Goal: Task Accomplishment & Management: Manage account settings

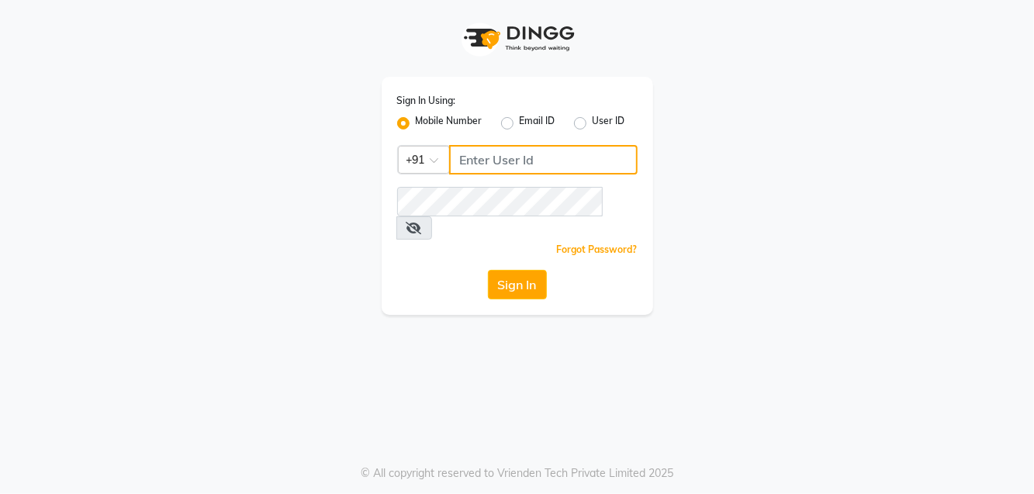
click at [506, 152] on input "Username" at bounding box center [543, 159] width 188 height 29
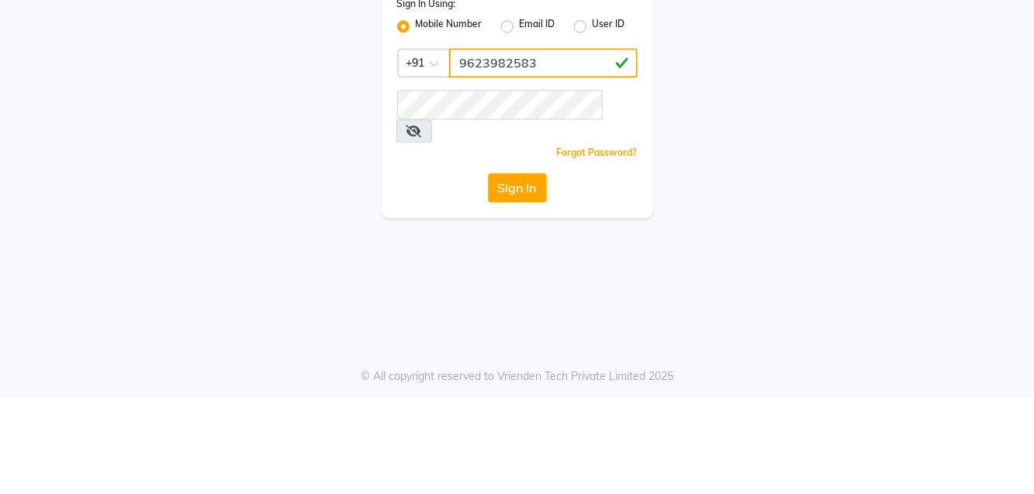
type input "9623982583"
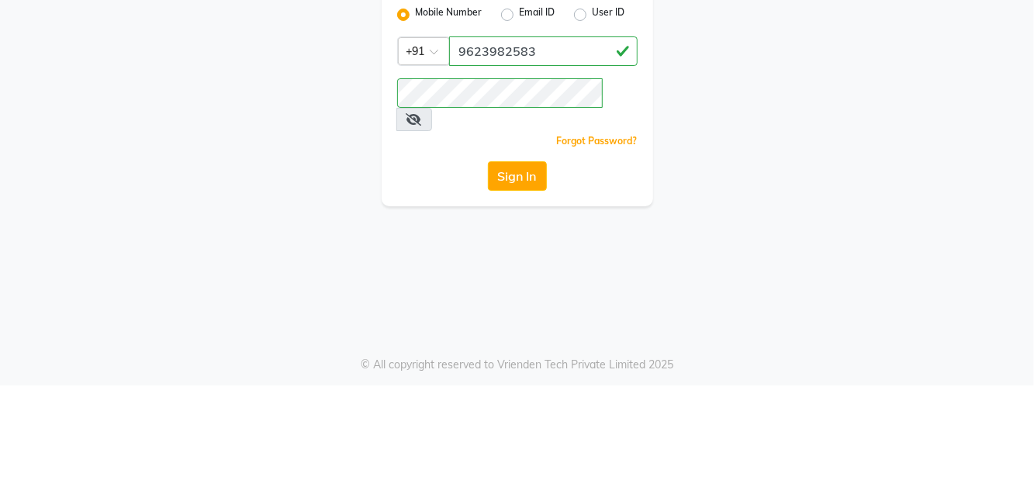
click at [532, 270] on button "Sign In" at bounding box center [517, 284] width 59 height 29
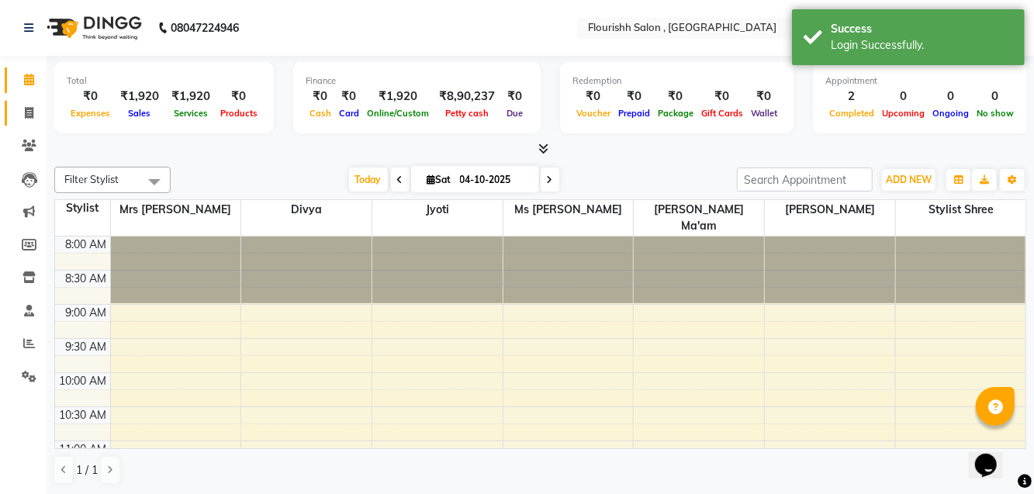
click at [35, 115] on span at bounding box center [29, 114] width 27 height 18
select select "service"
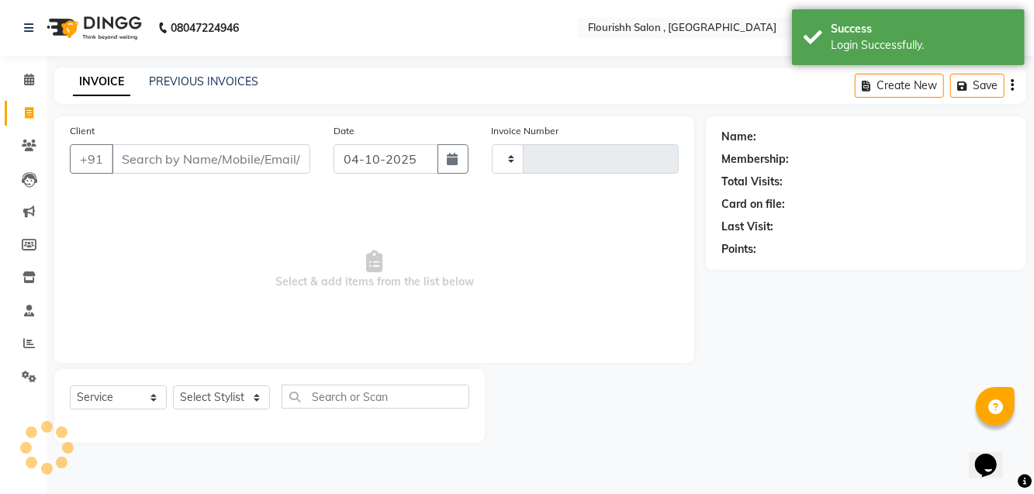
type input "2273"
select select "4182"
click at [199, 78] on link "PREVIOUS INVOICES" at bounding box center [203, 81] width 109 height 14
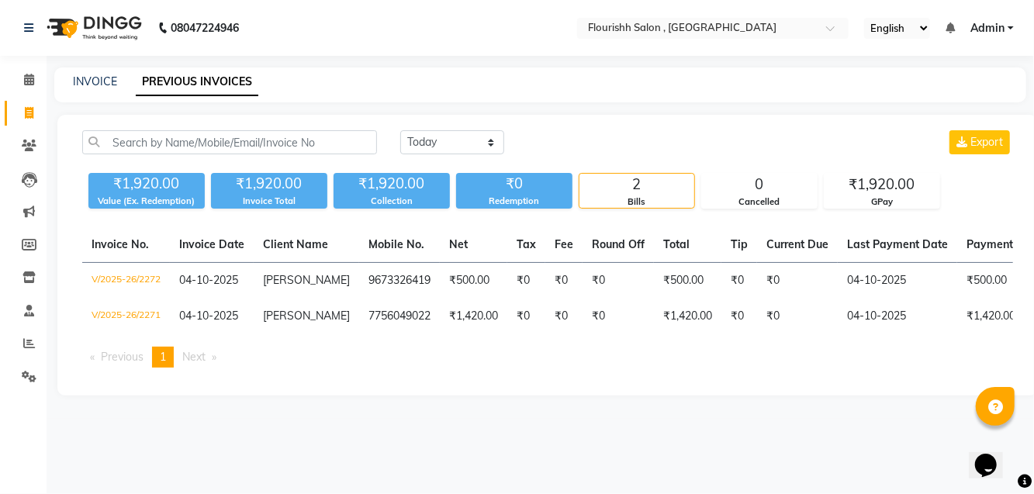
click at [60, 108] on main "INVOICE PREVIOUS INVOICES [DATE] [DATE] Custom Range Export ₹1,920.00 Value (Ex…" at bounding box center [540, 242] width 987 height 351
click at [93, 74] on link "INVOICE" at bounding box center [95, 81] width 44 height 14
select select "service"
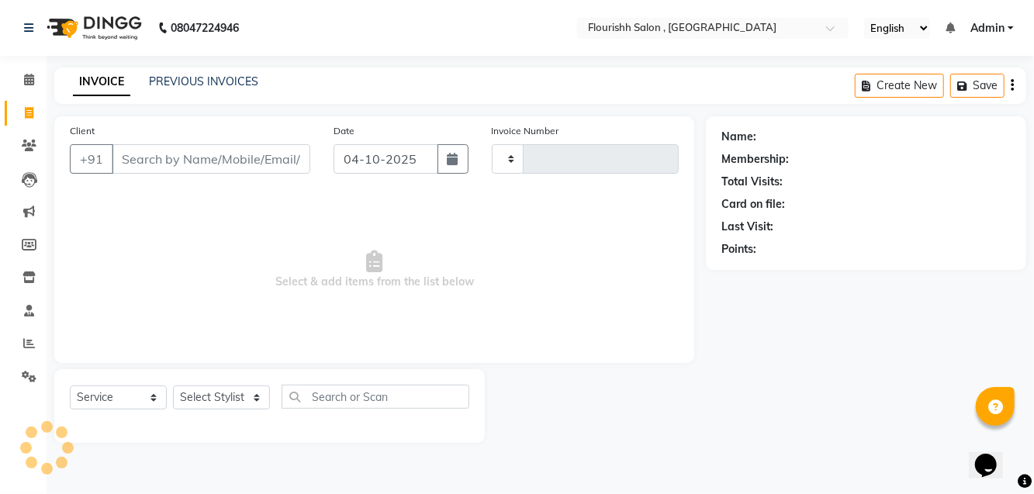
type input "2273"
select select "4182"
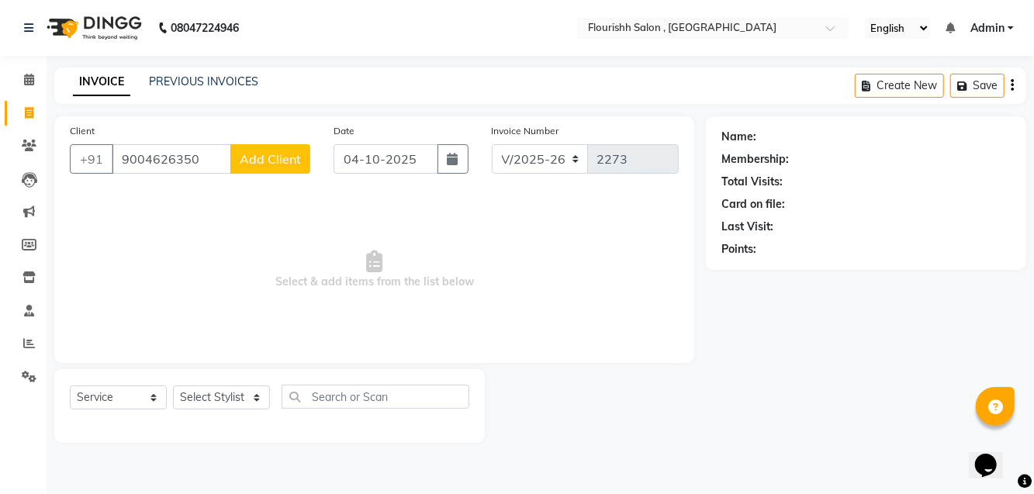
type input "9004626350"
click at [257, 154] on span "Add Client" at bounding box center [270, 159] width 61 height 16
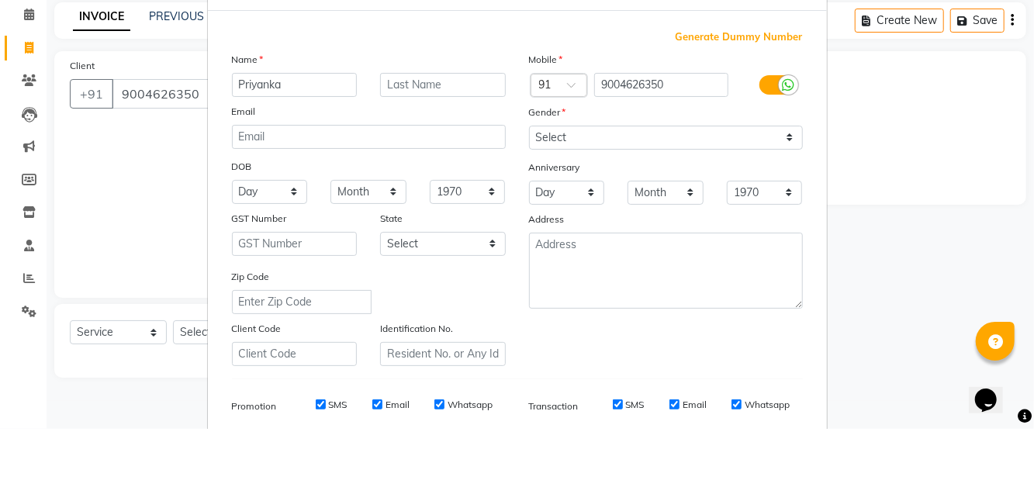
type input "Priyanka"
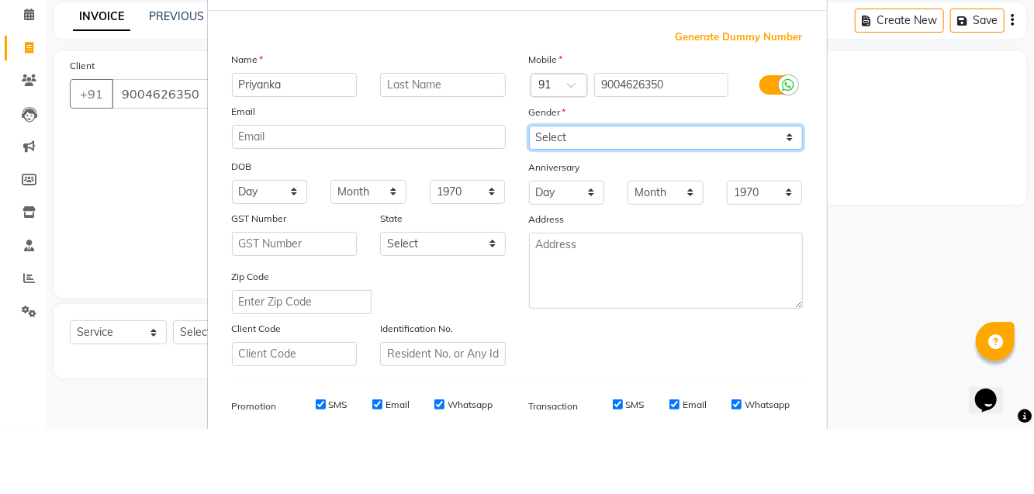
click at [651, 202] on select "Select [DEMOGRAPHIC_DATA] [DEMOGRAPHIC_DATA] Other Prefer Not To Say" at bounding box center [666, 203] width 274 height 24
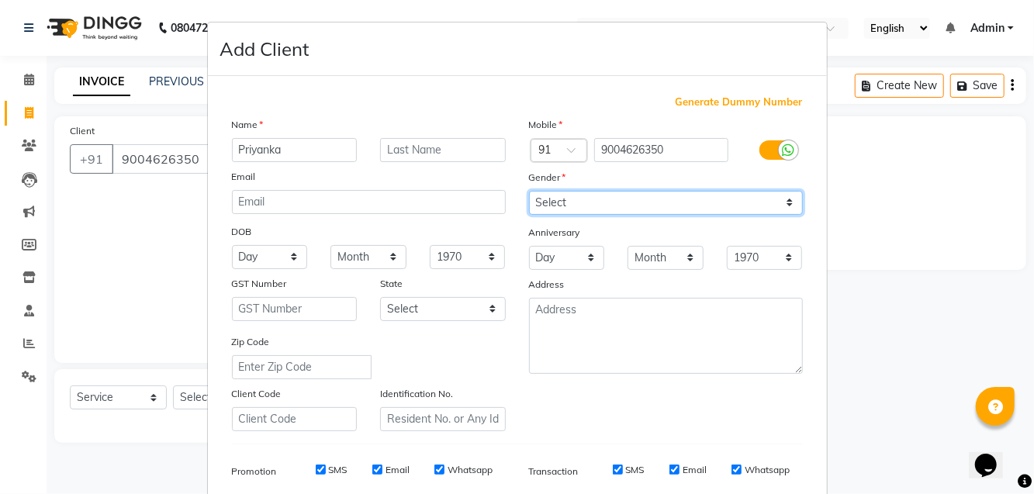
scroll to position [164, 0]
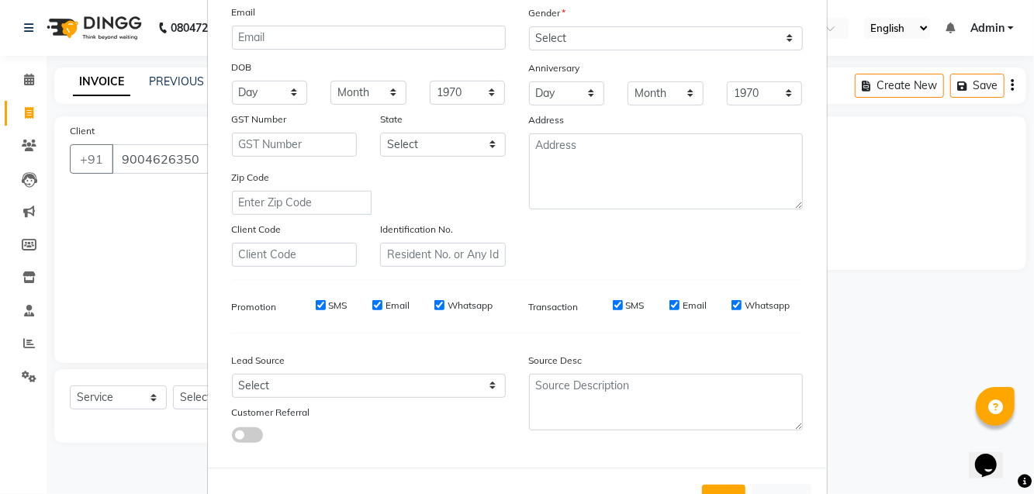
click at [726, 485] on button "Add" at bounding box center [723, 499] width 43 height 28
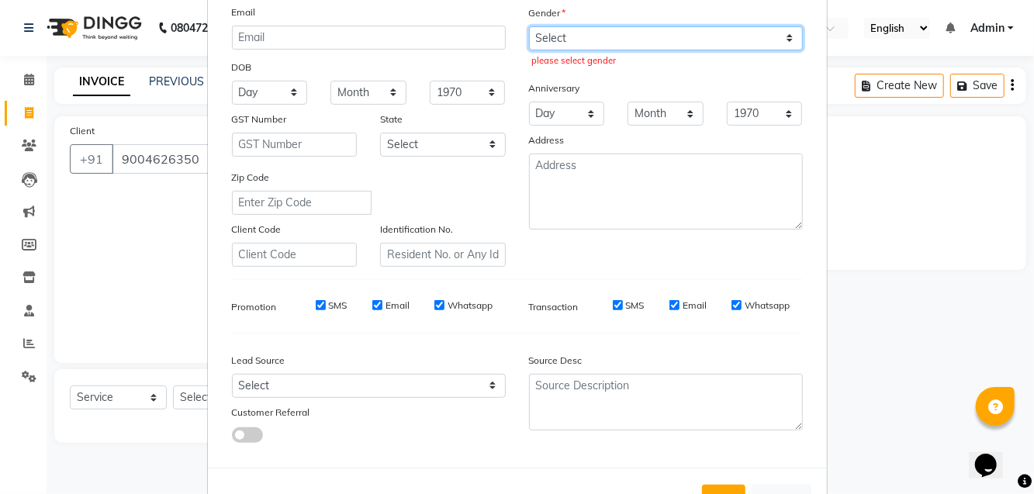
click at [648, 36] on select "Select [DEMOGRAPHIC_DATA] [DEMOGRAPHIC_DATA] Other Prefer Not To Say" at bounding box center [666, 38] width 274 height 24
select select "[DEMOGRAPHIC_DATA]"
click at [529, 26] on select "Select [DEMOGRAPHIC_DATA] [DEMOGRAPHIC_DATA] Other Prefer Not To Say" at bounding box center [666, 38] width 274 height 24
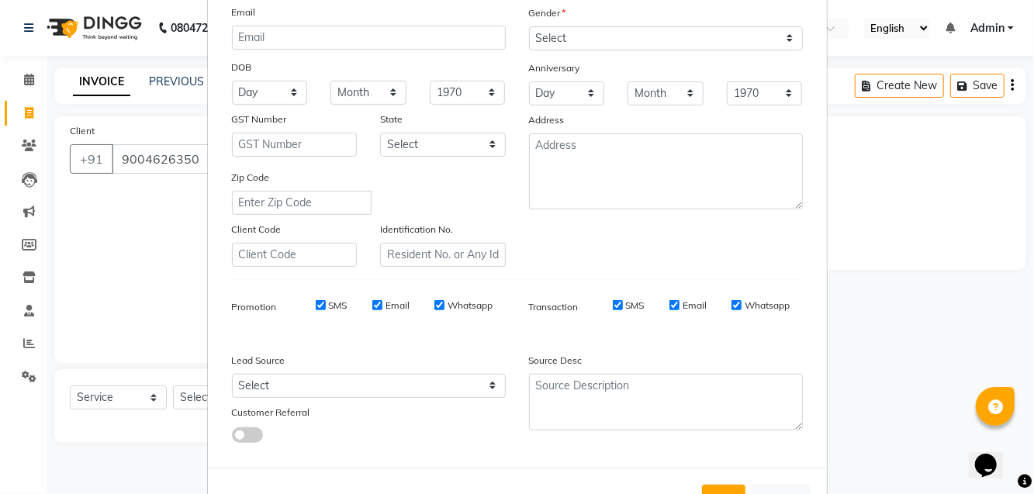
click at [726, 493] on button "Add" at bounding box center [723, 499] width 43 height 28
select select
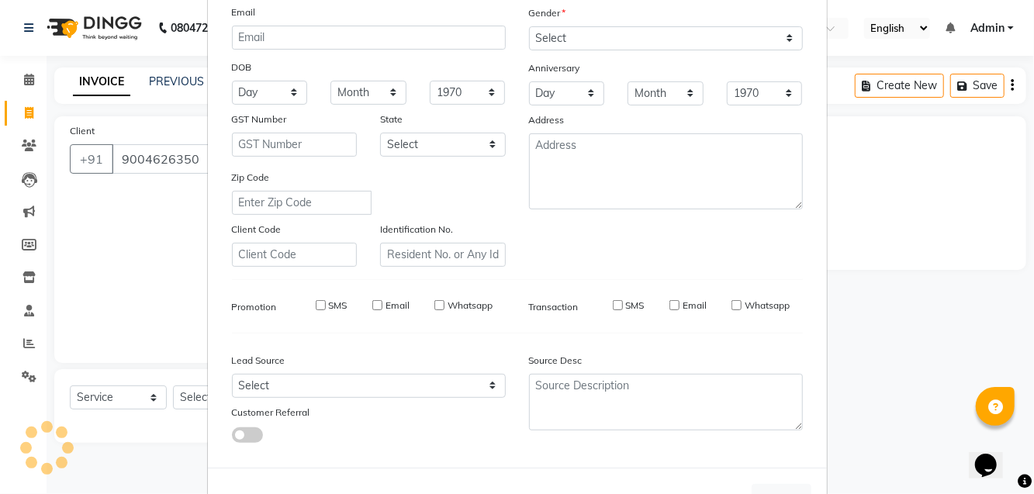
select select
checkbox input "false"
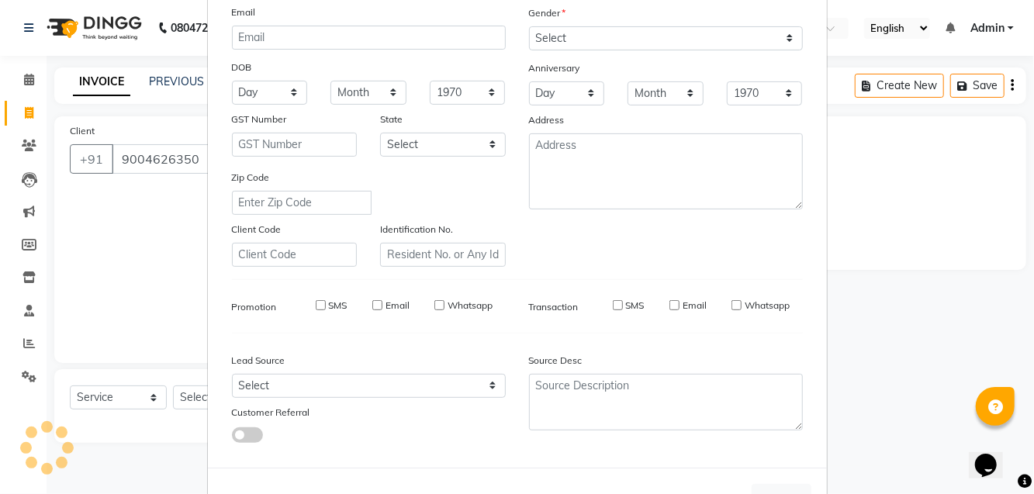
checkbox input "false"
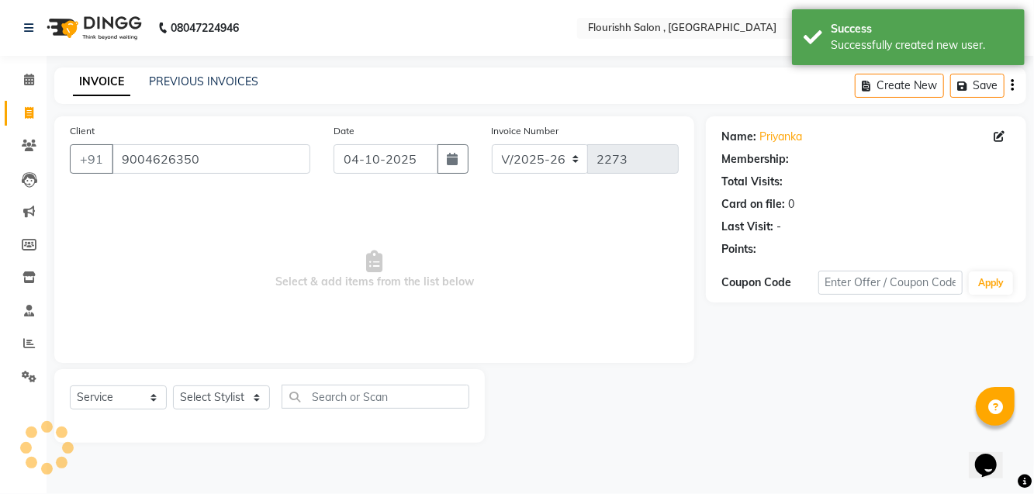
select select "1: Object"
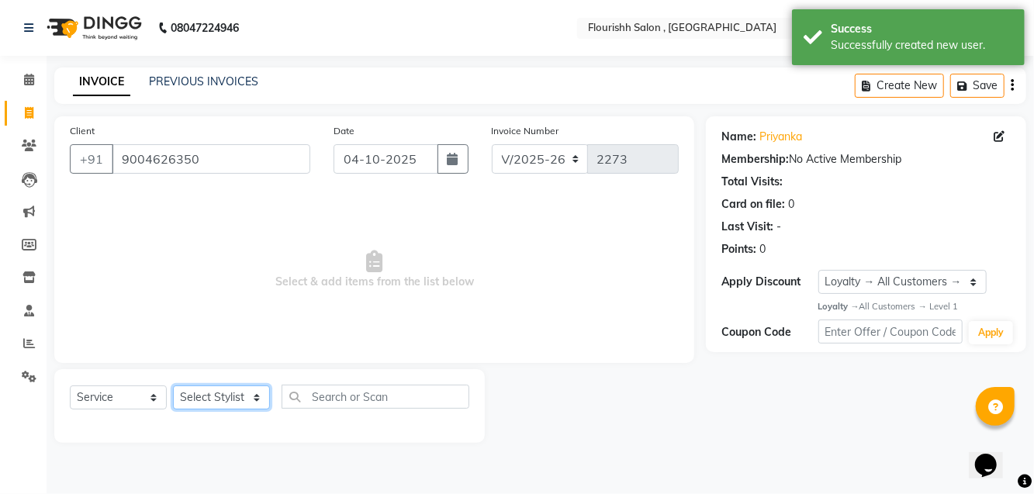
click at [217, 388] on select "Select Stylist [PERSON_NAME] jyoti Manager Mrs [PERSON_NAME] Ms [PERSON_NAME] […" at bounding box center [221, 397] width 97 height 24
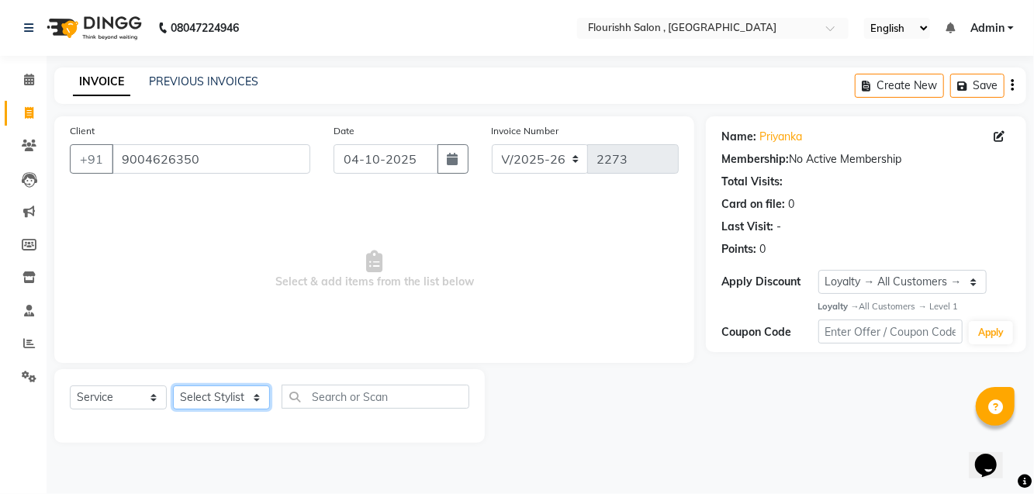
select select "83358"
click at [173, 385] on select "Select Stylist [PERSON_NAME] jyoti Manager Mrs [PERSON_NAME] Ms [PERSON_NAME] […" at bounding box center [221, 397] width 97 height 24
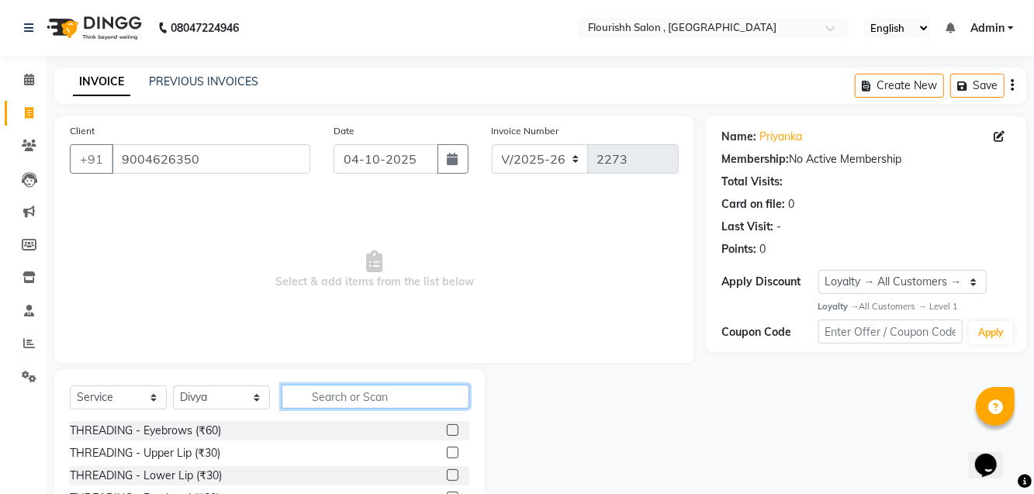
click at [391, 397] on input "text" at bounding box center [375, 397] width 188 height 24
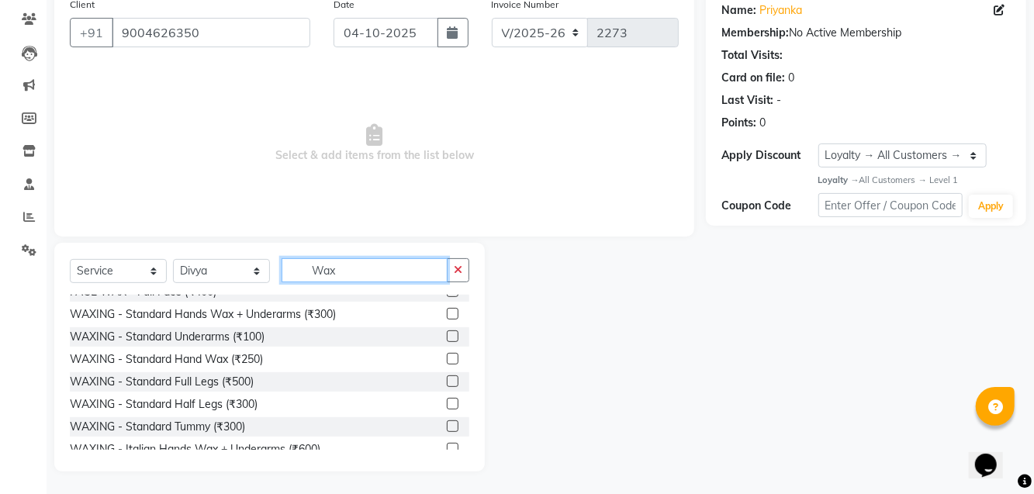
scroll to position [150, 0]
type input "Wax"
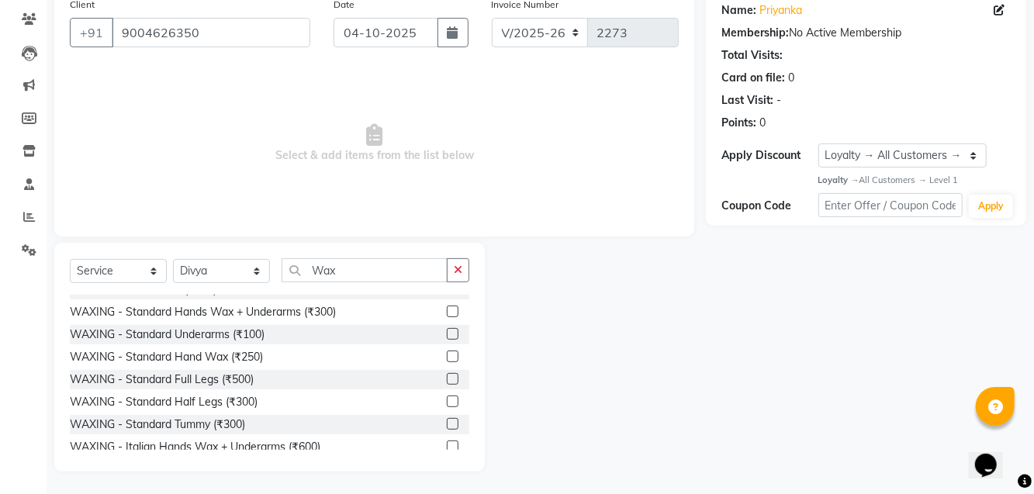
click at [290, 384] on div "WAXING - Standard Full Legs (₹500)" at bounding box center [269, 379] width 399 height 19
click at [214, 383] on div "WAXING - Standard Full Legs (₹500)" at bounding box center [162, 379] width 184 height 16
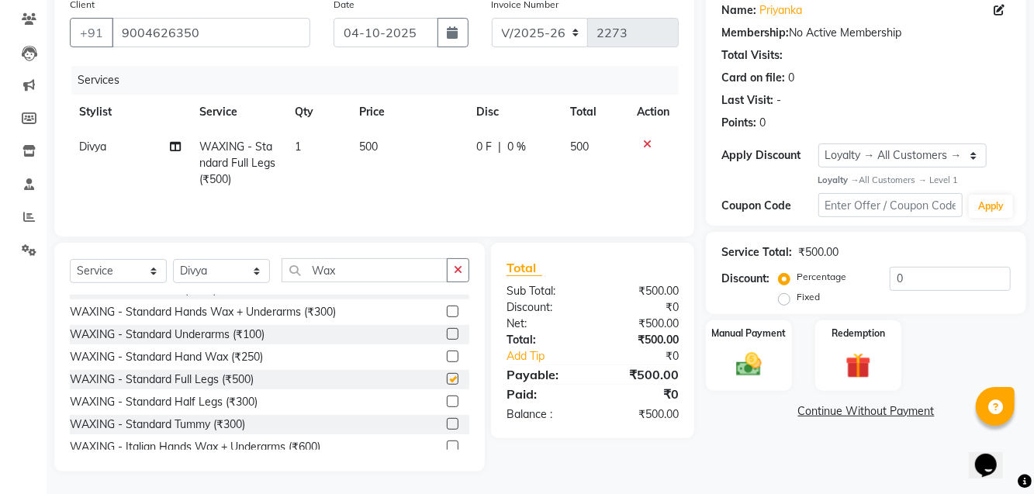
checkbox input "false"
click at [242, 410] on div "WAXING - Standard Half Legs (₹300)" at bounding box center [164, 402] width 188 height 16
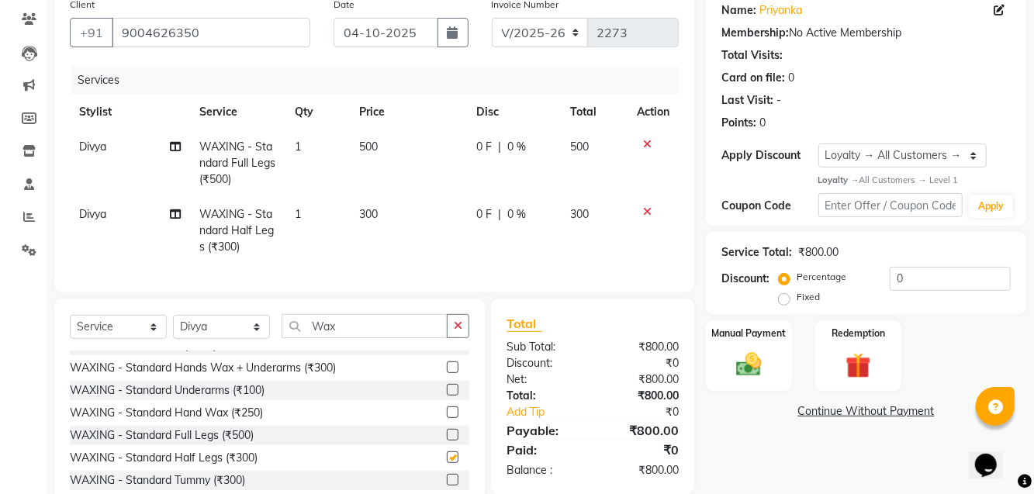
checkbox input "false"
click at [577, 220] on td "300" at bounding box center [594, 230] width 67 height 67
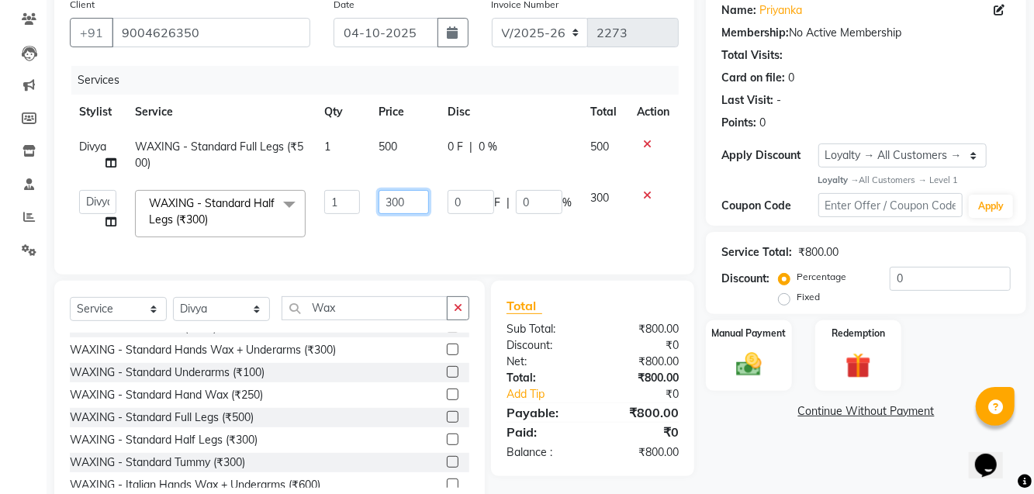
click at [389, 202] on input "300" at bounding box center [403, 202] width 50 height 24
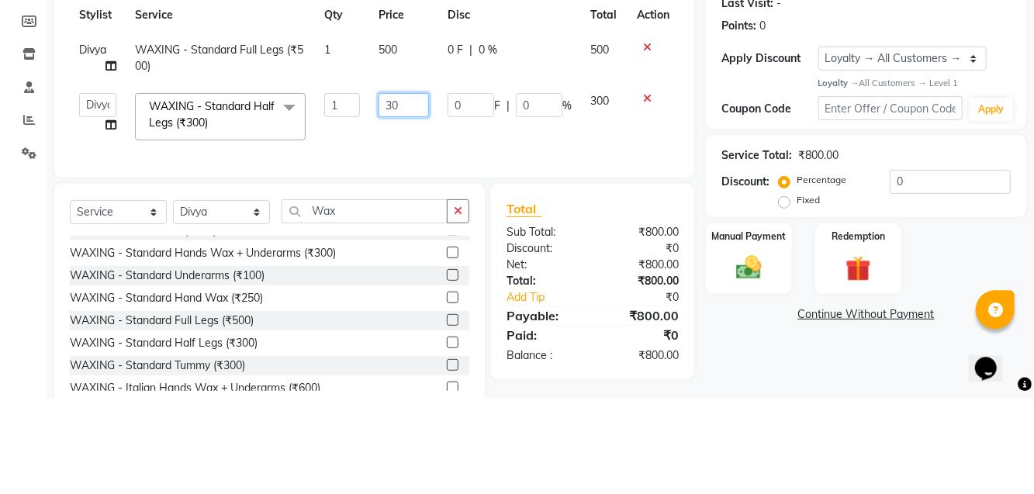
type input "320"
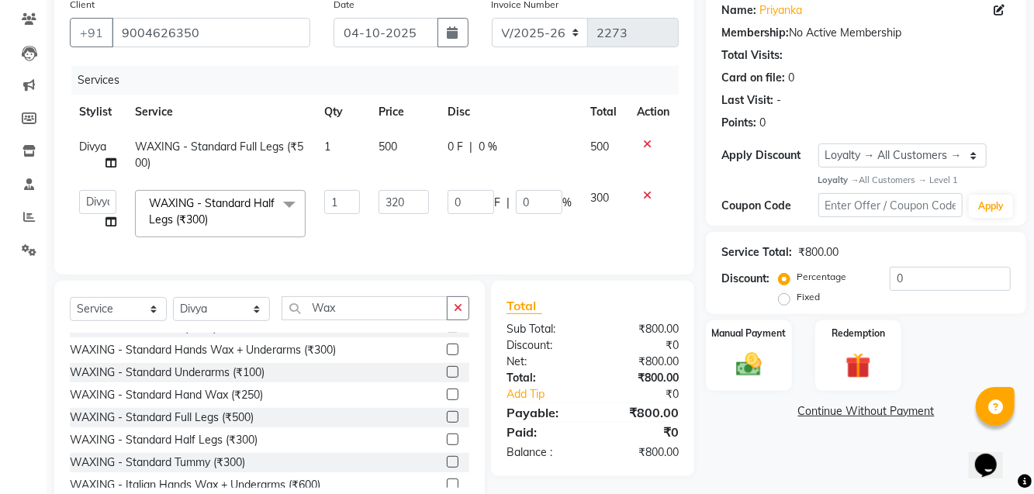
click at [749, 356] on img at bounding box center [748, 364] width 41 height 29
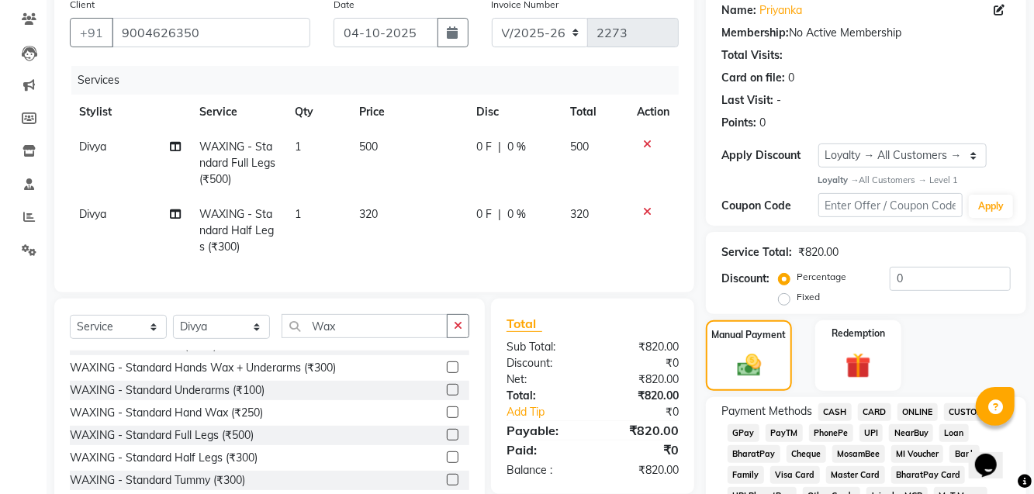
click at [868, 294] on div "Percentage Fixed" at bounding box center [836, 288] width 108 height 40
click at [744, 430] on span "GPay" at bounding box center [743, 433] width 32 height 18
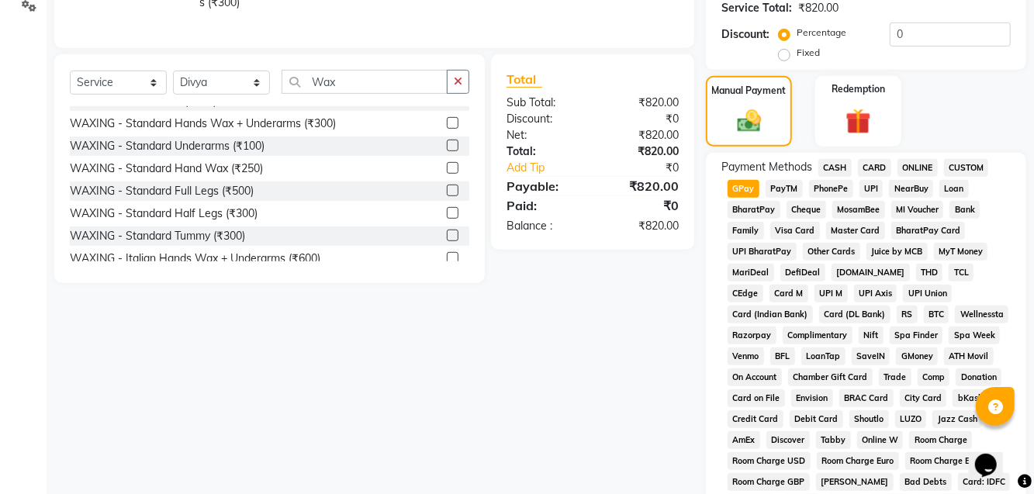
scroll to position [689, 0]
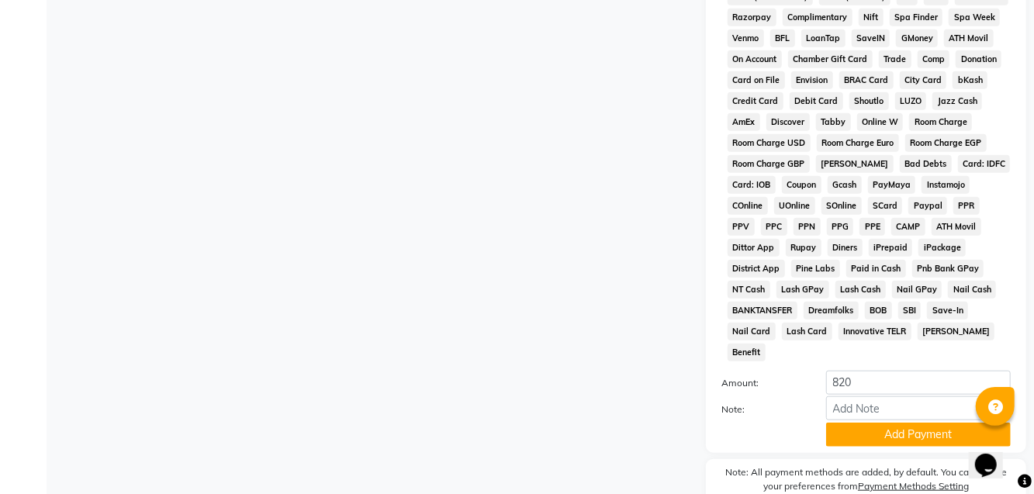
click at [898, 423] on button "Add Payment" at bounding box center [918, 435] width 185 height 24
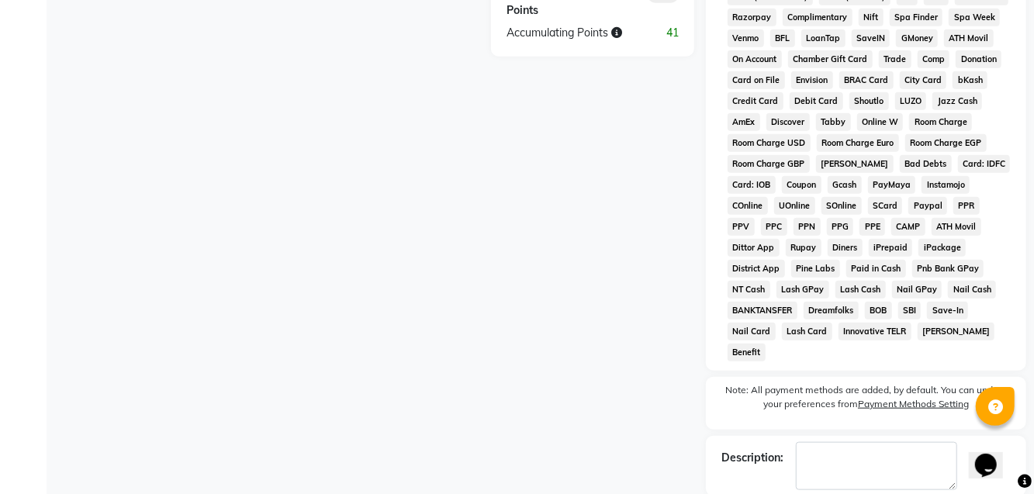
checkbox input "false"
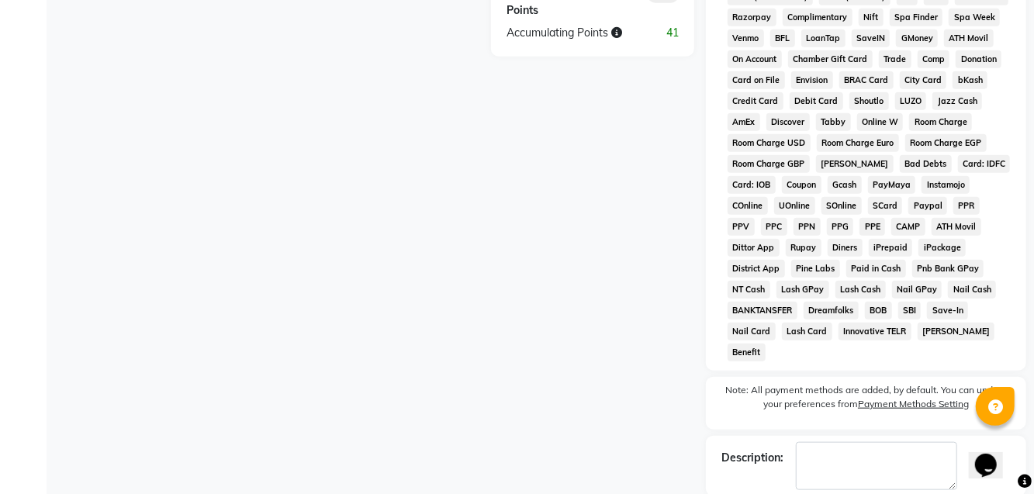
checkbox input "false"
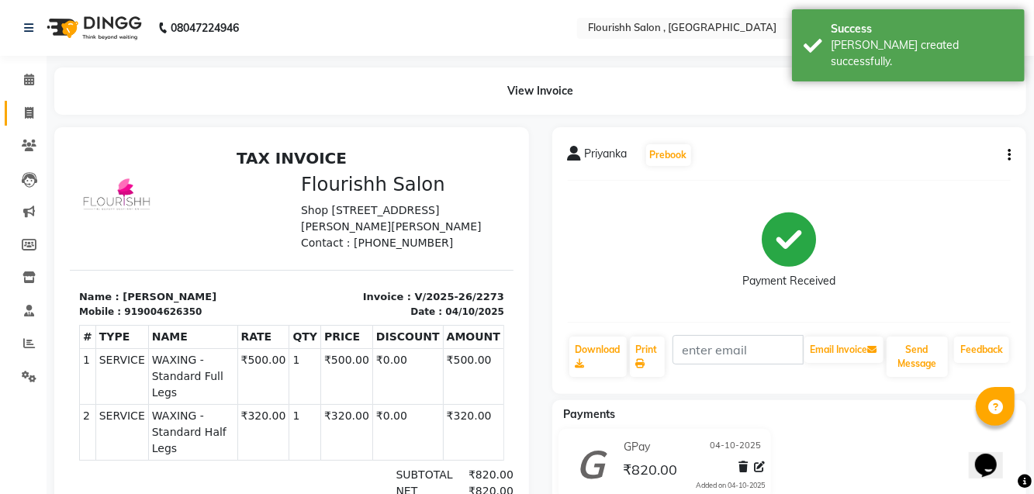
click at [39, 107] on span at bounding box center [29, 114] width 27 height 18
select select "service"
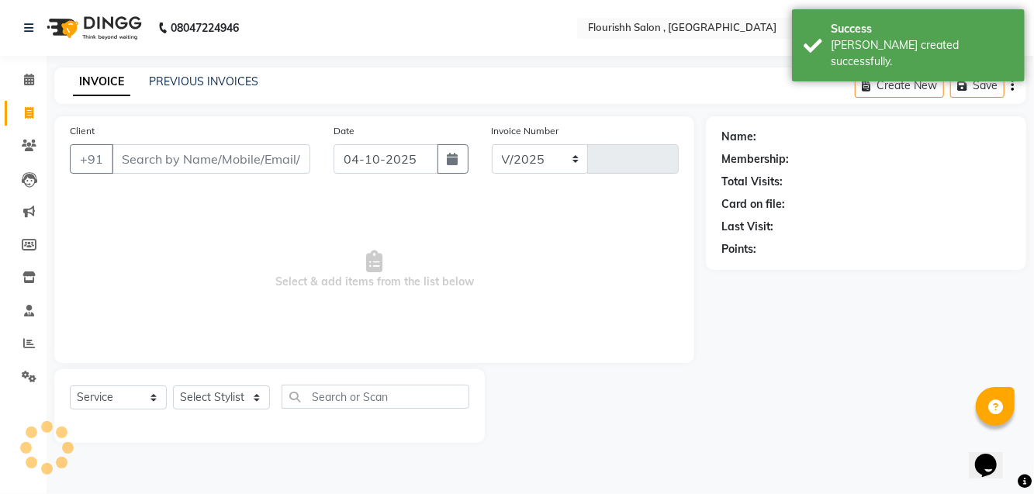
select select "4182"
type input "2274"
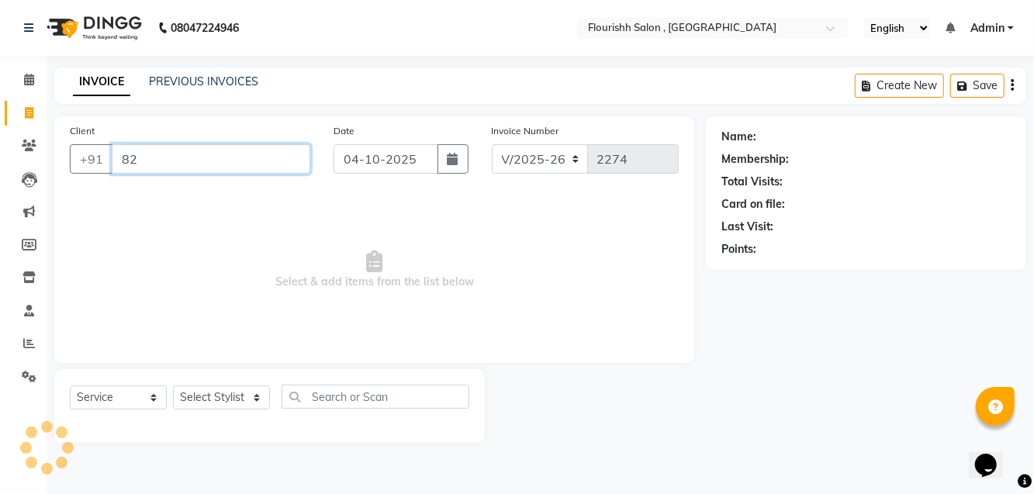
type input "8"
click at [185, 153] on input "Client" at bounding box center [211, 158] width 199 height 29
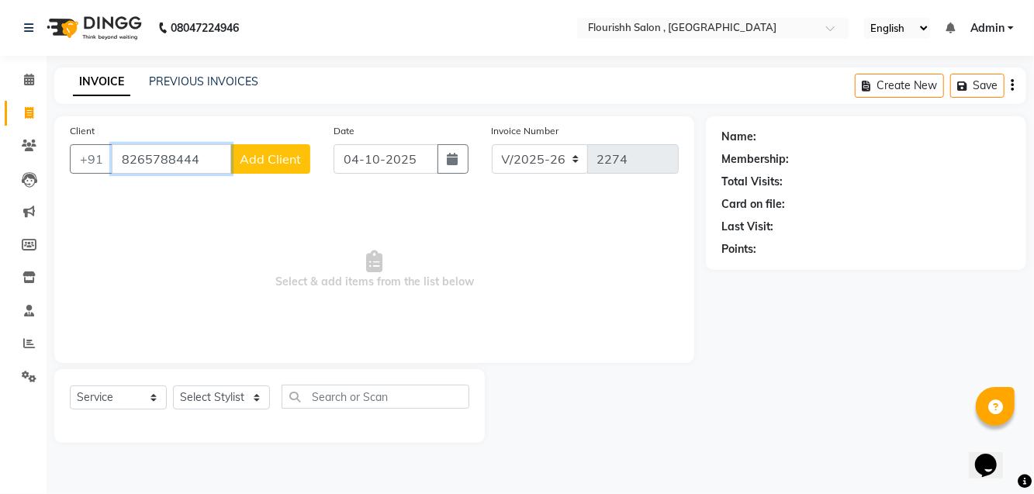
type input "8265788444"
click at [282, 147] on button "Add Client" at bounding box center [270, 158] width 80 height 29
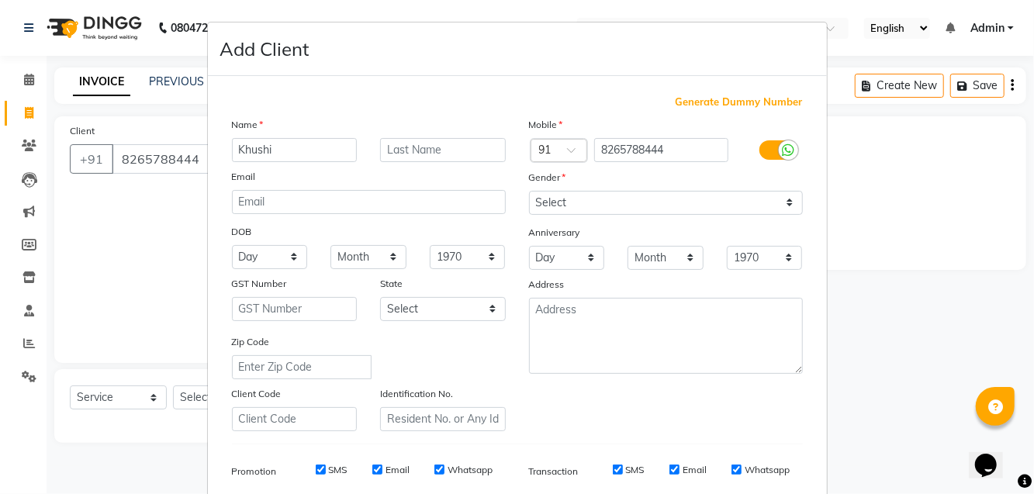
type input "Khushi"
click at [670, 198] on select "Select [DEMOGRAPHIC_DATA] [DEMOGRAPHIC_DATA] Other Prefer Not To Say" at bounding box center [666, 203] width 274 height 24
select select "[DEMOGRAPHIC_DATA]"
click at [529, 191] on select "Select [DEMOGRAPHIC_DATA] [DEMOGRAPHIC_DATA] Other Prefer Not To Say" at bounding box center [666, 203] width 274 height 24
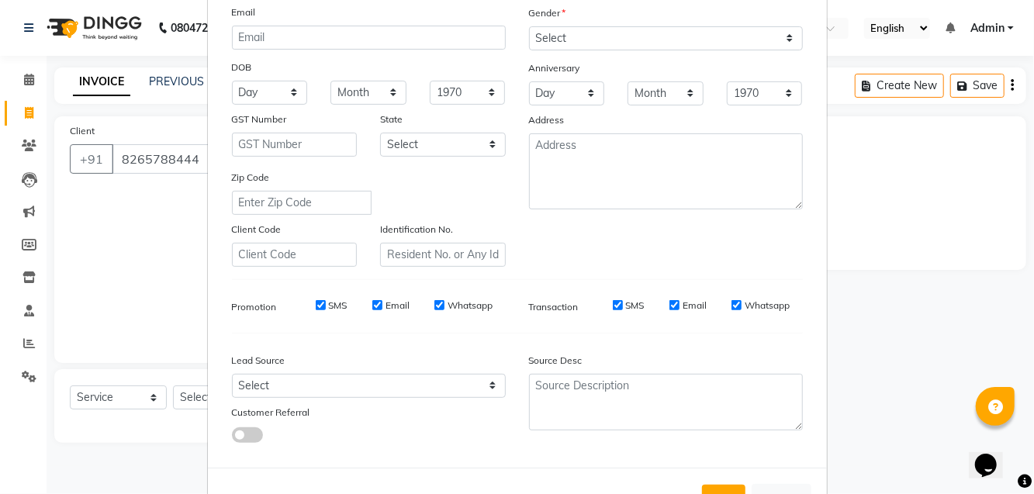
click at [721, 485] on button "Add" at bounding box center [723, 499] width 43 height 28
select select
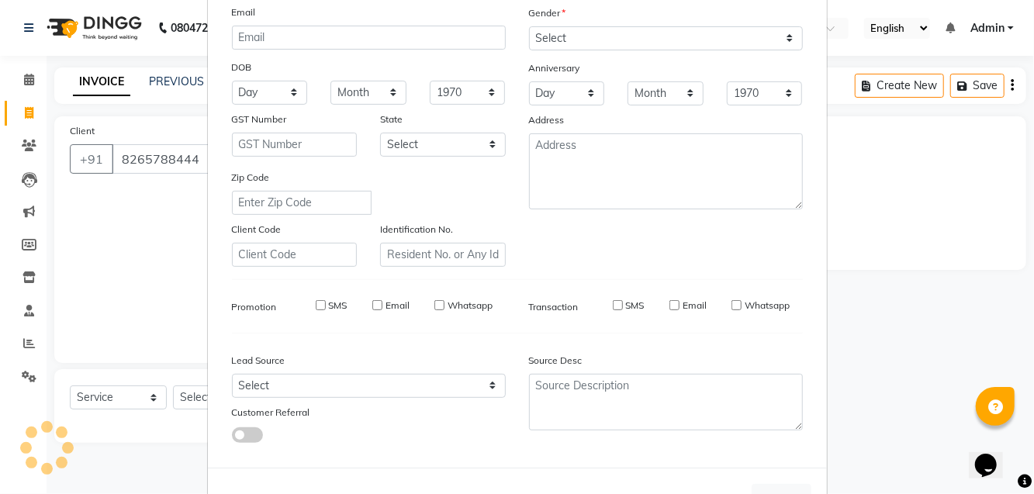
select select
checkbox input "false"
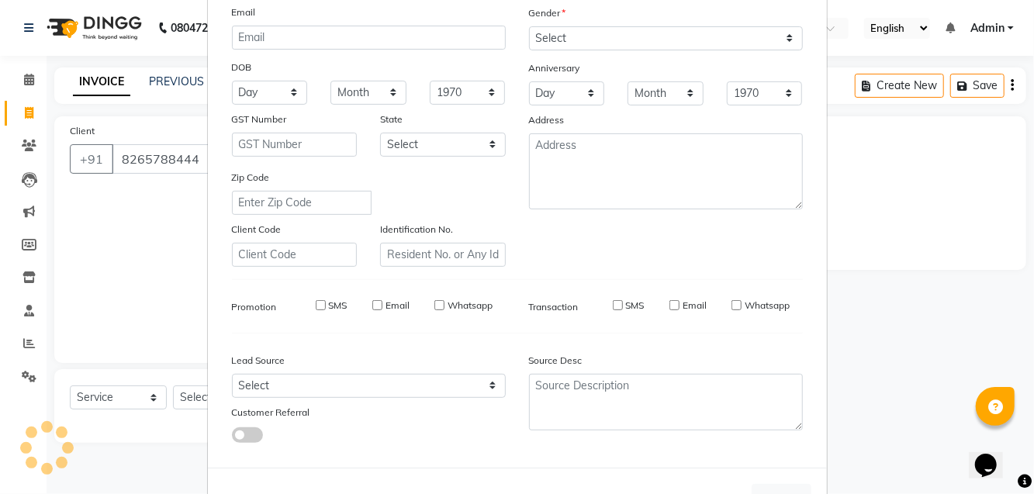
checkbox input "false"
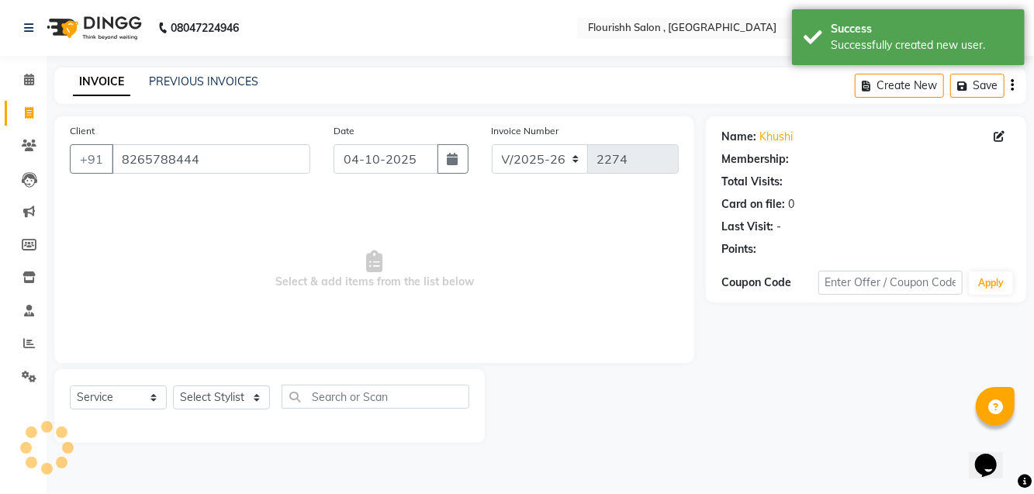
select select "1: Object"
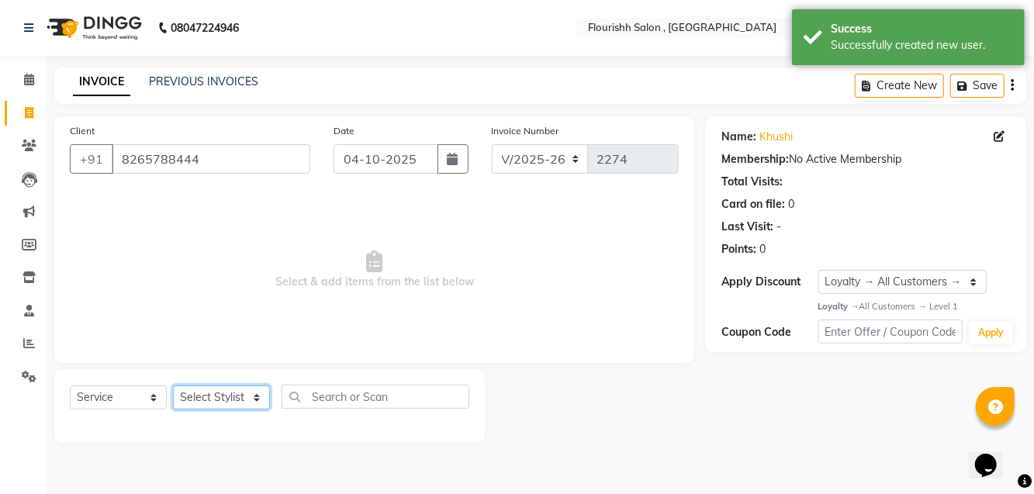
click at [212, 392] on select "Select Stylist [PERSON_NAME] jyoti Manager Mrs [PERSON_NAME] Ms [PERSON_NAME] […" at bounding box center [221, 397] width 97 height 24
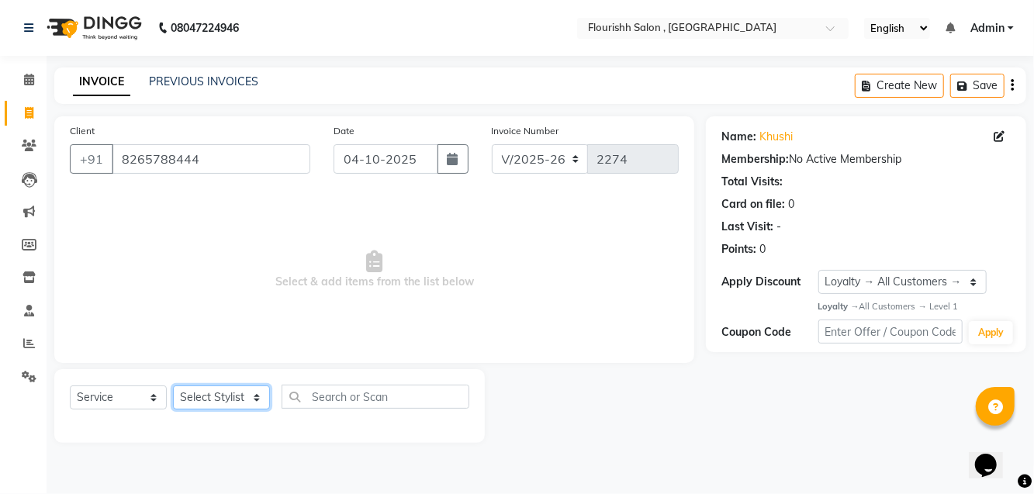
click at [207, 402] on select "Select Stylist [PERSON_NAME] jyoti Manager Mrs [PERSON_NAME] Ms [PERSON_NAME] […" at bounding box center [221, 397] width 97 height 24
select select "83358"
click at [173, 385] on select "Select Stylist [PERSON_NAME] jyoti Manager Mrs [PERSON_NAME] Ms [PERSON_NAME] […" at bounding box center [221, 397] width 97 height 24
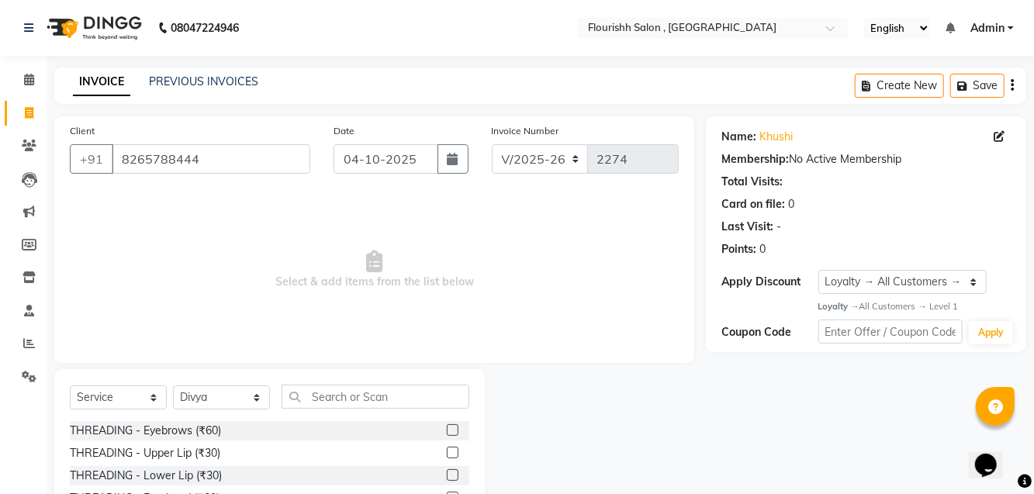
click at [209, 431] on div "THREADING - Eyebrows (₹60)" at bounding box center [145, 431] width 151 height 16
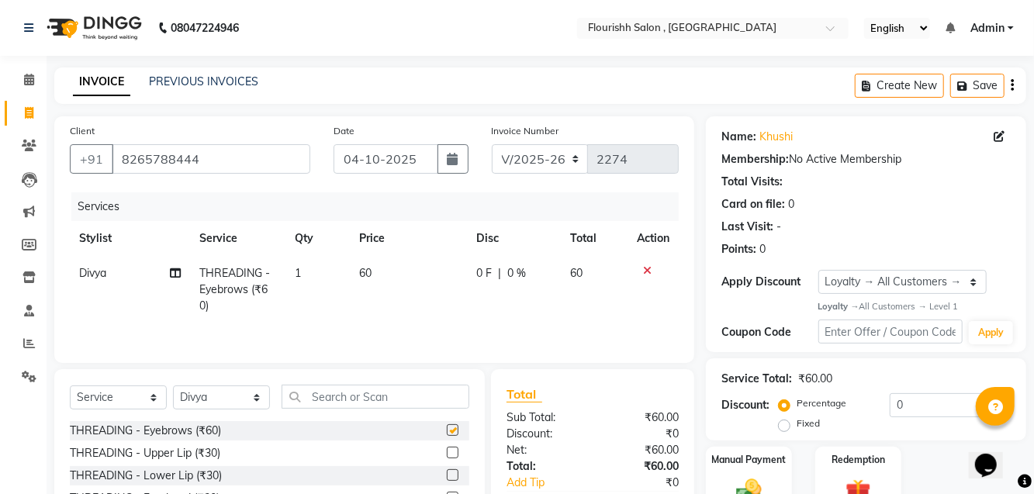
checkbox input "false"
click at [216, 450] on div "THREADING - Upper Lip (₹30)" at bounding box center [145, 453] width 150 height 16
checkbox input "false"
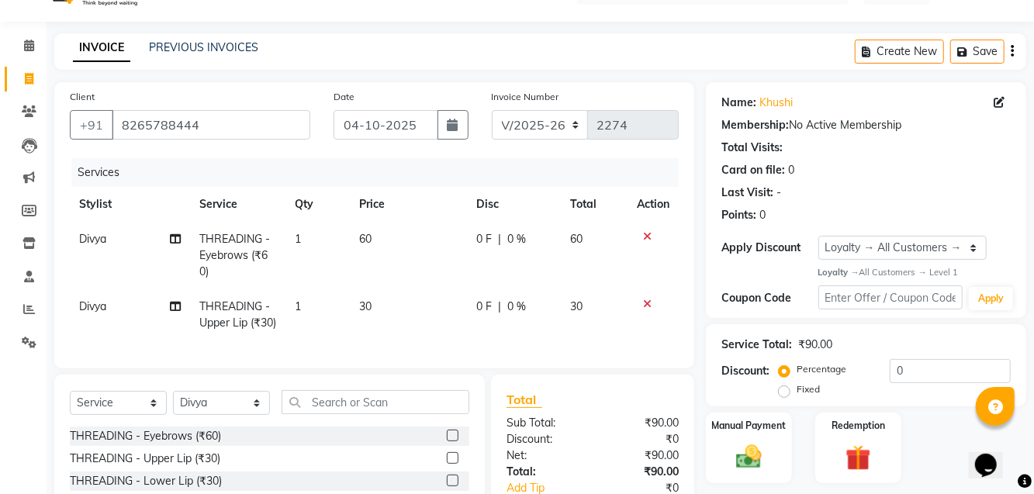
scroll to position [133, 0]
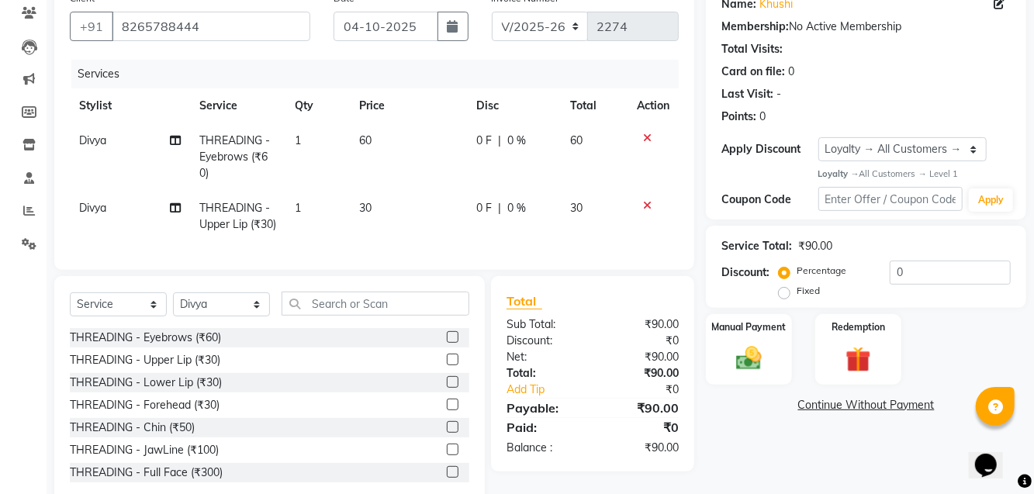
click at [763, 351] on img at bounding box center [748, 358] width 41 height 29
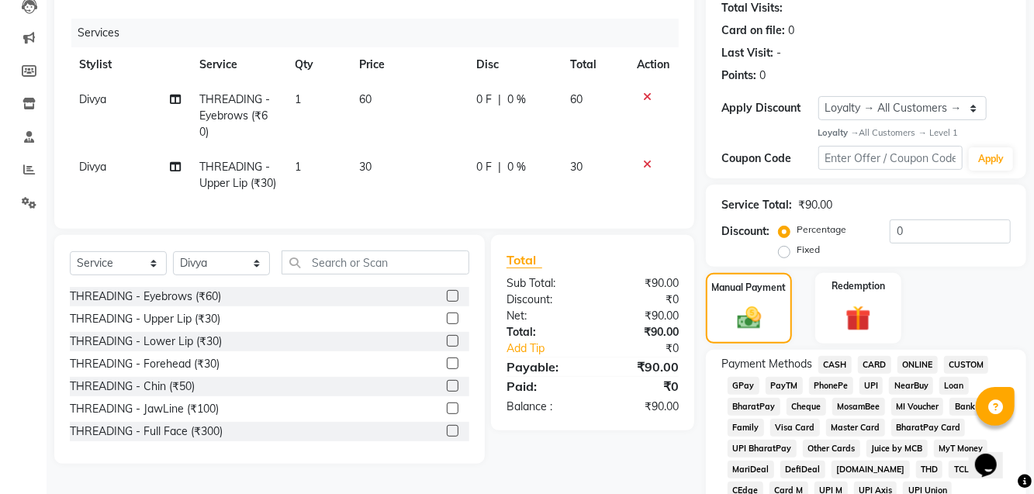
scroll to position [178, 0]
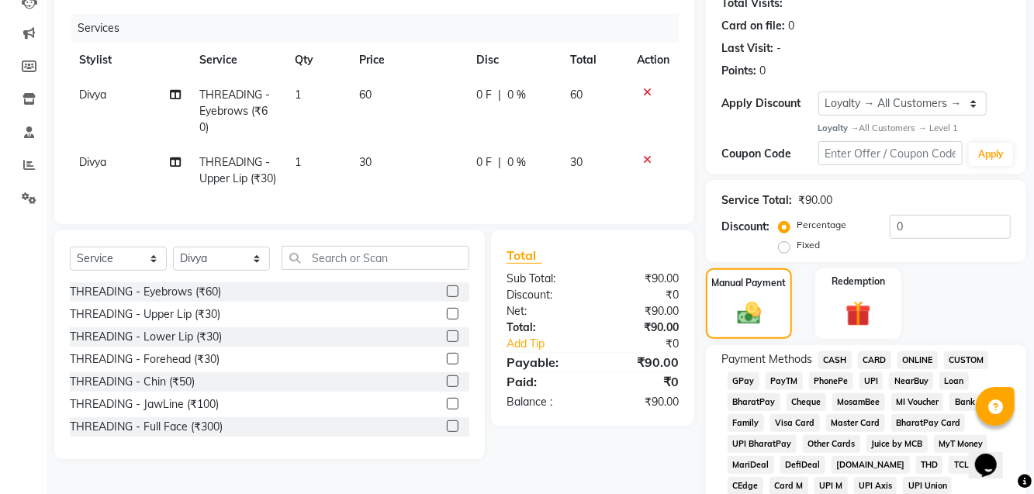
click at [743, 372] on span "GPay" at bounding box center [743, 381] width 32 height 18
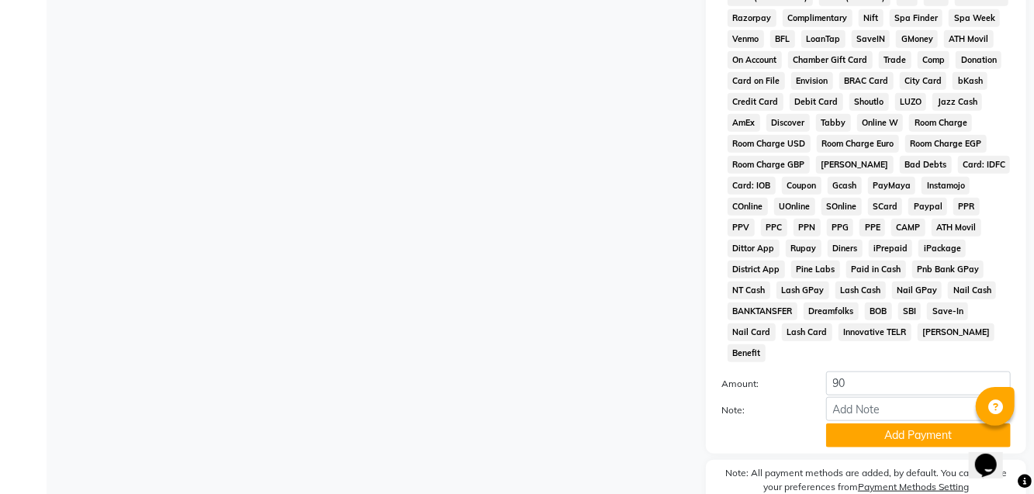
scroll to position [689, 0]
click at [901, 423] on button "Add Payment" at bounding box center [918, 435] width 185 height 24
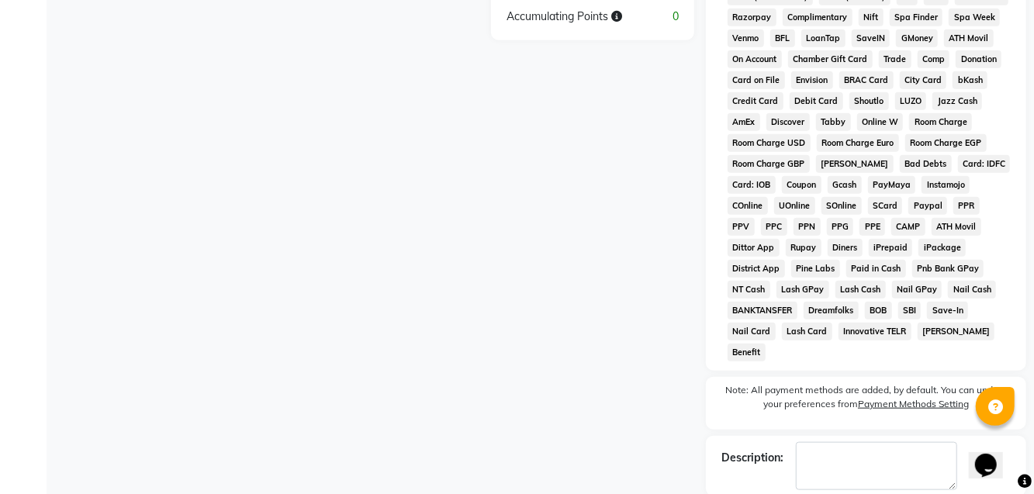
checkbox input "false"
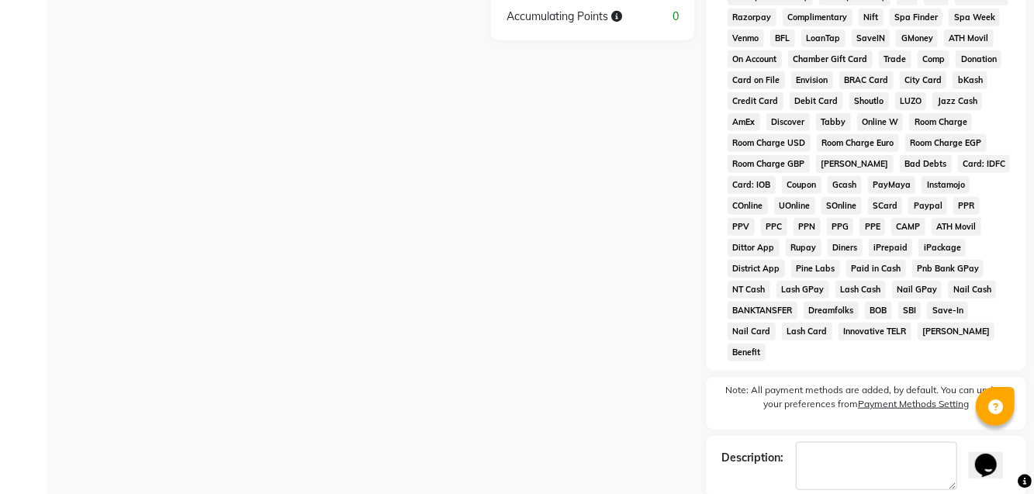
checkbox input "false"
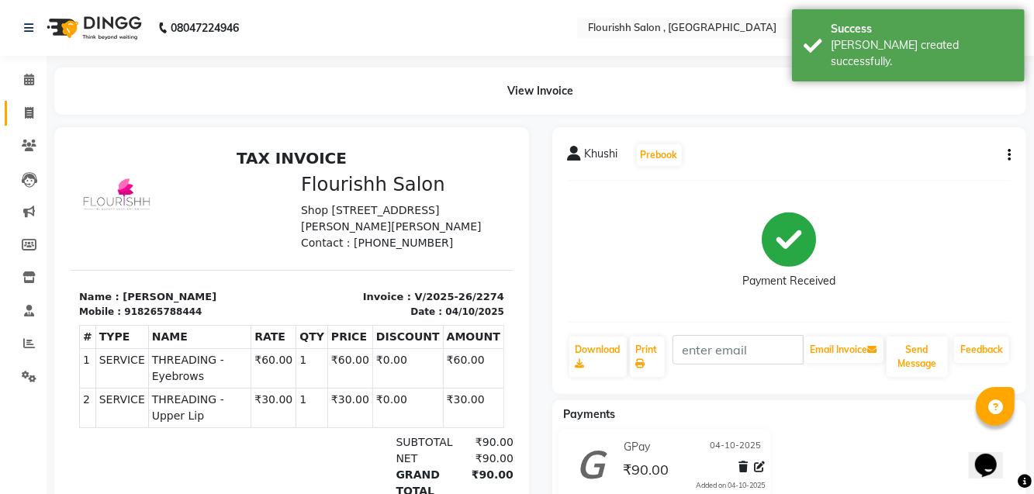
click at [18, 107] on span at bounding box center [29, 114] width 27 height 18
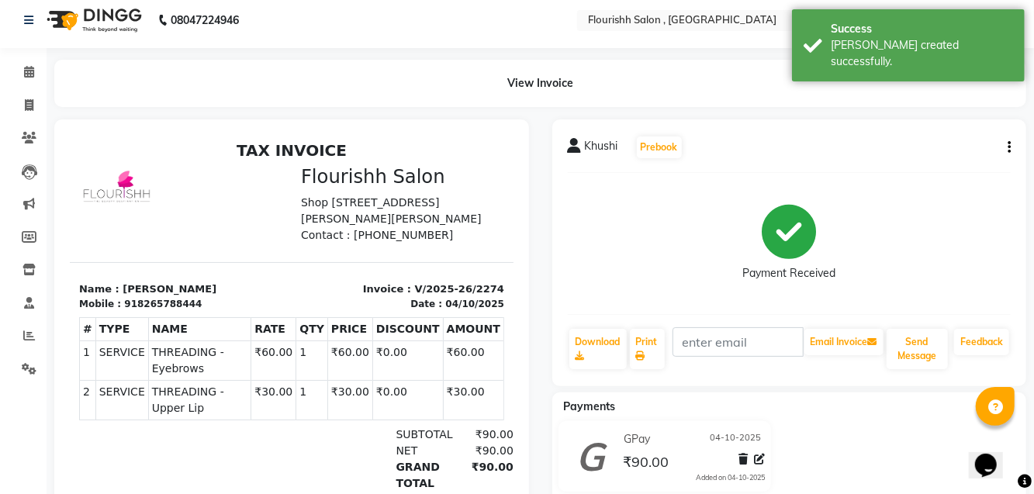
select select "service"
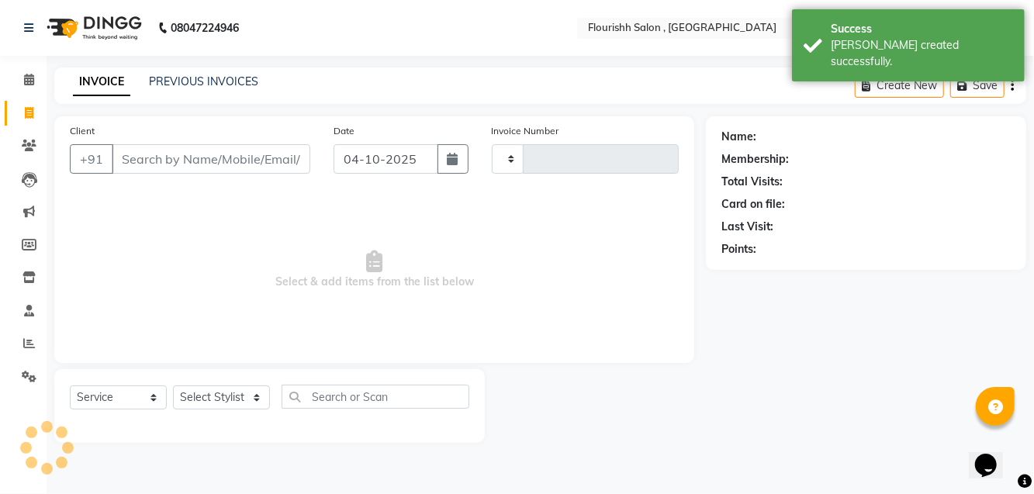
type input "2275"
select select "4182"
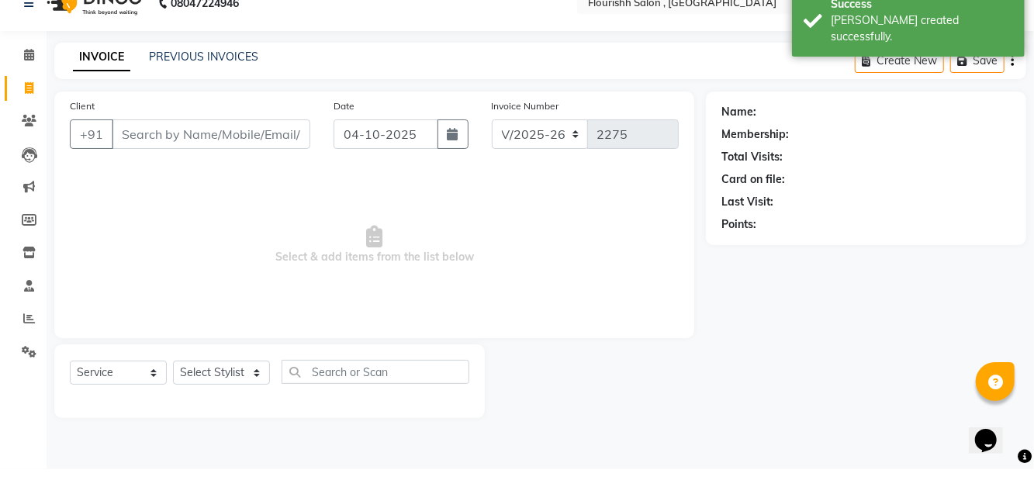
click at [169, 155] on input "Client" at bounding box center [211, 158] width 199 height 29
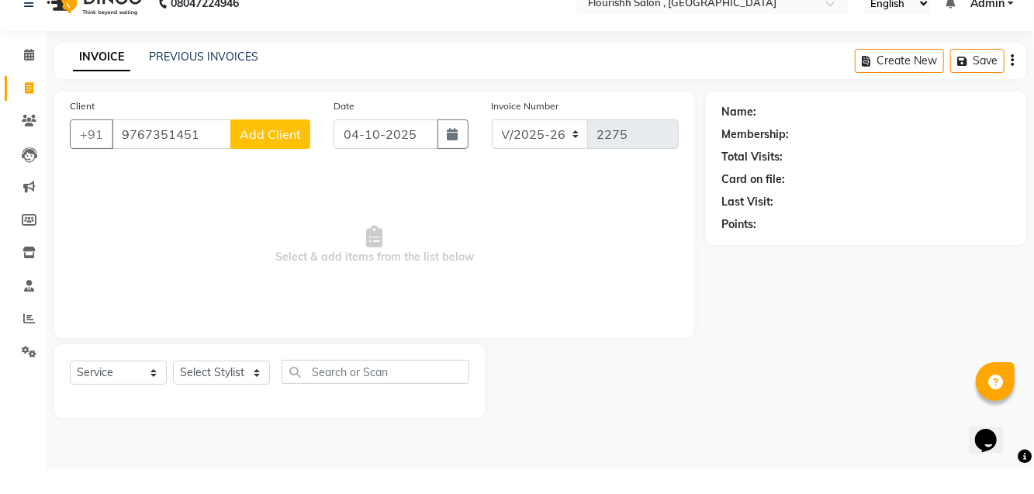
type input "9767351451"
click at [192, 135] on div "Client [PHONE_NUMBER] Add Client" at bounding box center [190, 155] width 264 height 64
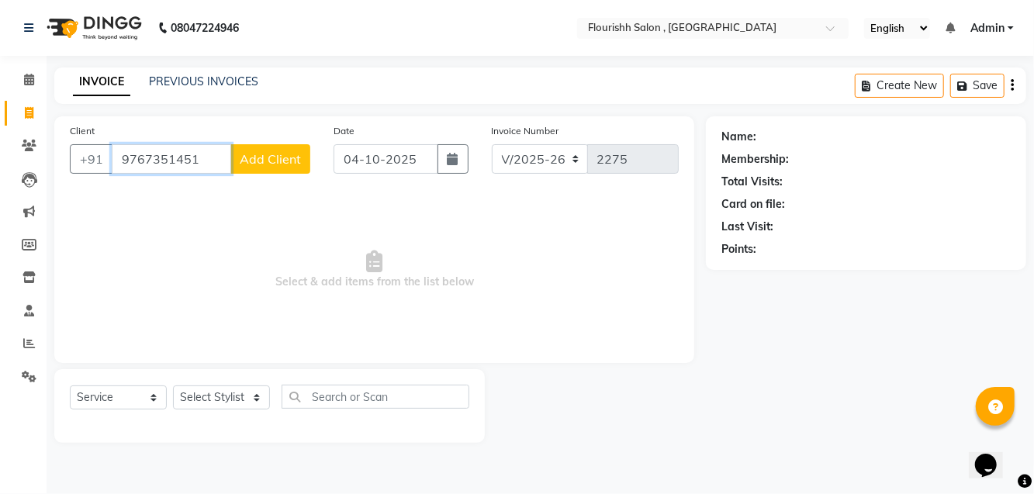
click at [188, 172] on input "9767351451" at bounding box center [171, 158] width 119 height 29
click at [297, 144] on button "Add Client" at bounding box center [270, 158] width 80 height 29
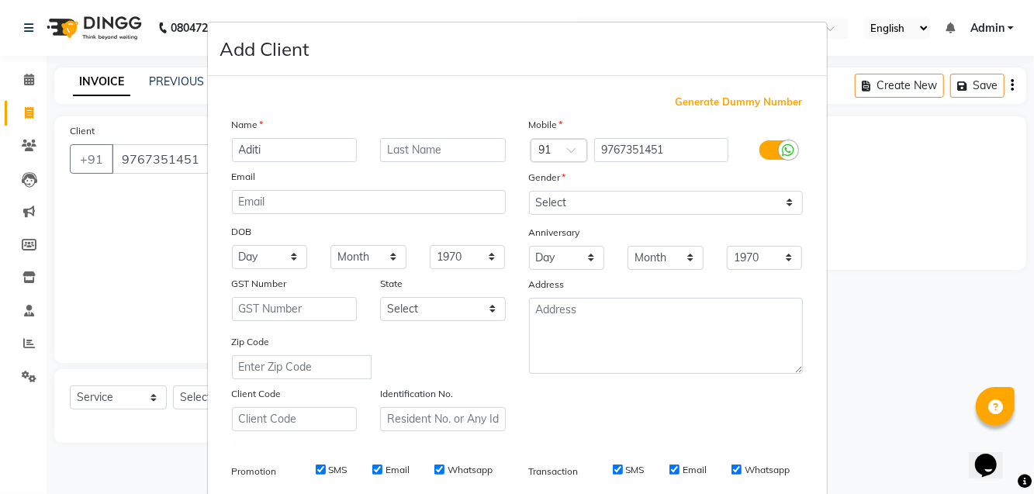
type input "Aditi"
click at [692, 194] on select "Select [DEMOGRAPHIC_DATA] [DEMOGRAPHIC_DATA] Other Prefer Not To Say" at bounding box center [666, 203] width 274 height 24
select select "[DEMOGRAPHIC_DATA]"
click at [529, 191] on select "Select [DEMOGRAPHIC_DATA] [DEMOGRAPHIC_DATA] Other Prefer Not To Say" at bounding box center [666, 203] width 274 height 24
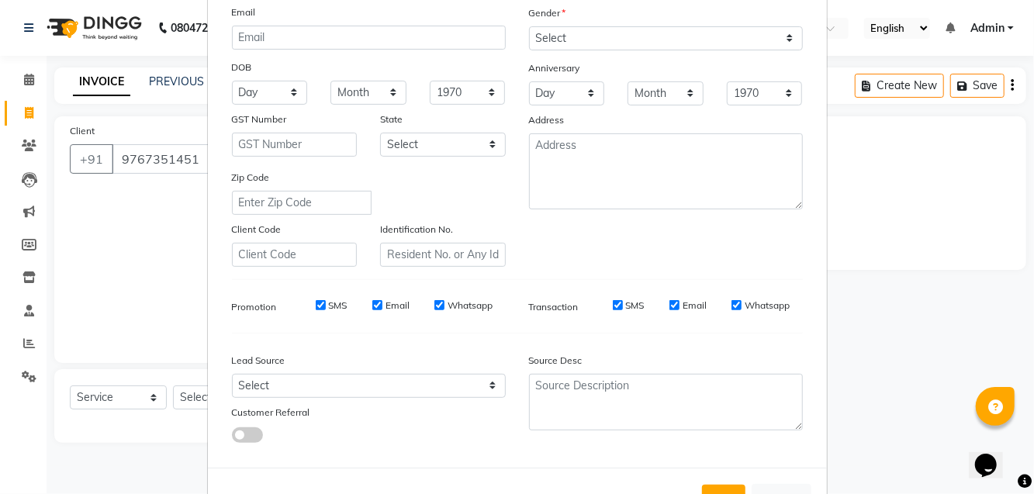
click at [727, 493] on button "Add" at bounding box center [723, 499] width 43 height 28
select select
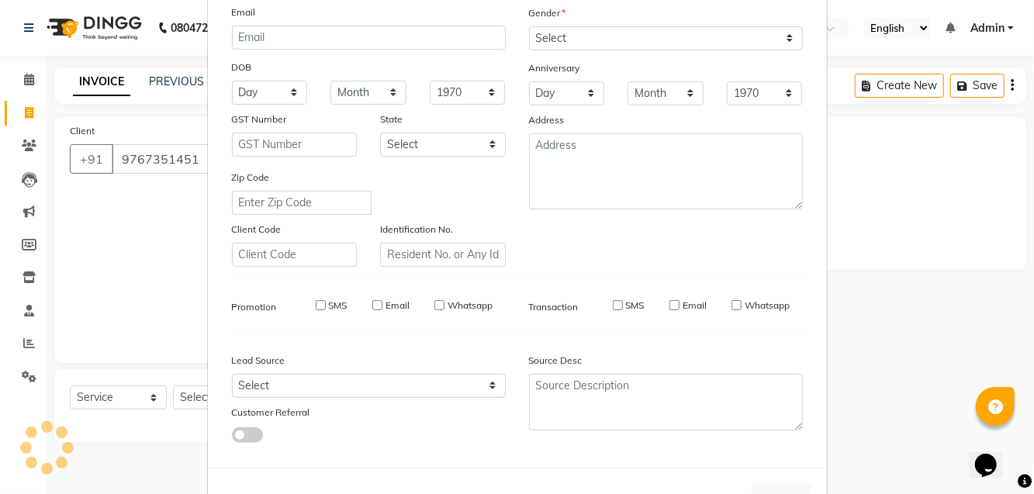
select select
checkbox input "false"
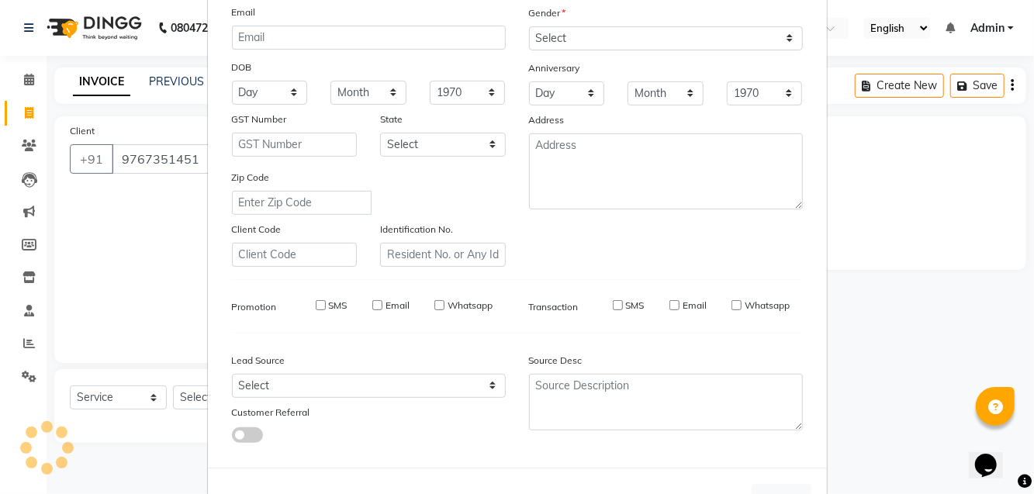
checkbox input "false"
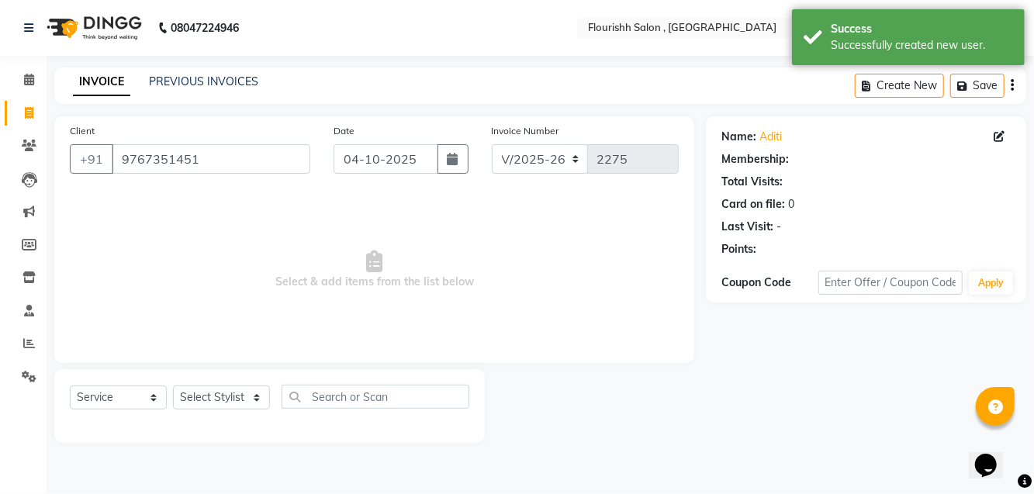
select select "1: Object"
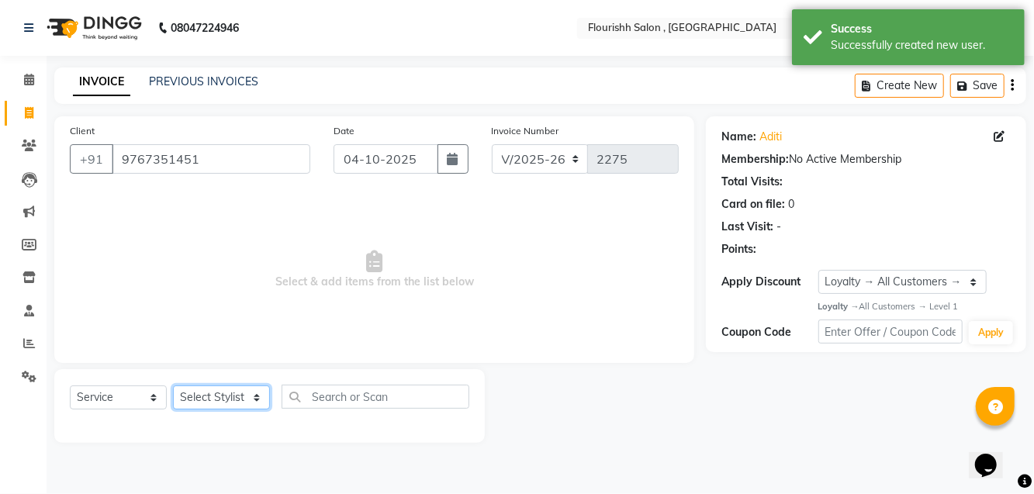
click at [203, 395] on select "Select Stylist [PERSON_NAME] jyoti Manager Mrs [PERSON_NAME] Ms [PERSON_NAME] […" at bounding box center [221, 397] width 97 height 24
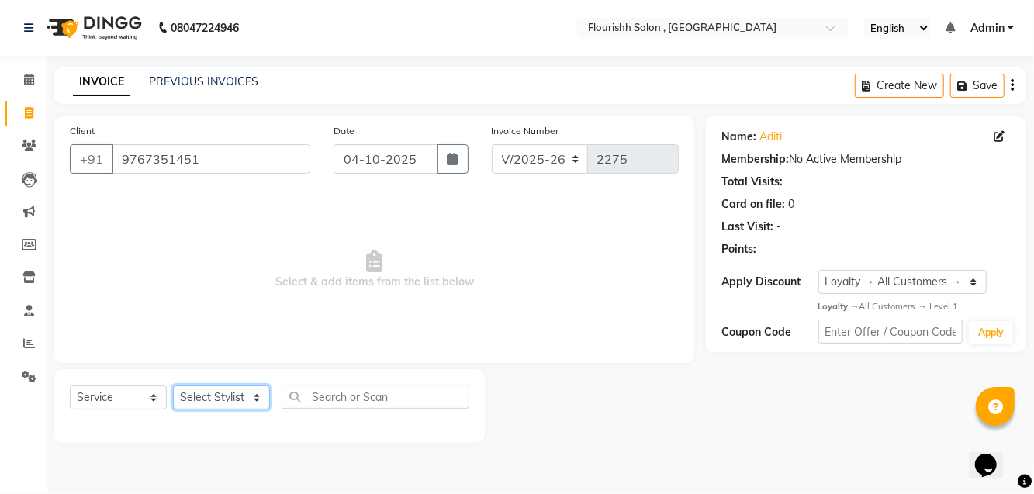
select select "74478"
click at [173, 385] on select "Select Stylist [PERSON_NAME] jyoti Manager Mrs [PERSON_NAME] Ms [PERSON_NAME] […" at bounding box center [221, 397] width 97 height 24
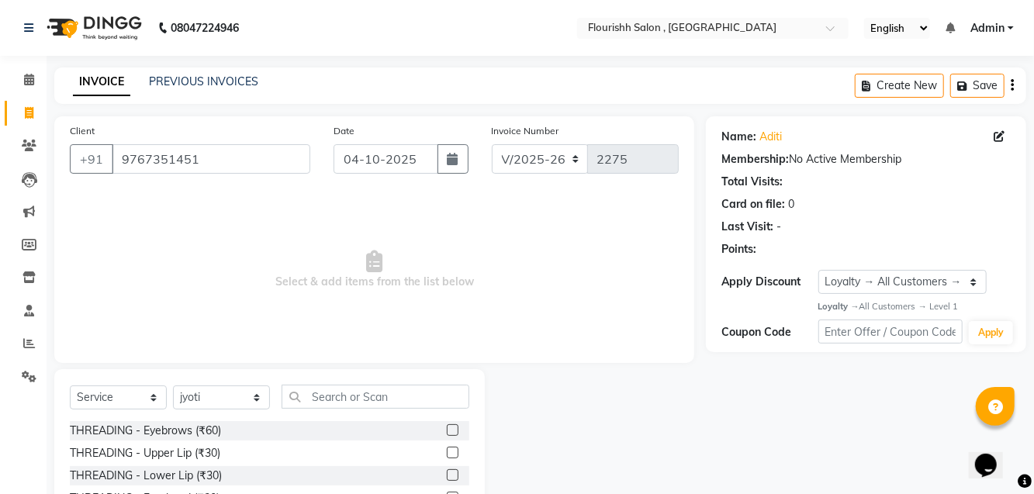
click at [138, 424] on div "THREADING - Eyebrows (₹60)" at bounding box center [145, 431] width 151 height 16
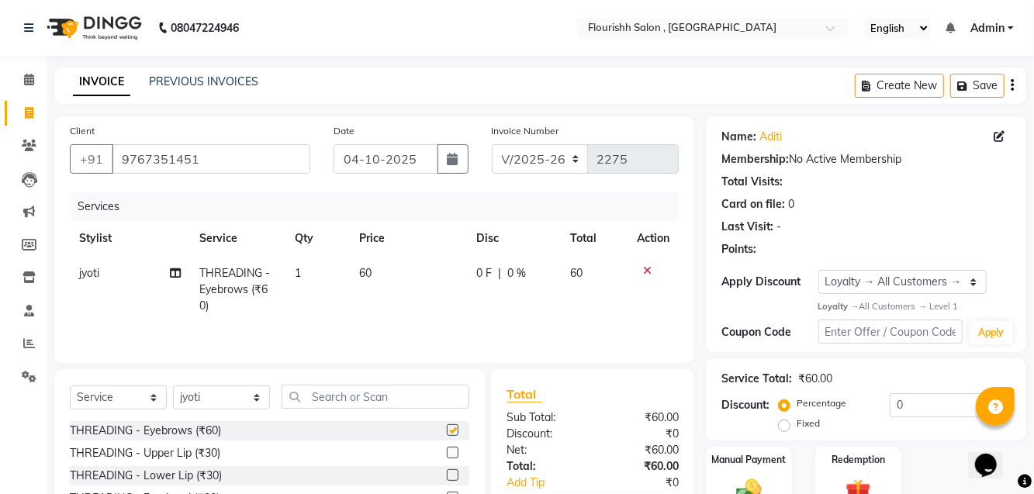
checkbox input "false"
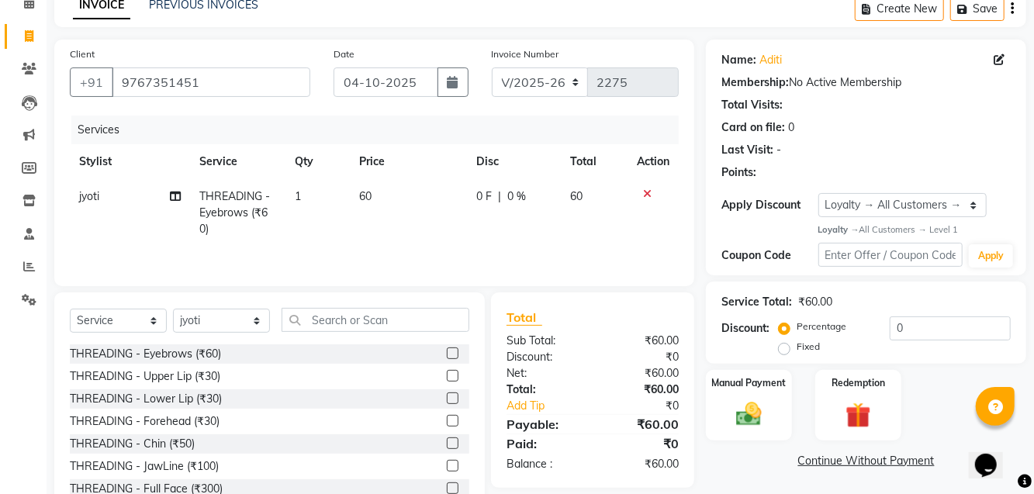
click at [762, 400] on img at bounding box center [748, 413] width 41 height 29
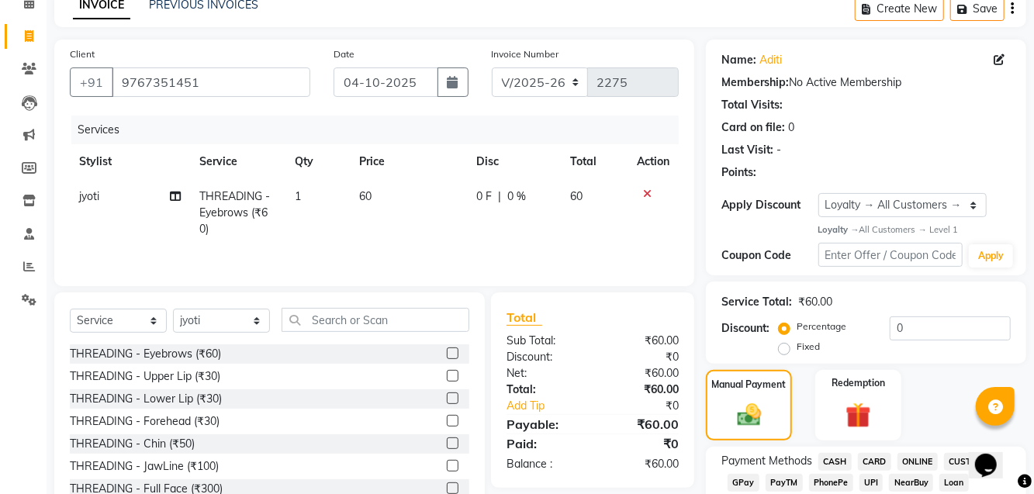
click at [749, 485] on span "GPay" at bounding box center [743, 483] width 32 height 18
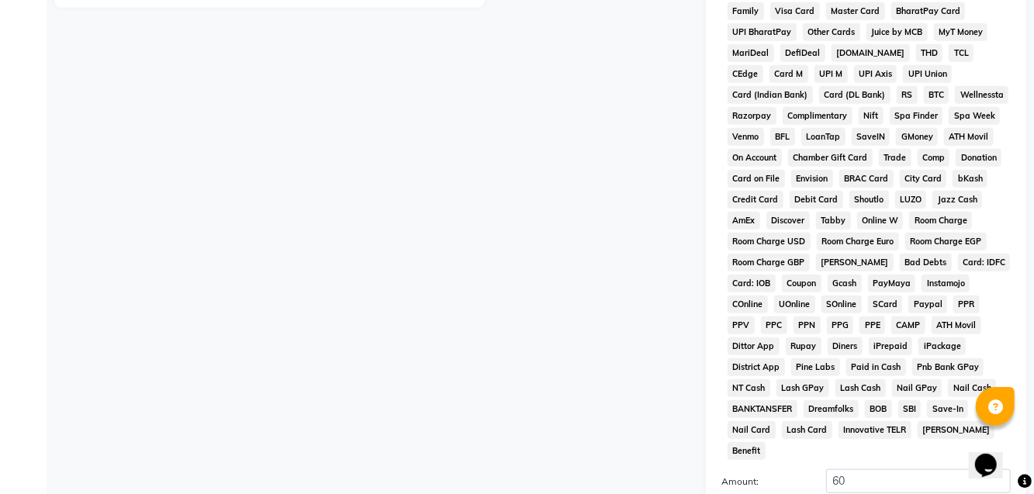
scroll to position [689, 0]
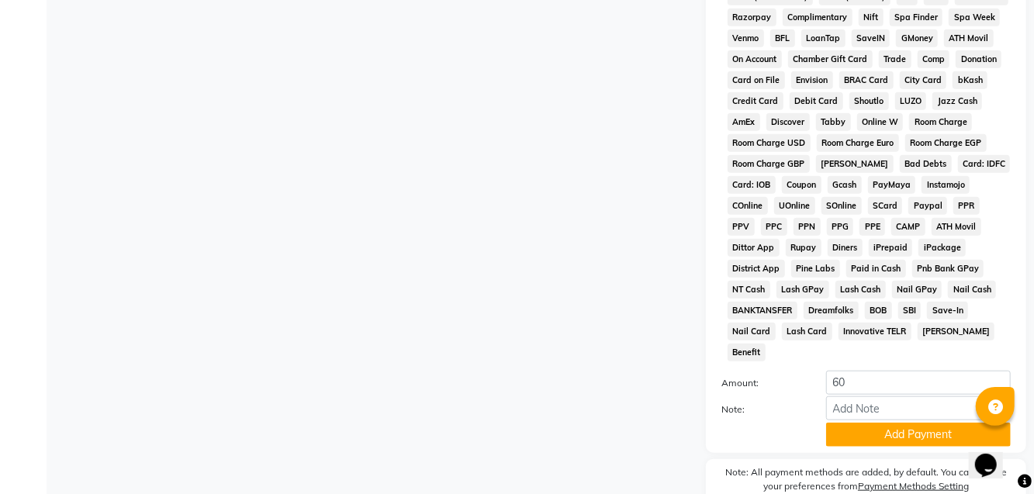
click at [875, 423] on button "Add Payment" at bounding box center [918, 435] width 185 height 24
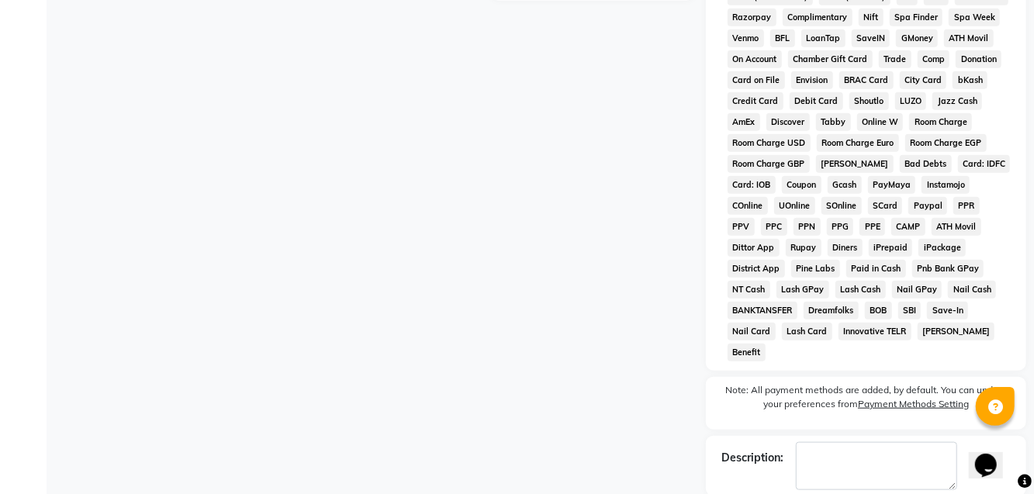
checkbox input "false"
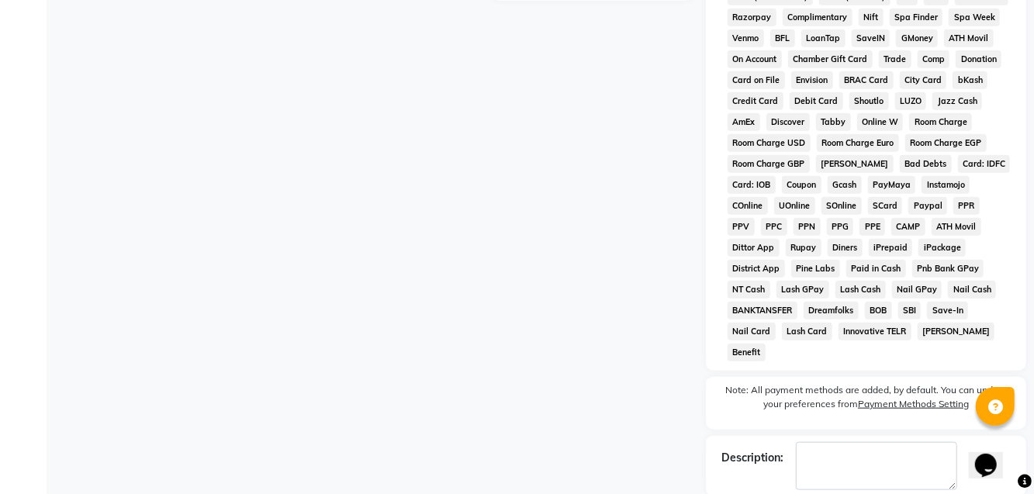
checkbox input "false"
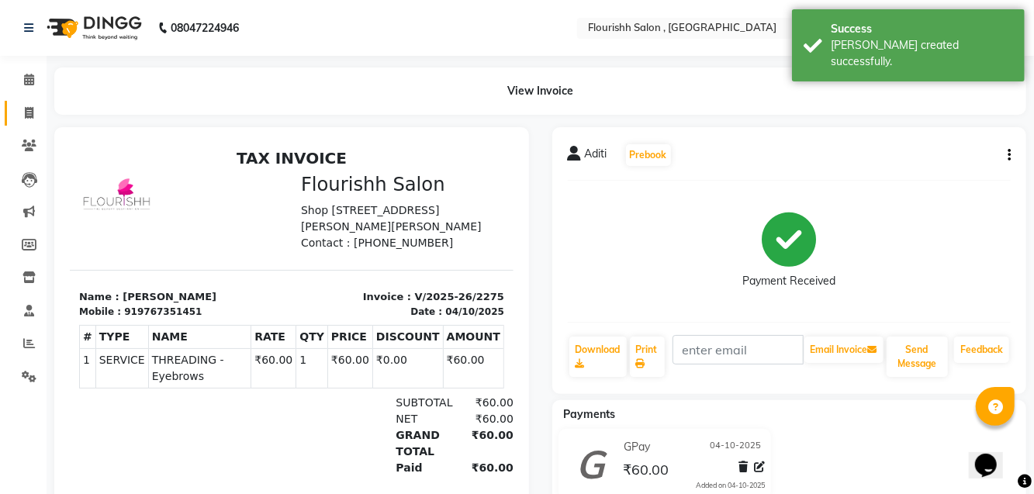
click at [39, 116] on span at bounding box center [29, 114] width 27 height 18
select select "service"
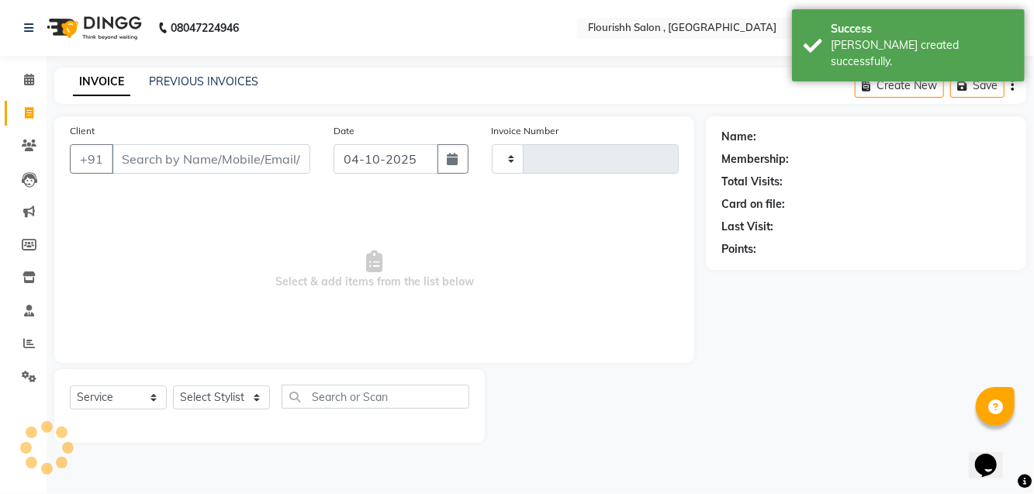
type input "2276"
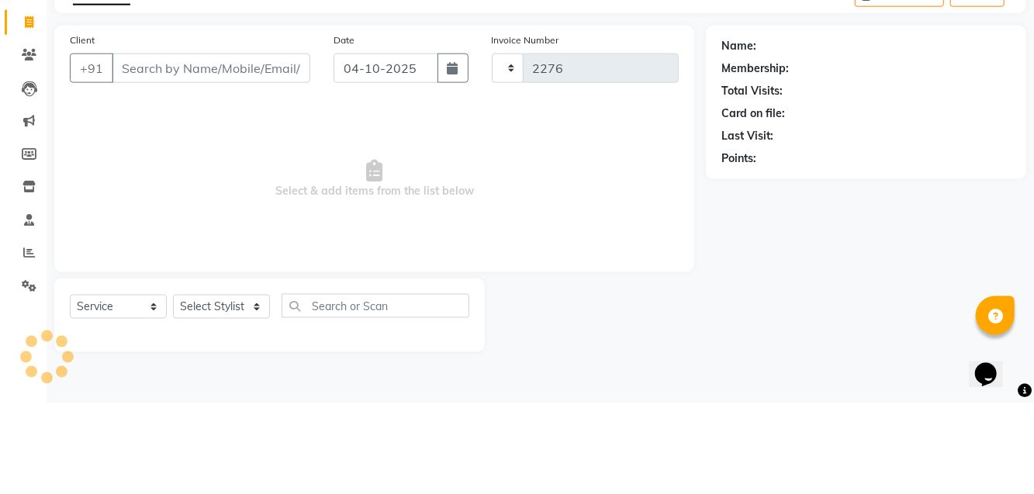
select select "4182"
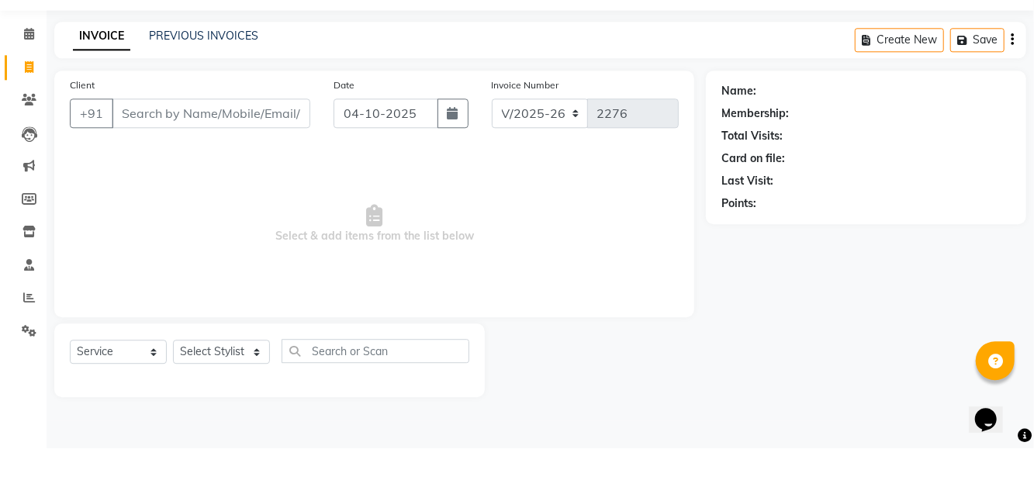
click at [178, 126] on div "Client +91" at bounding box center [190, 155] width 264 height 64
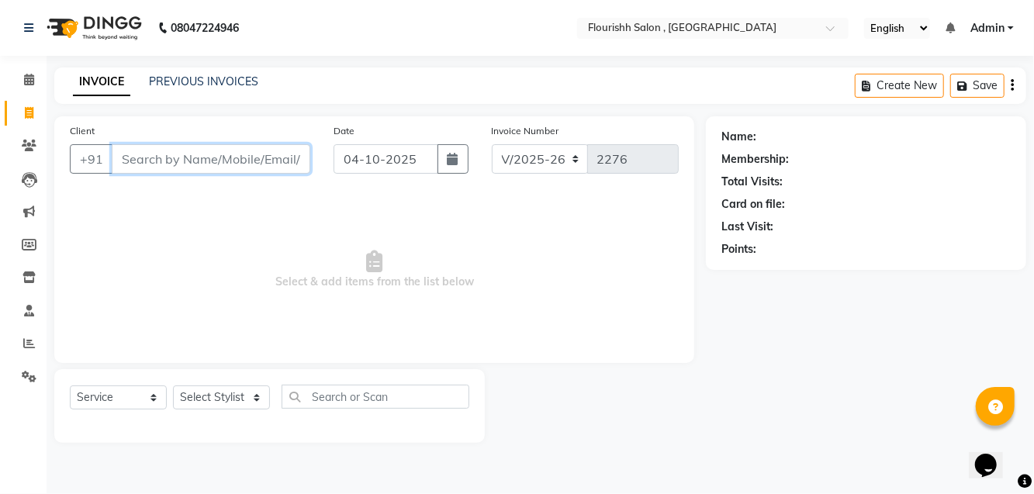
click at [164, 144] on input "Client" at bounding box center [211, 158] width 199 height 29
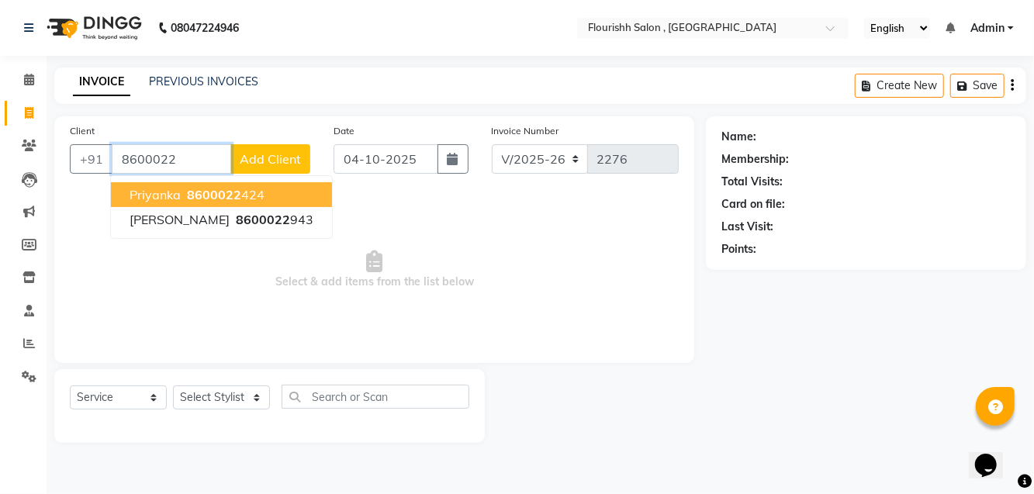
click at [194, 193] on span "8600022" at bounding box center [214, 195] width 54 height 16
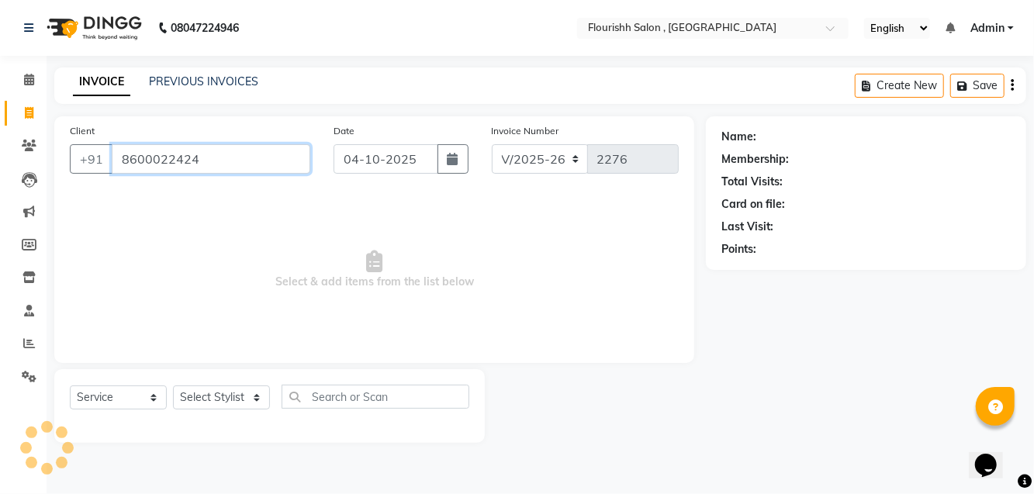
type input "8600022424"
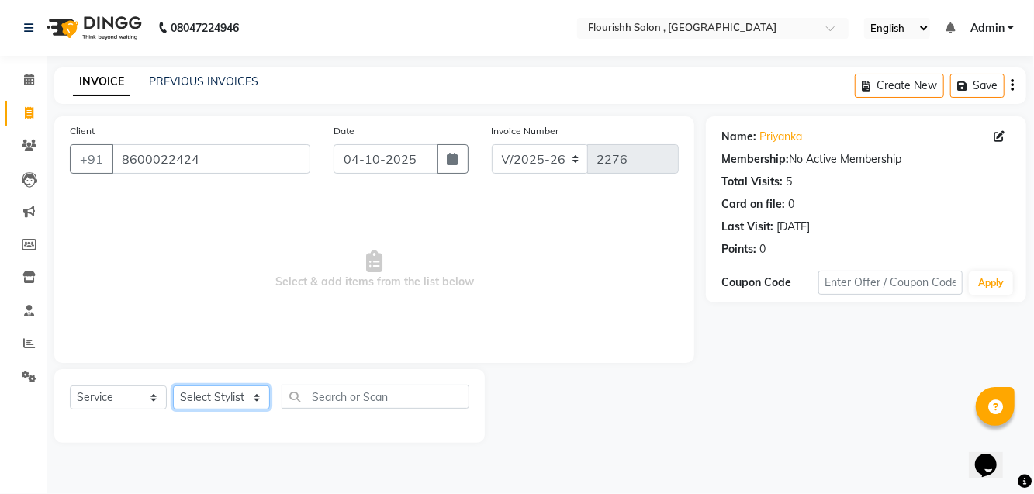
click at [212, 391] on select "Select Stylist [PERSON_NAME] jyoti Manager Mrs [PERSON_NAME] Ms [PERSON_NAME] […" at bounding box center [221, 397] width 97 height 24
select select "21779"
click at [173, 385] on select "Select Stylist [PERSON_NAME] jyoti Manager Mrs [PERSON_NAME] Ms [PERSON_NAME] […" at bounding box center [221, 397] width 97 height 24
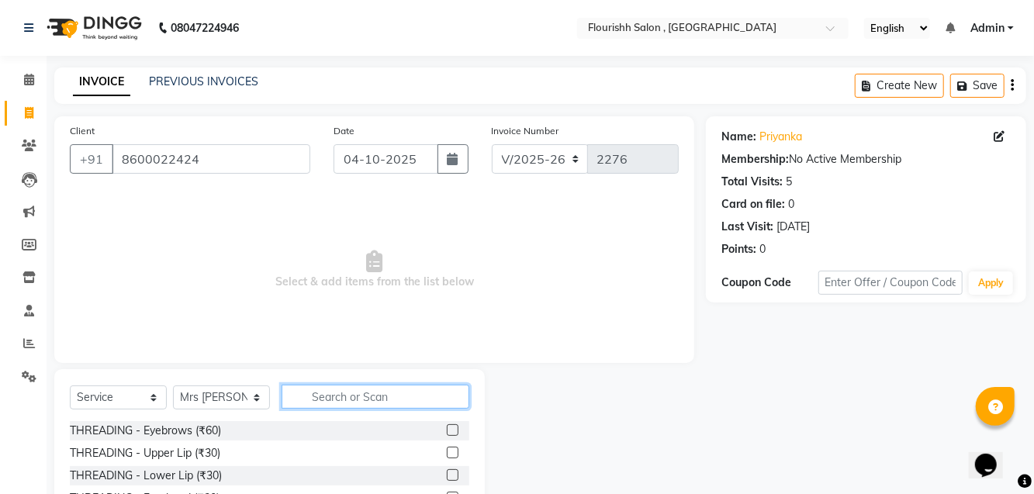
click at [372, 395] on input "text" at bounding box center [375, 397] width 188 height 24
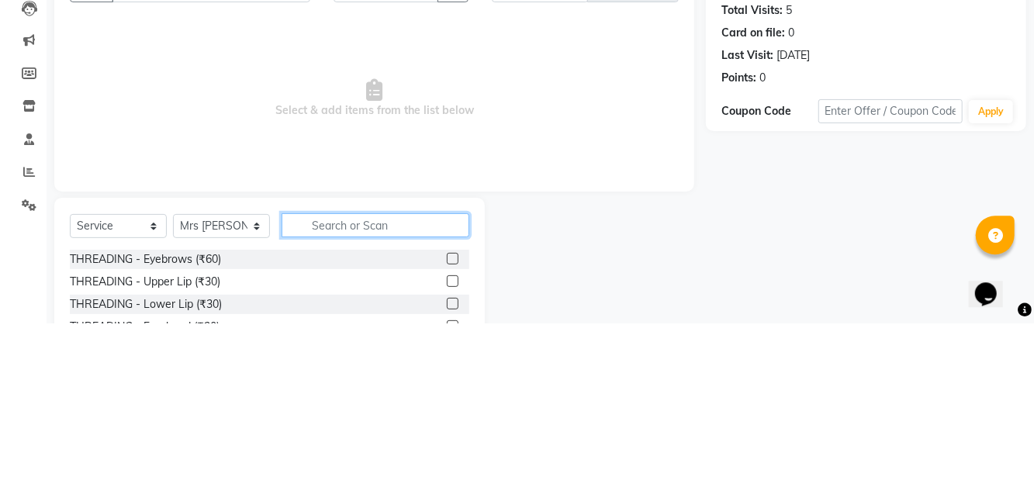
scroll to position [25, 0]
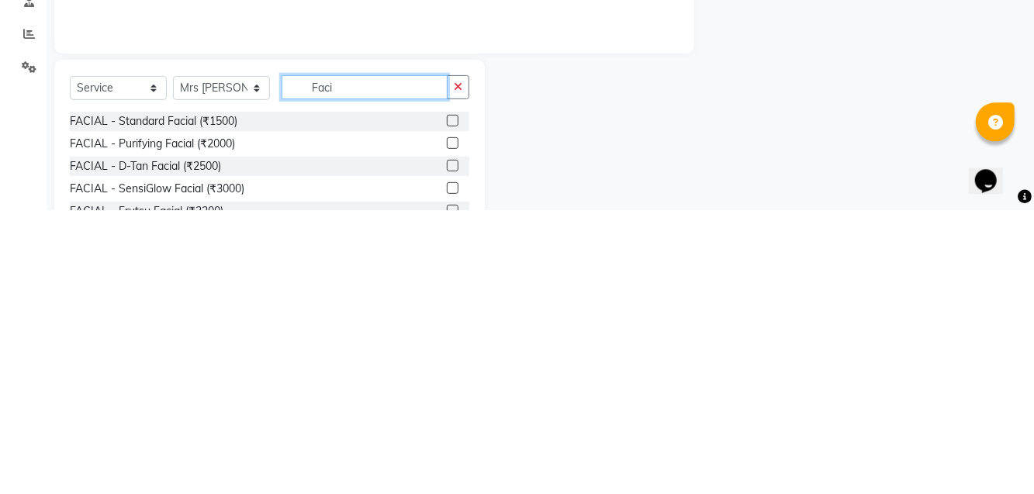
type input "Faci"
click at [237, 447] on div "FACIAL - D-Tan Facial (₹2500)" at bounding box center [269, 450] width 399 height 19
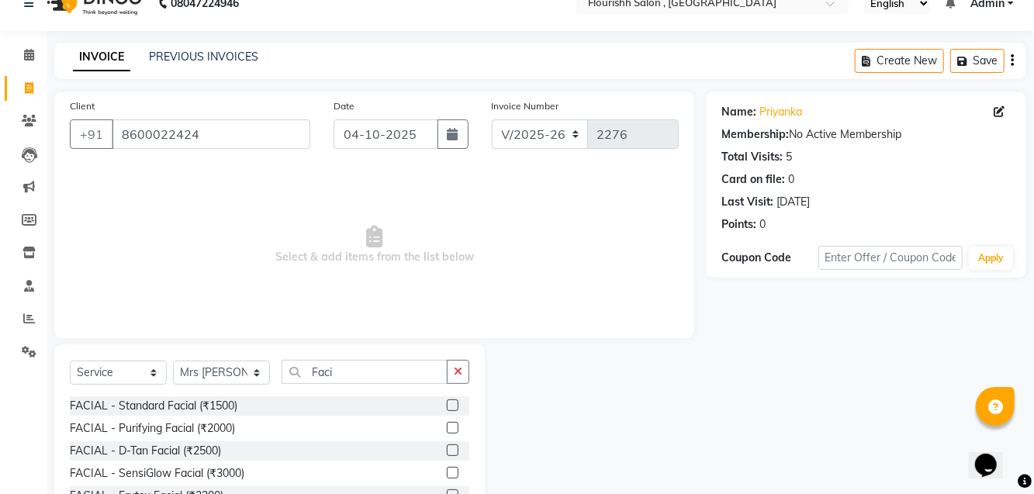
click at [220, 455] on div "FACIAL - D-Tan Facial (₹2500)" at bounding box center [145, 451] width 151 height 16
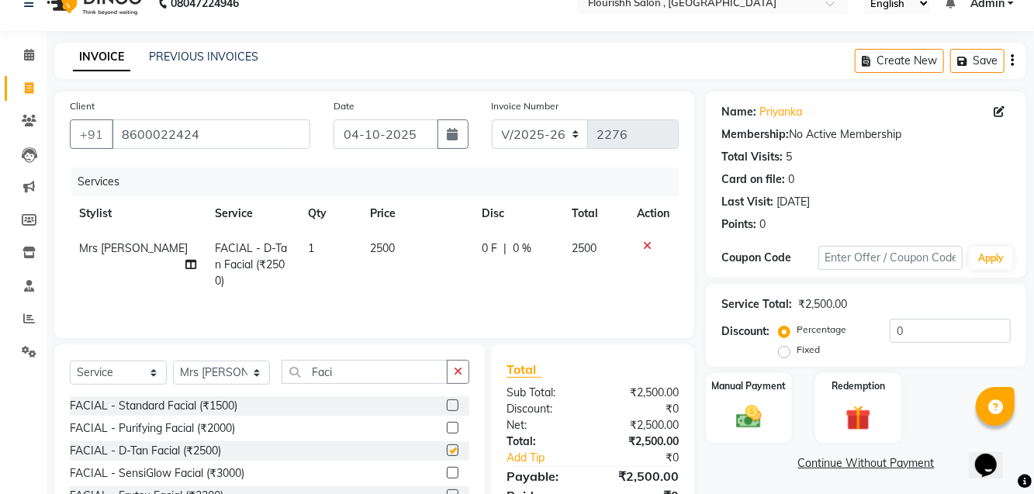
checkbox input "false"
click at [370, 249] on span "2500" at bounding box center [382, 248] width 25 height 14
select select "21779"
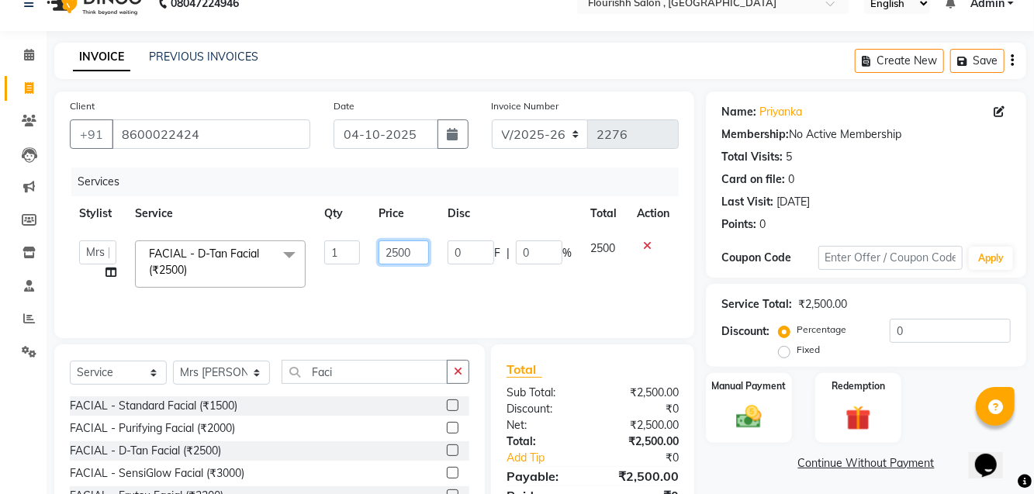
click at [399, 245] on input "2500" at bounding box center [403, 252] width 50 height 24
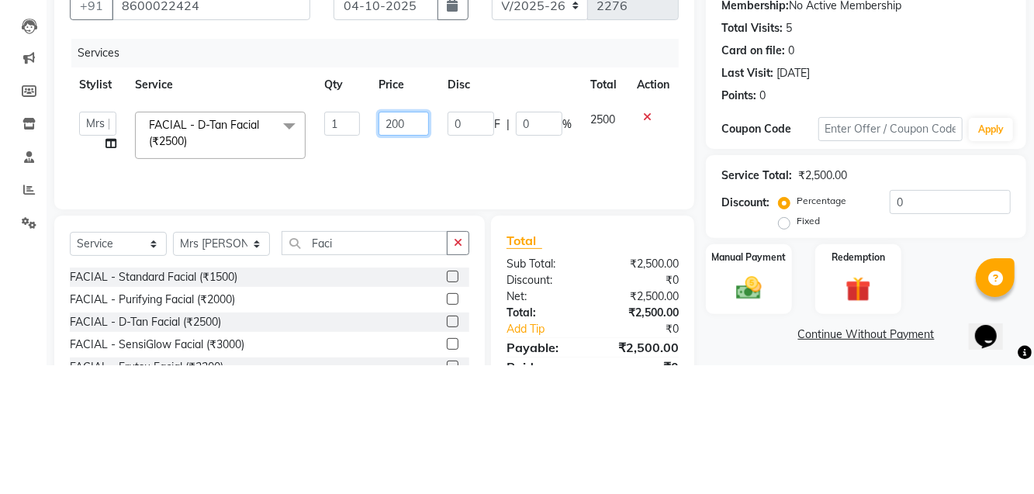
type input "2600"
click at [645, 242] on icon at bounding box center [647, 245] width 9 height 11
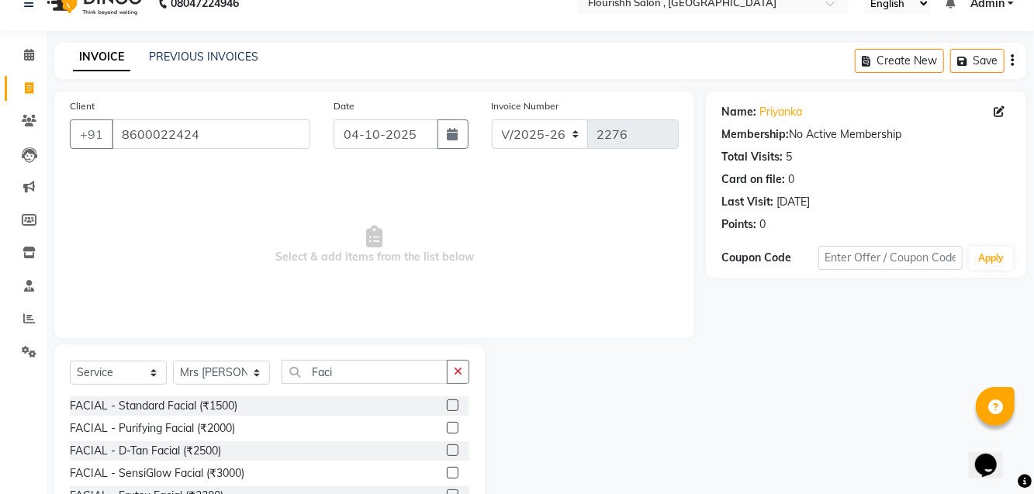
scroll to position [77, 0]
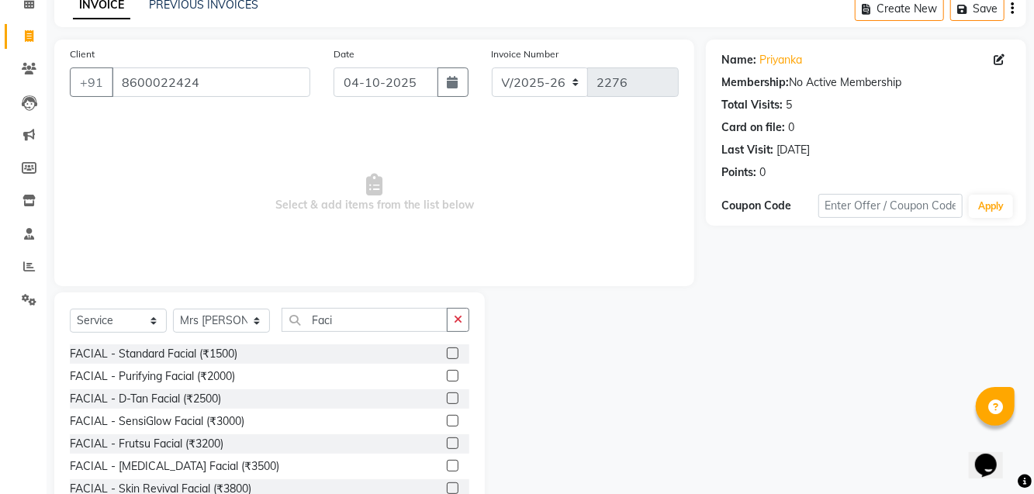
click at [221, 398] on div "FACIAL - D-Tan Facial (₹2500)" at bounding box center [145, 399] width 151 height 16
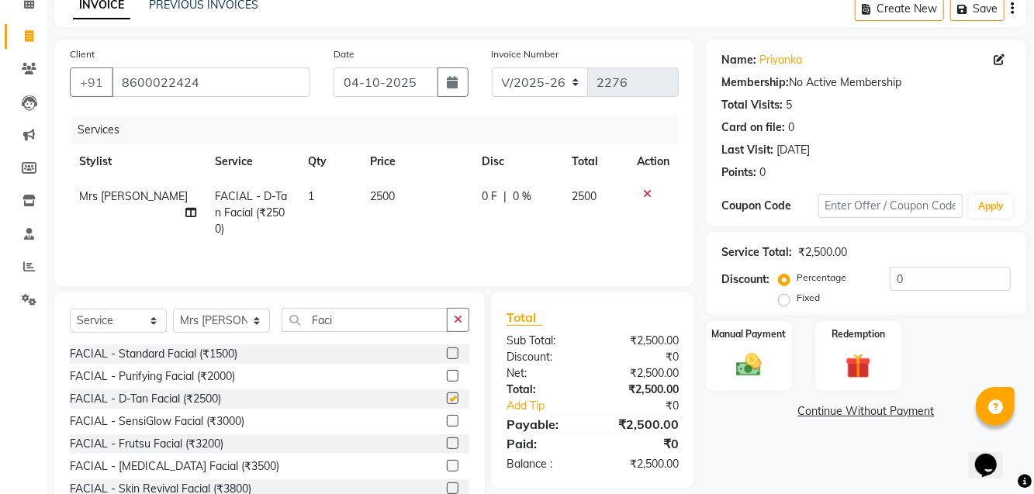
checkbox input "false"
click at [397, 181] on td "2500" at bounding box center [417, 212] width 112 height 67
select select "21779"
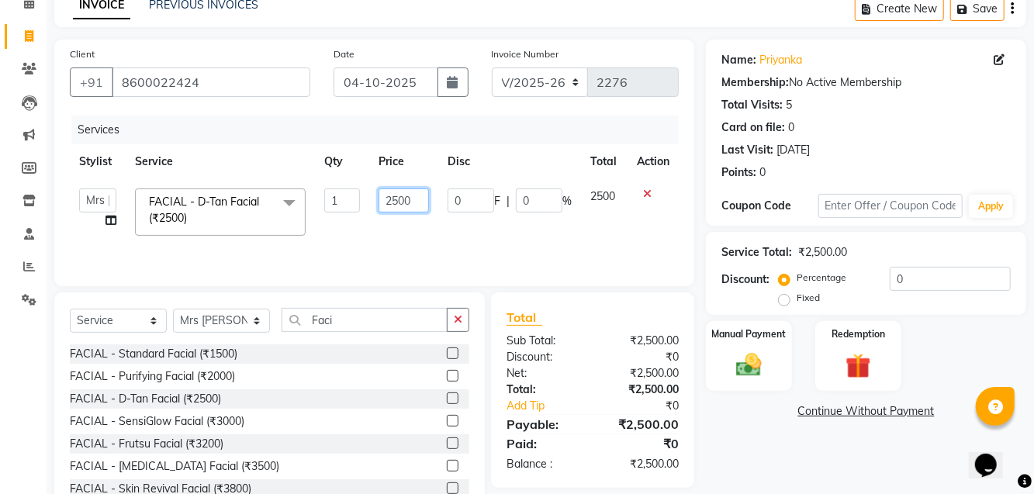
click at [406, 195] on input "2500" at bounding box center [403, 200] width 50 height 24
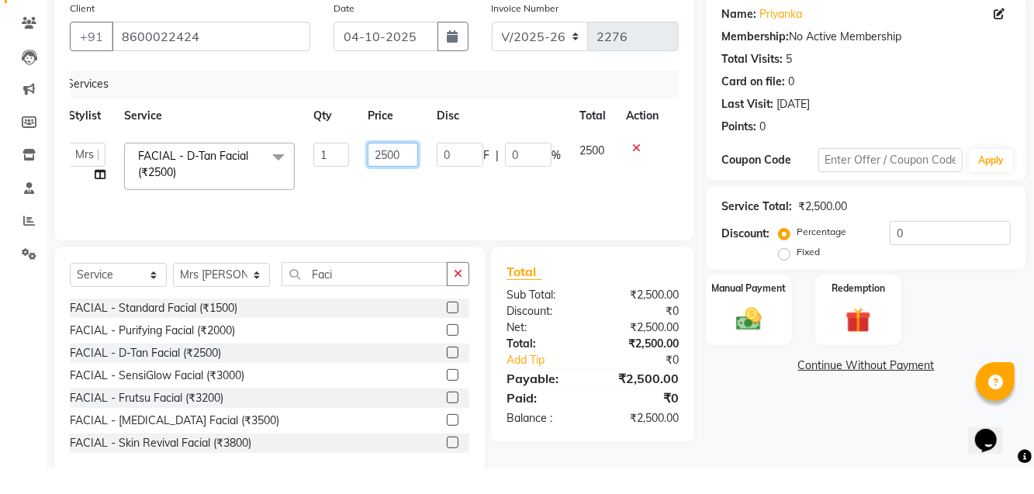
scroll to position [0, 12]
type input "2600"
click at [555, 216] on tr "[PERSON_NAME] Manager Mrs [PERSON_NAME] Ms [PERSON_NAME] [PERSON_NAME] Ma'am [P…" at bounding box center [362, 191] width 609 height 66
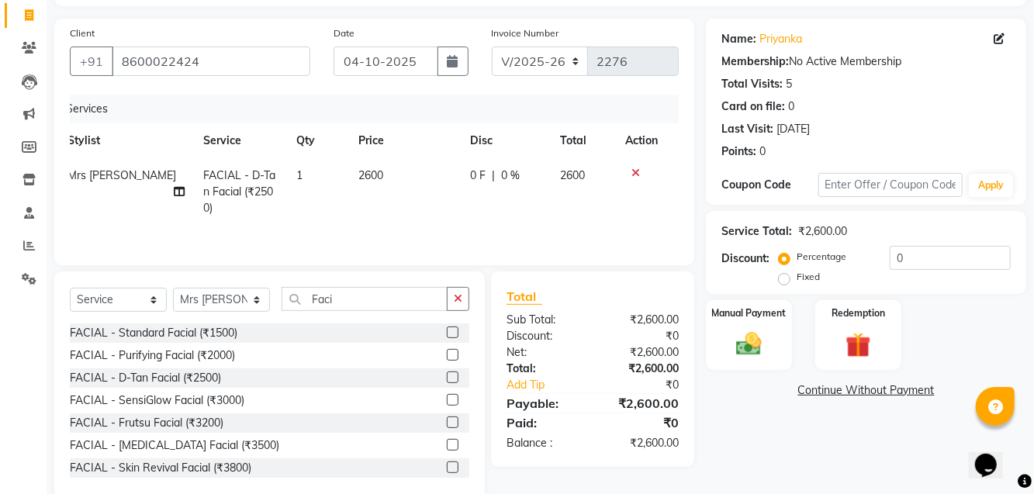
click at [756, 333] on img at bounding box center [748, 344] width 41 height 29
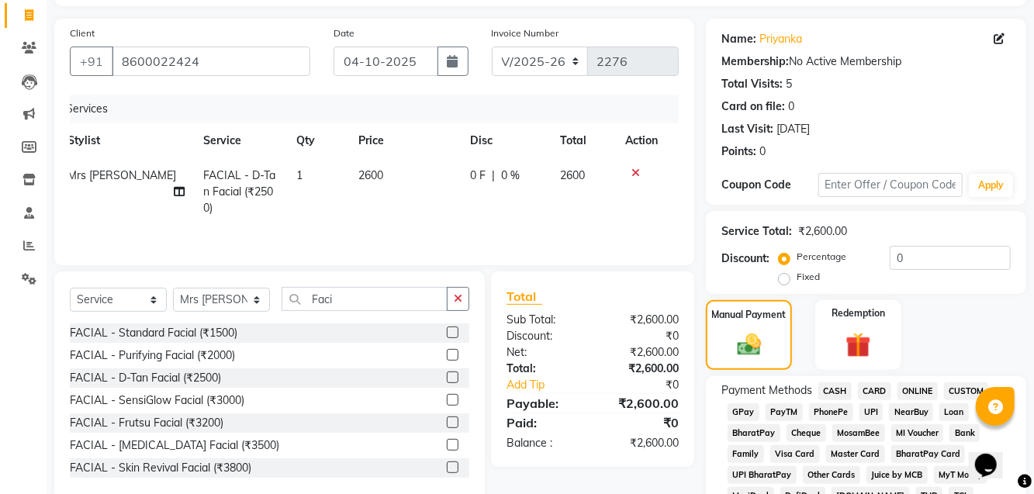
click at [747, 407] on span "GPay" at bounding box center [743, 412] width 32 height 18
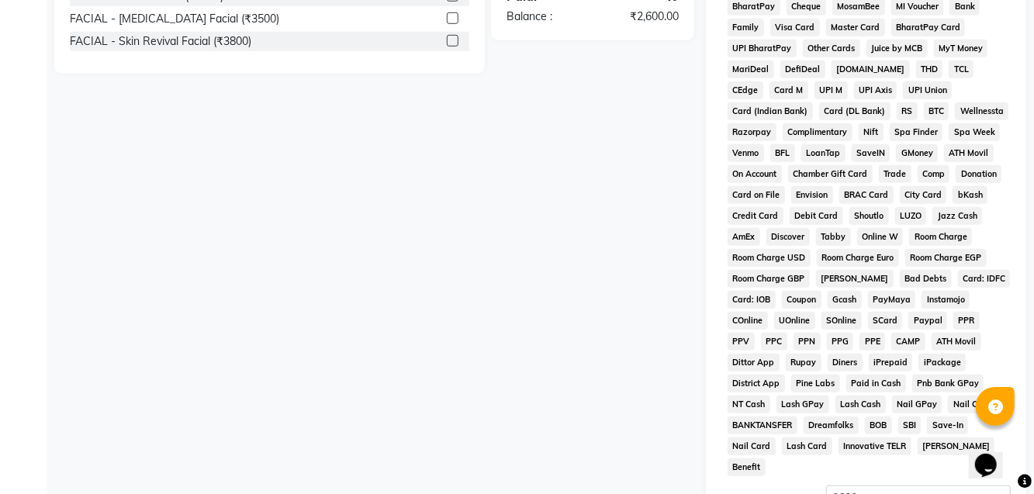
scroll to position [639, 0]
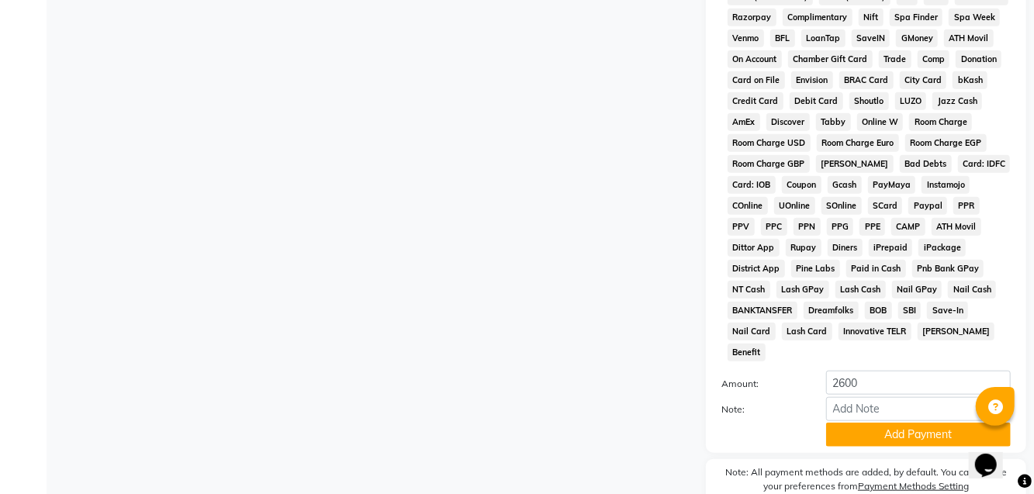
click at [895, 423] on button "Add Payment" at bounding box center [918, 435] width 185 height 24
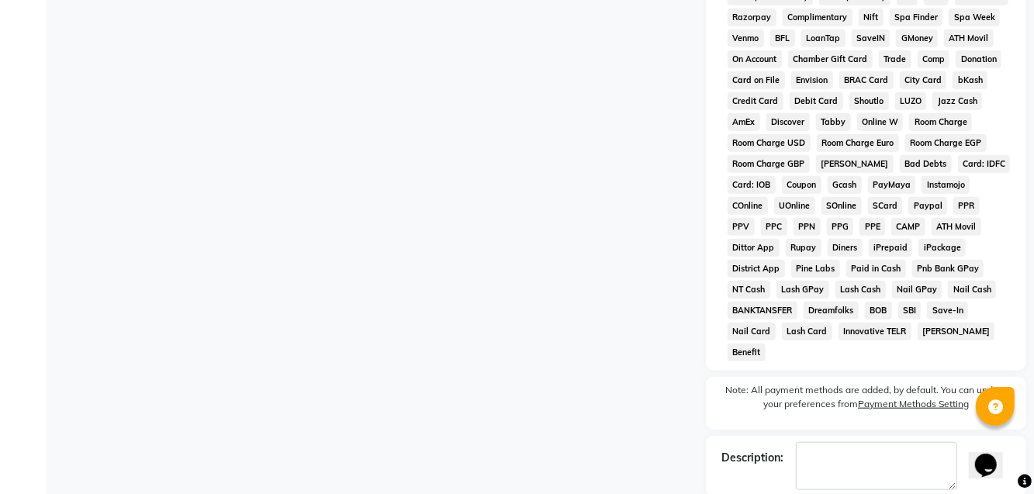
checkbox input "false"
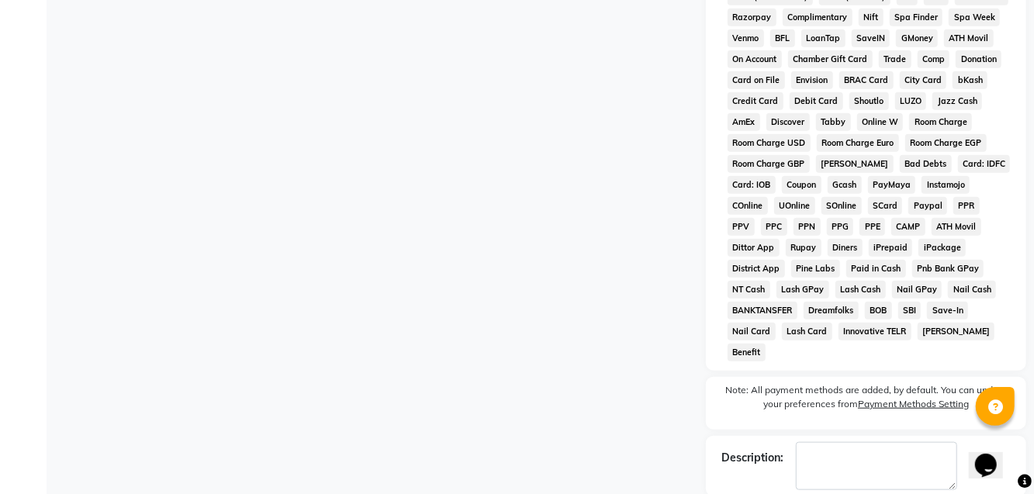
checkbox input "false"
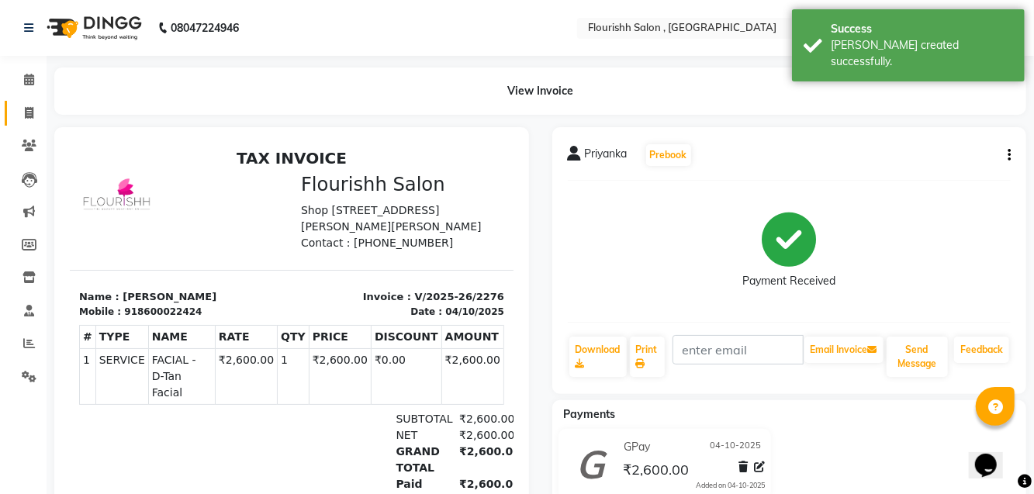
click at [37, 110] on span at bounding box center [29, 114] width 27 height 18
select select "service"
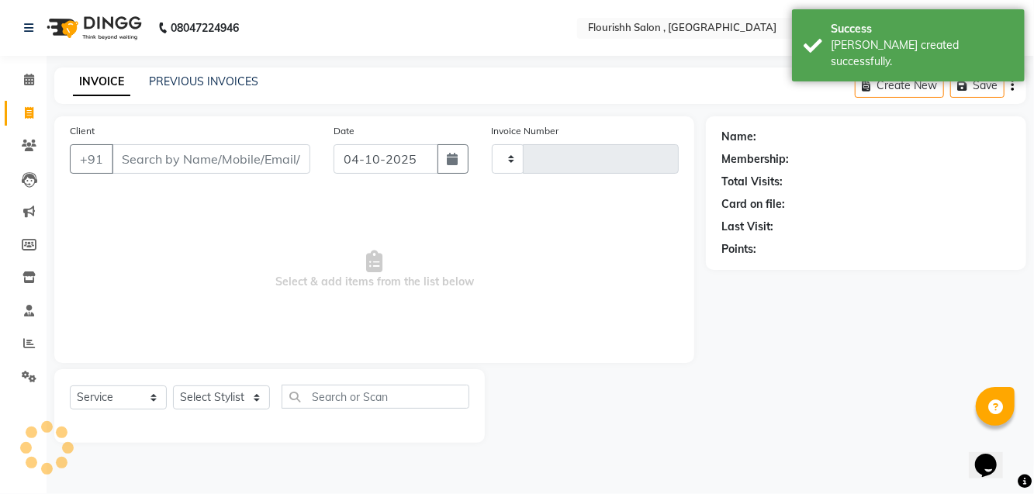
scroll to position [12, 0]
type input "2277"
select select "4182"
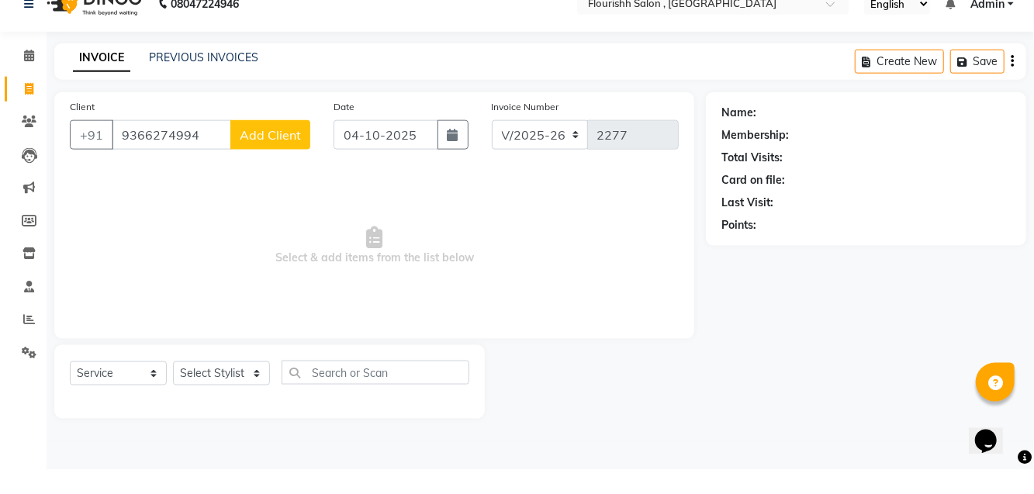
type input "9366274994"
click at [273, 159] on span "Add Client" at bounding box center [270, 159] width 61 height 16
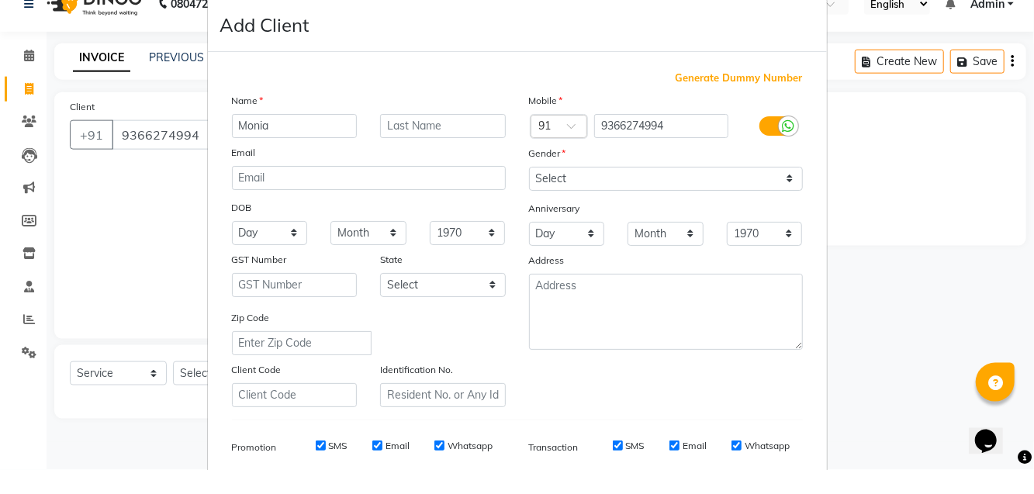
type input "Monia"
click at [596, 195] on select "Select [DEMOGRAPHIC_DATA] [DEMOGRAPHIC_DATA] Other Prefer Not To Say" at bounding box center [666, 203] width 274 height 24
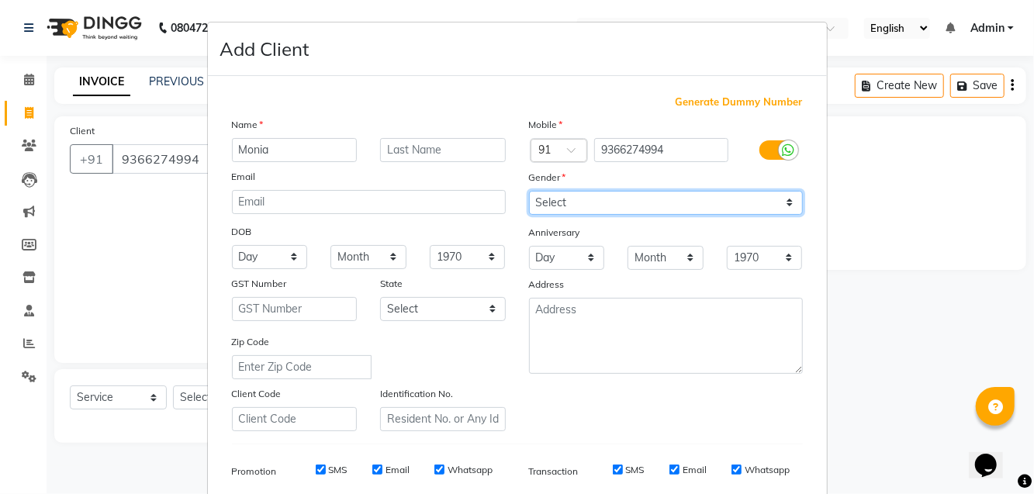
select select "[DEMOGRAPHIC_DATA]"
click at [529, 191] on select "Select [DEMOGRAPHIC_DATA] [DEMOGRAPHIC_DATA] Other Prefer Not To Say" at bounding box center [666, 203] width 274 height 24
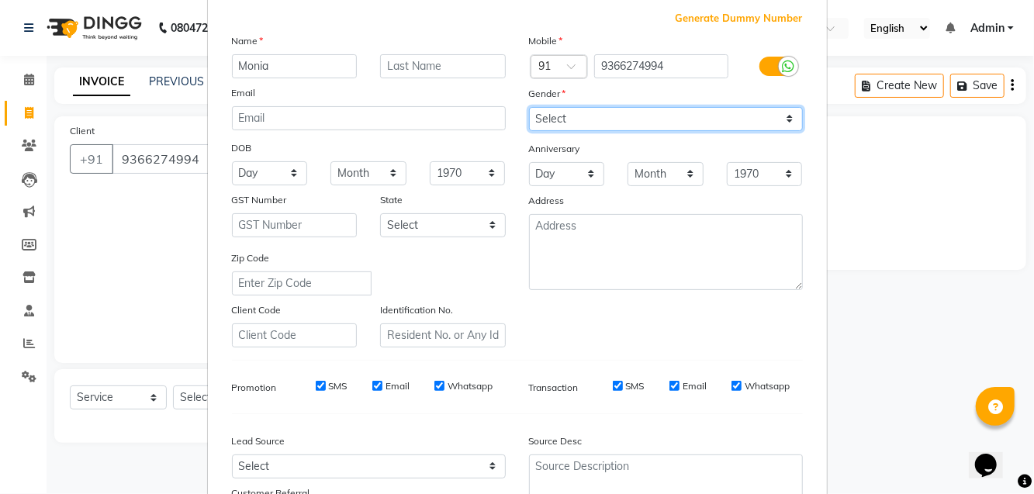
scroll to position [164, 0]
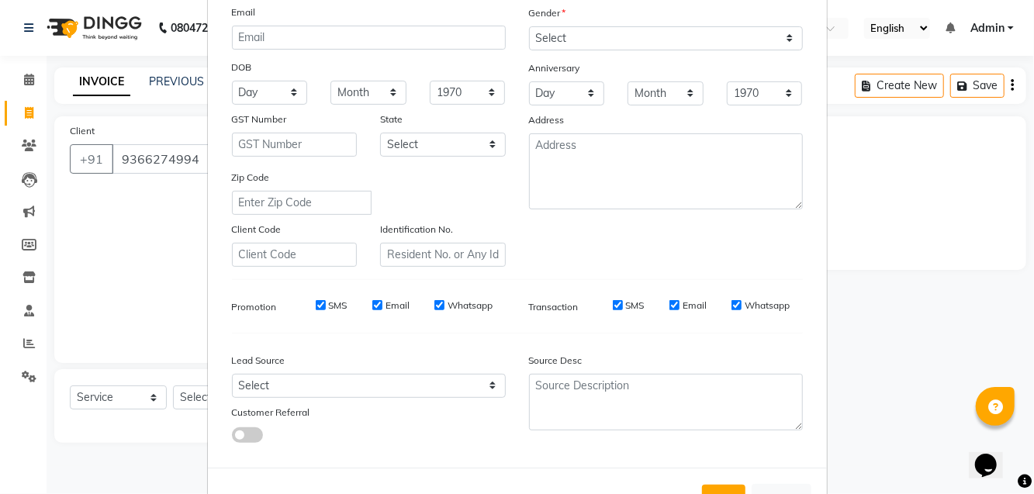
click at [723, 493] on button "Add" at bounding box center [723, 499] width 43 height 28
select select
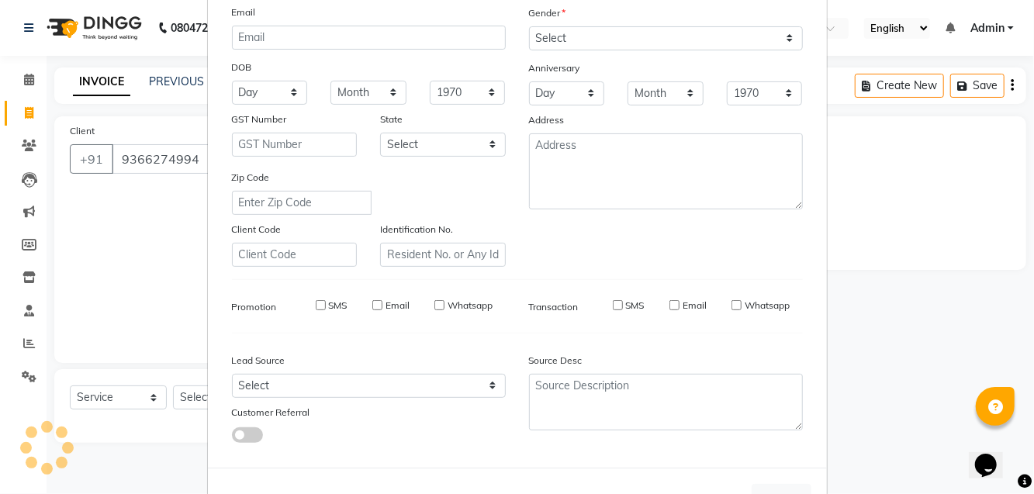
select select
checkbox input "false"
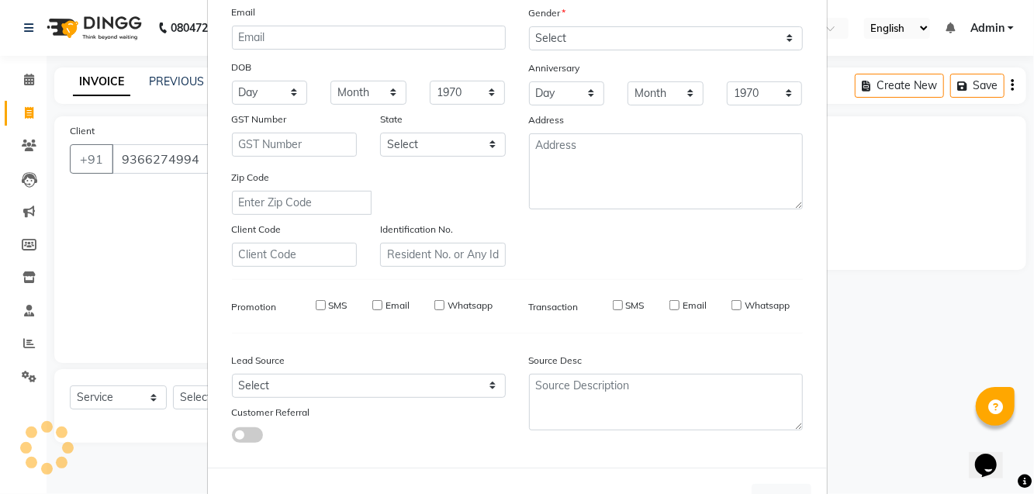
checkbox input "false"
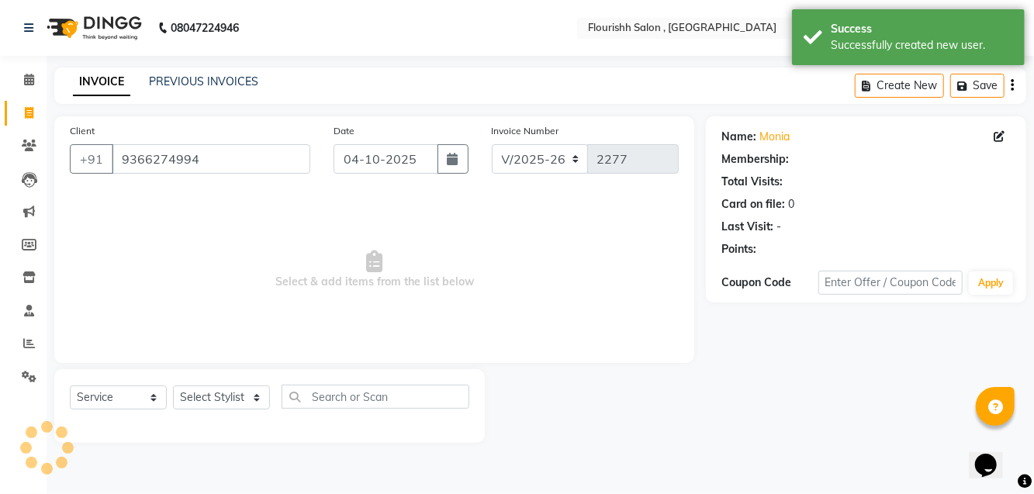
select select "1: Object"
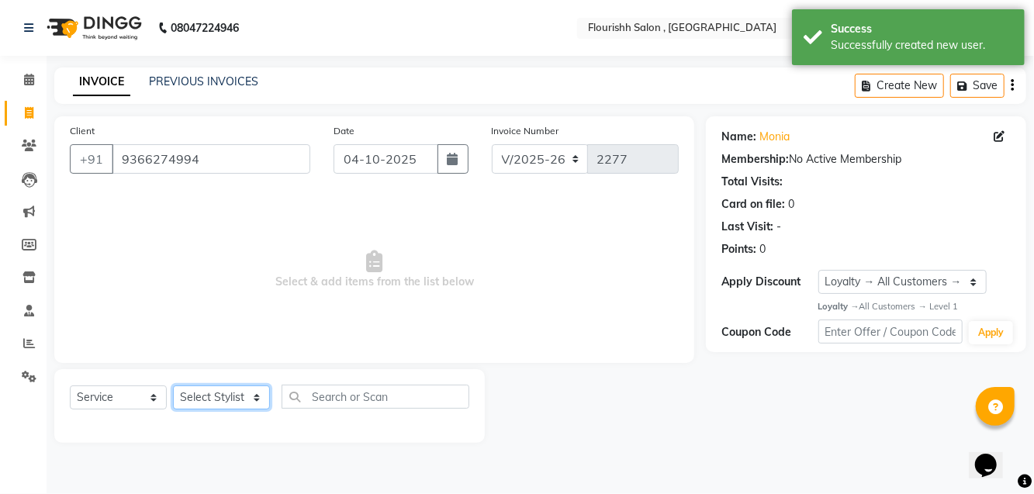
click at [214, 389] on select "Select Stylist [PERSON_NAME] jyoti Manager Mrs [PERSON_NAME] Ms [PERSON_NAME] […" at bounding box center [221, 397] width 97 height 24
select select "70731"
click at [173, 385] on select "Select Stylist [PERSON_NAME] jyoti Manager Mrs [PERSON_NAME] Ms [PERSON_NAME] […" at bounding box center [221, 397] width 97 height 24
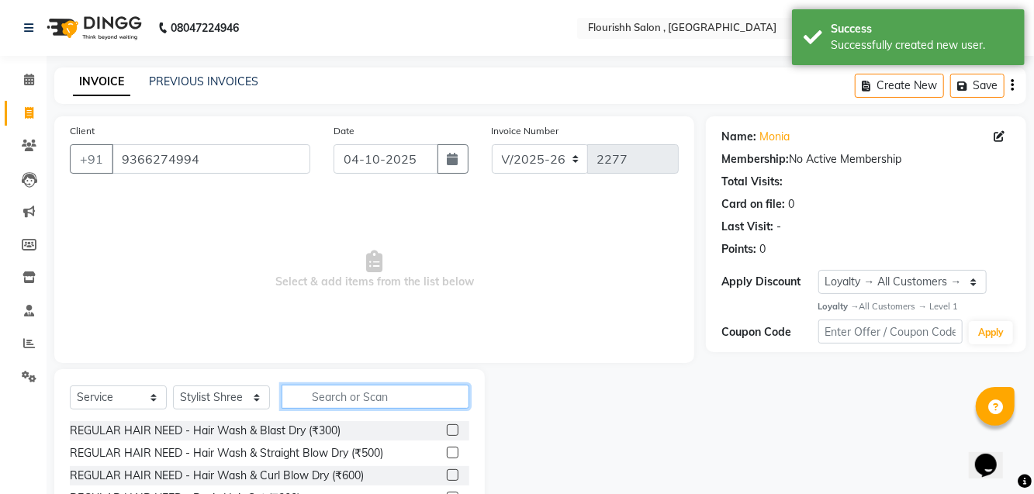
click at [379, 398] on input "text" at bounding box center [375, 397] width 188 height 24
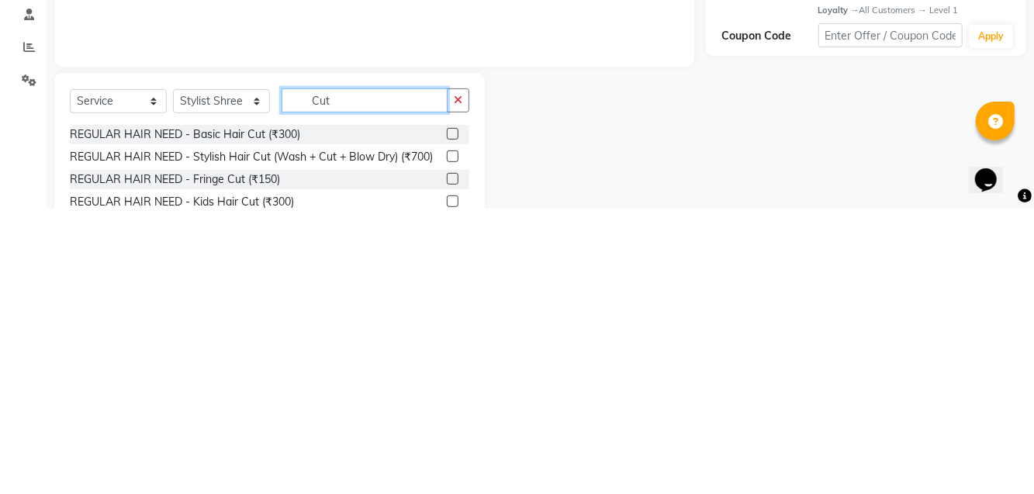
type input "Cut"
click at [322, 440] on div "REGULAR HAIR NEED - Stylish Hair Cut (Wash + Cut + Blow Dry) (₹700)" at bounding box center [251, 442] width 363 height 16
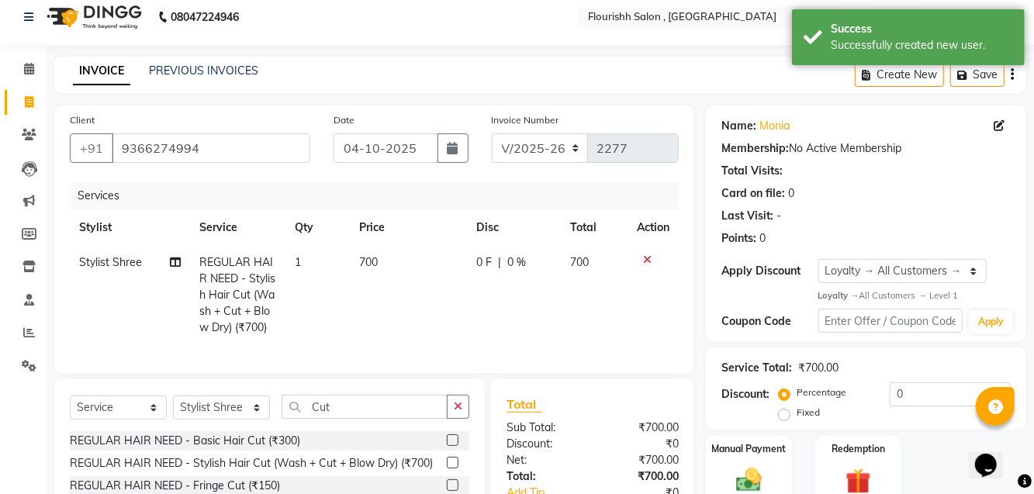
checkbox input "false"
click at [754, 466] on img at bounding box center [748, 479] width 41 height 29
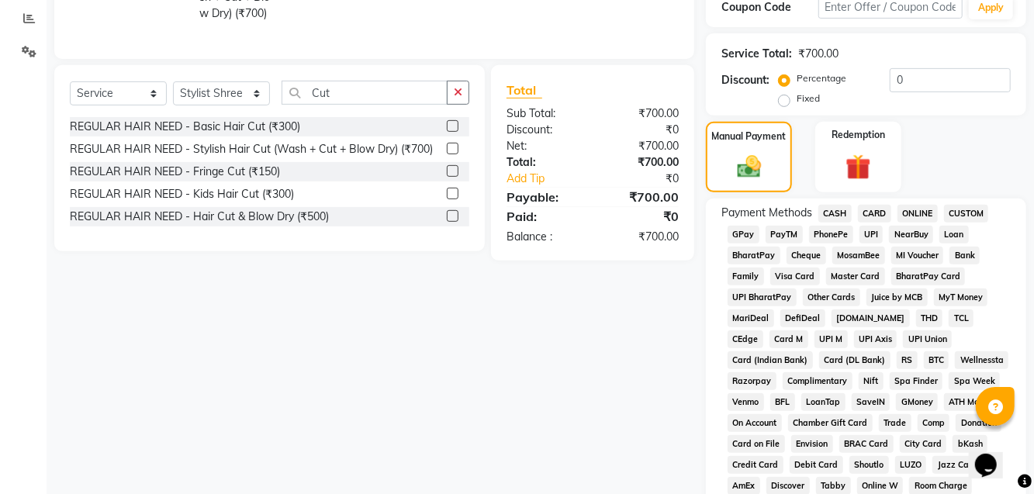
scroll to position [323, 0]
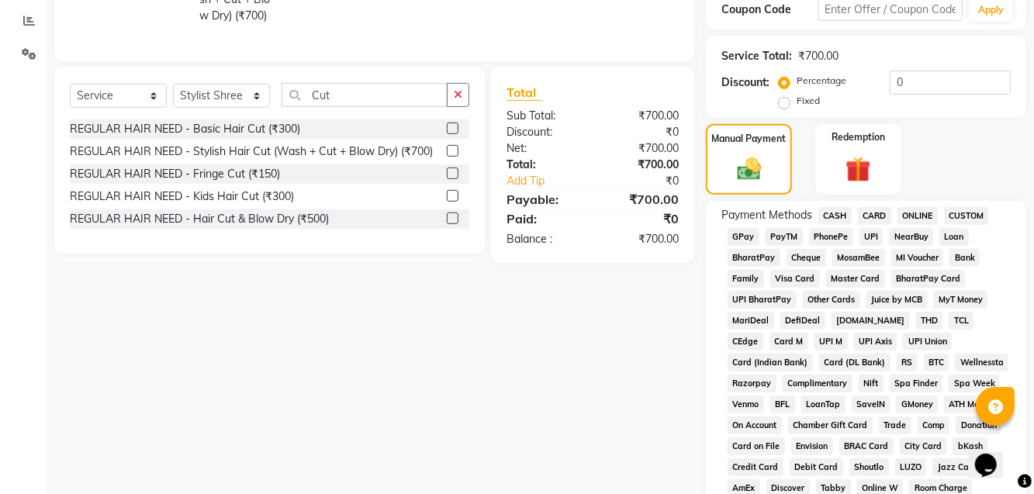
click at [741, 234] on span "GPay" at bounding box center [743, 237] width 32 height 18
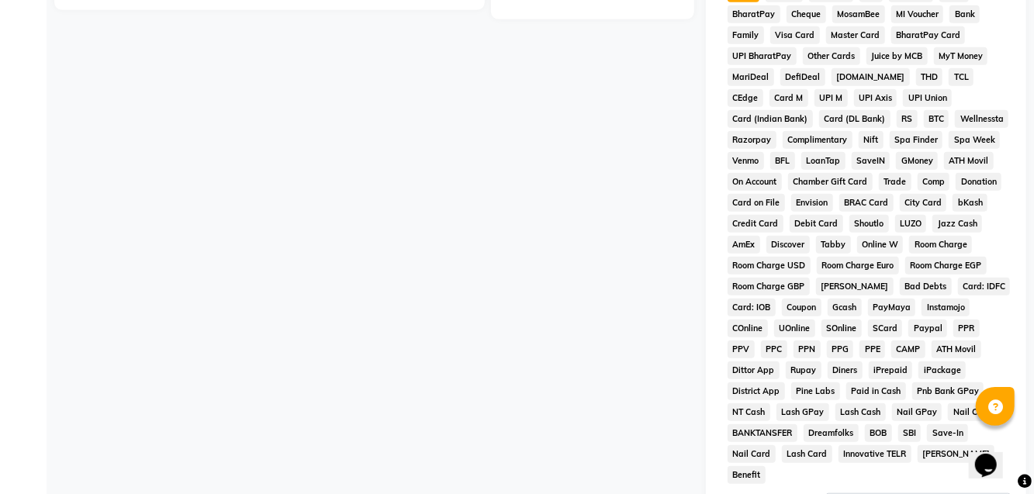
scroll to position [689, 0]
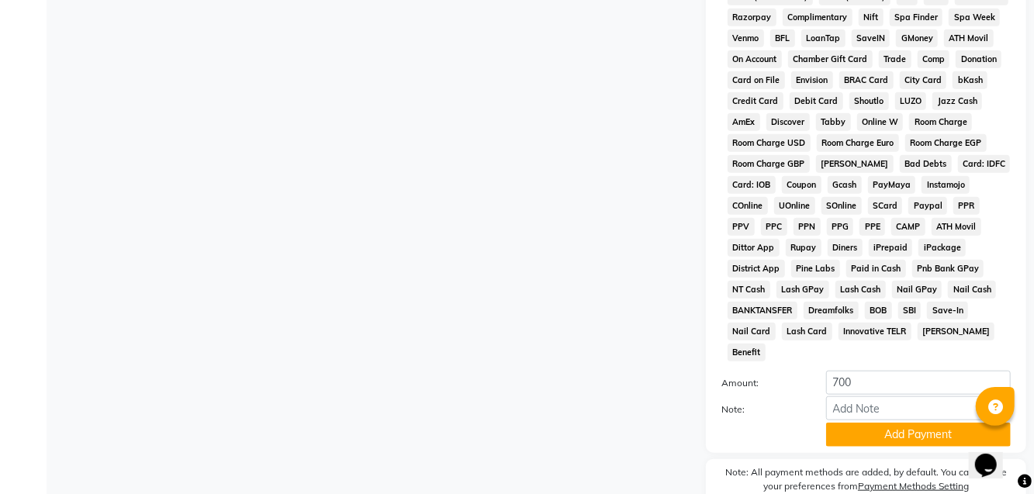
click at [889, 423] on button "Add Payment" at bounding box center [918, 435] width 185 height 24
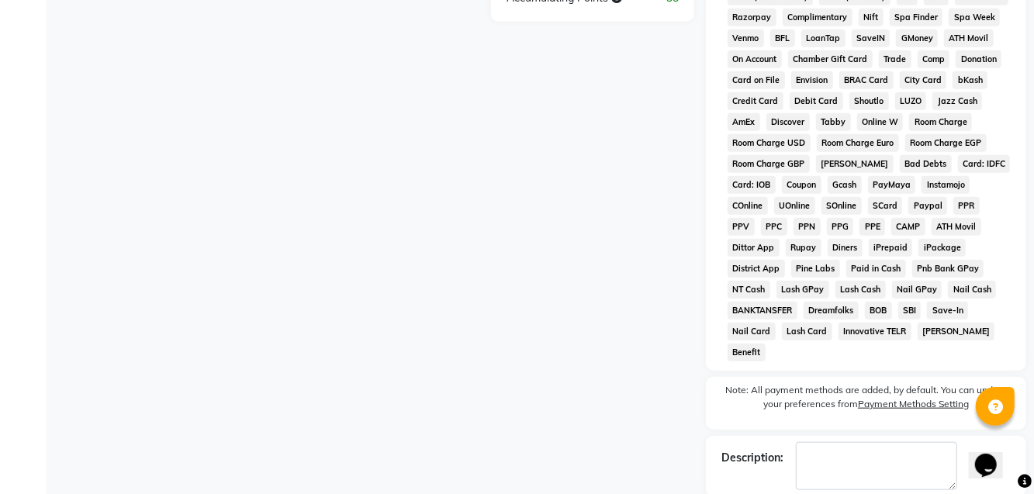
checkbox input "false"
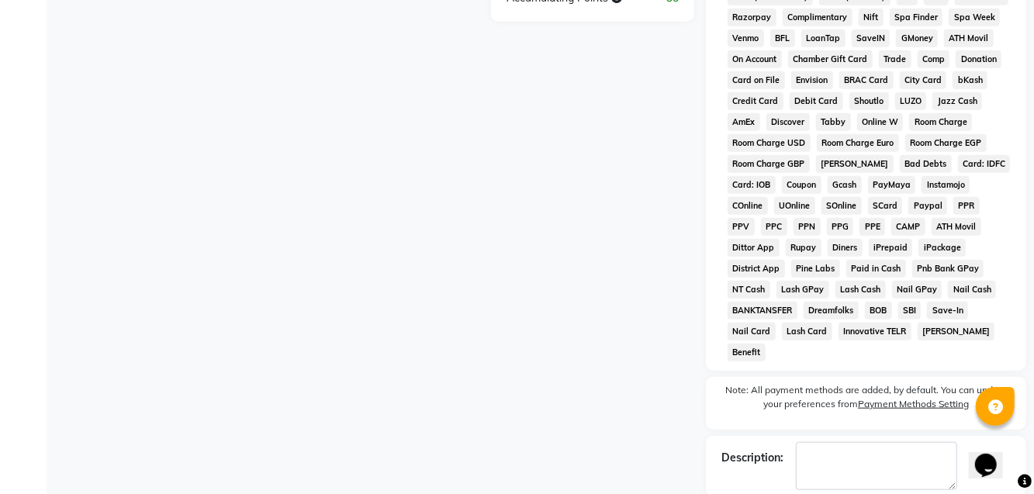
checkbox input "false"
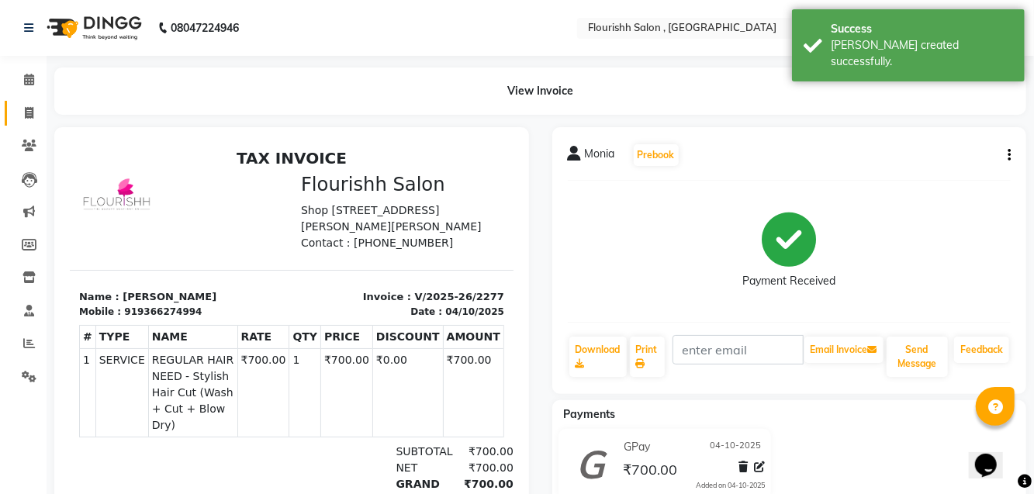
click at [31, 112] on icon at bounding box center [29, 113] width 9 height 12
select select "service"
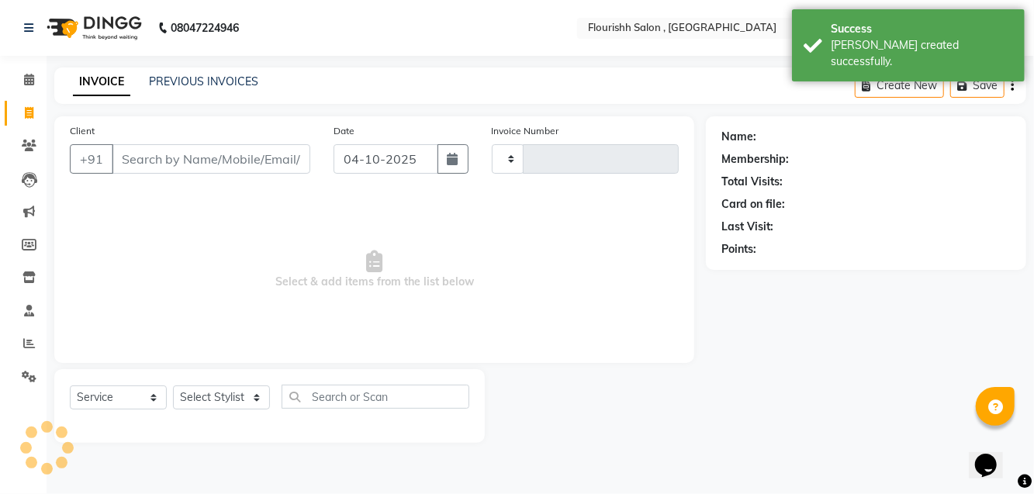
type input "2278"
select select "4182"
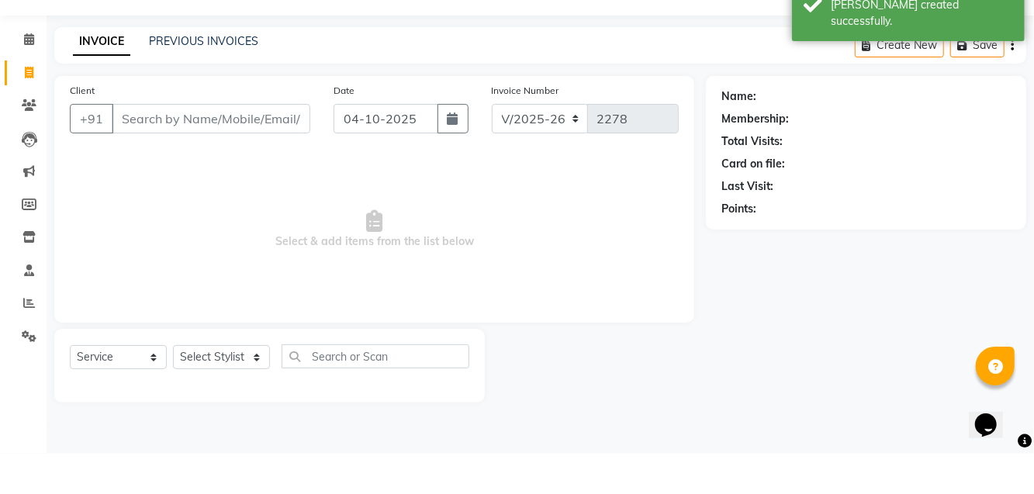
click at [192, 129] on div "Client +91" at bounding box center [190, 155] width 264 height 64
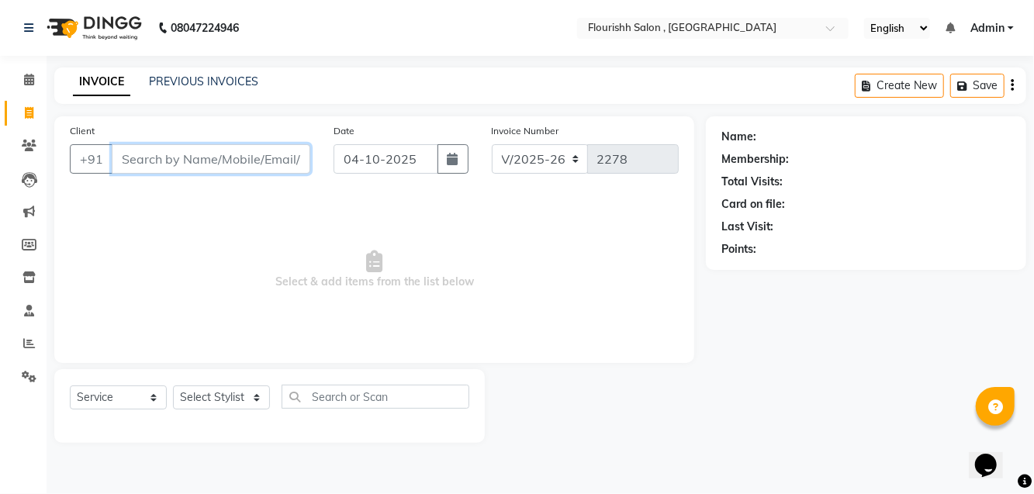
click at [202, 147] on input "Client" at bounding box center [211, 158] width 199 height 29
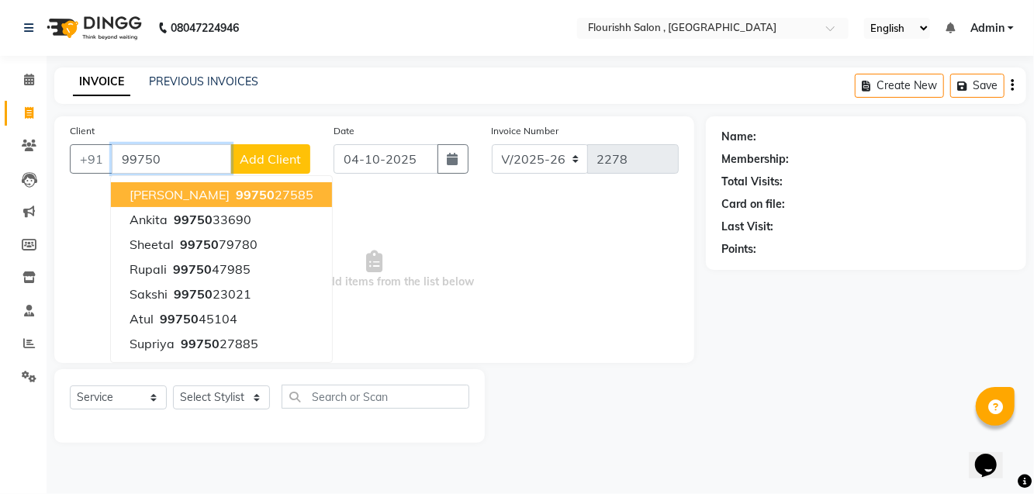
click at [233, 194] on ngb-highlight "99750 27585" at bounding box center [273, 195] width 81 height 16
type input "9975027585"
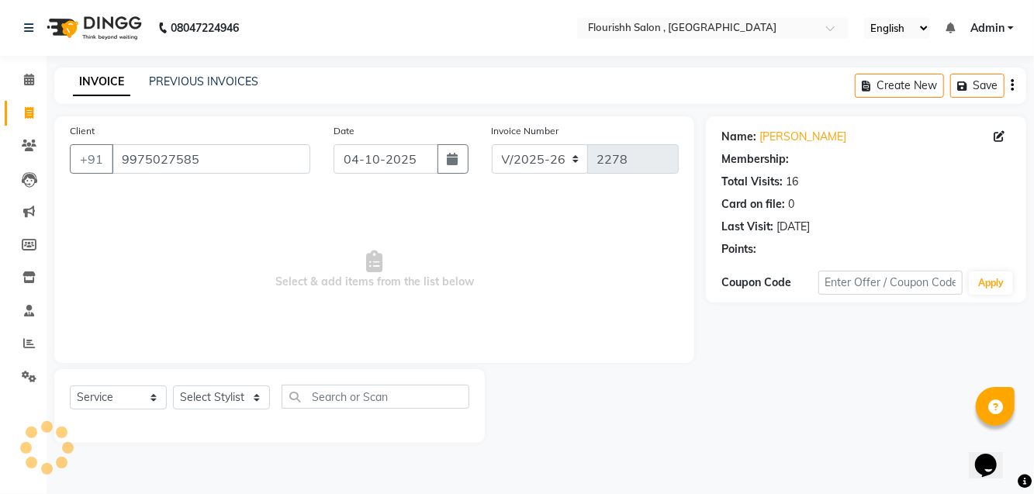
select select "1: Object"
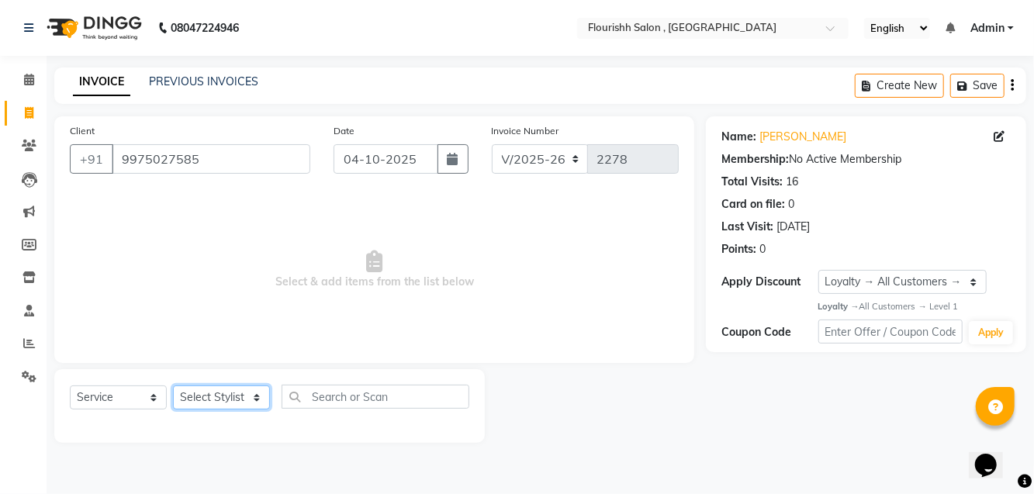
click at [219, 392] on select "Select Stylist [PERSON_NAME] jyoti Manager Mrs [PERSON_NAME] Ms [PERSON_NAME] […" at bounding box center [221, 397] width 97 height 24
select select "21779"
click at [173, 385] on select "Select Stylist [PERSON_NAME] jyoti Manager Mrs [PERSON_NAME] Ms [PERSON_NAME] […" at bounding box center [221, 397] width 97 height 24
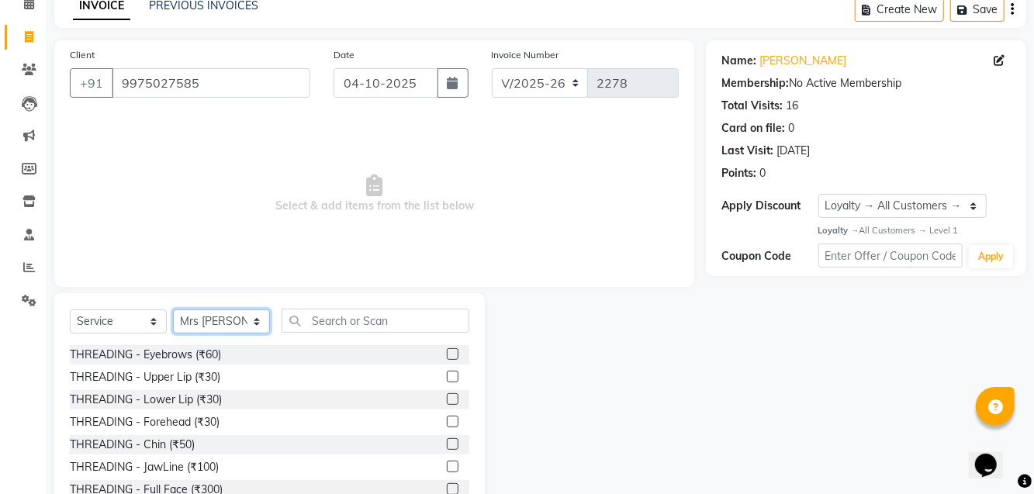
scroll to position [77, 0]
click at [149, 354] on div "THREADING - Eyebrows (₹60)" at bounding box center [145, 354] width 151 height 16
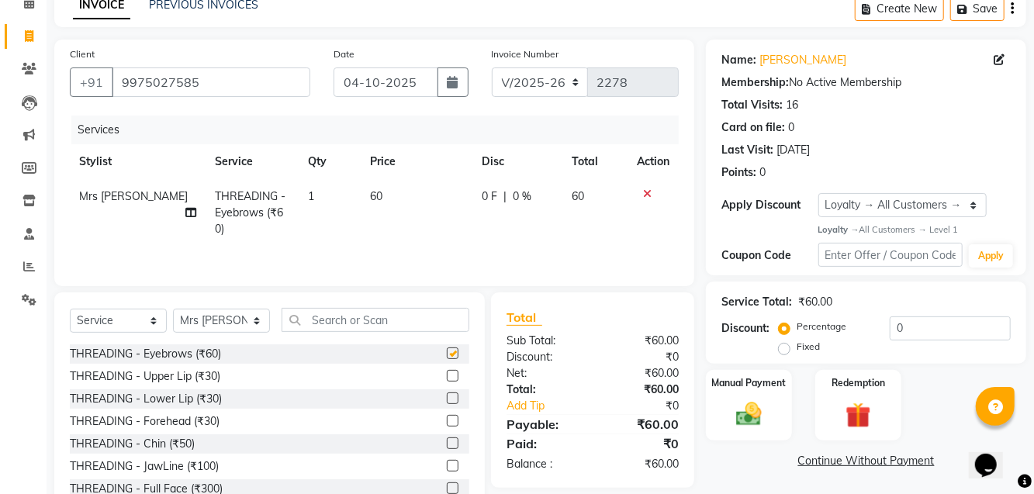
checkbox input "false"
click at [161, 380] on div "THREADING - Upper Lip (₹30)" at bounding box center [145, 376] width 150 height 16
checkbox input "false"
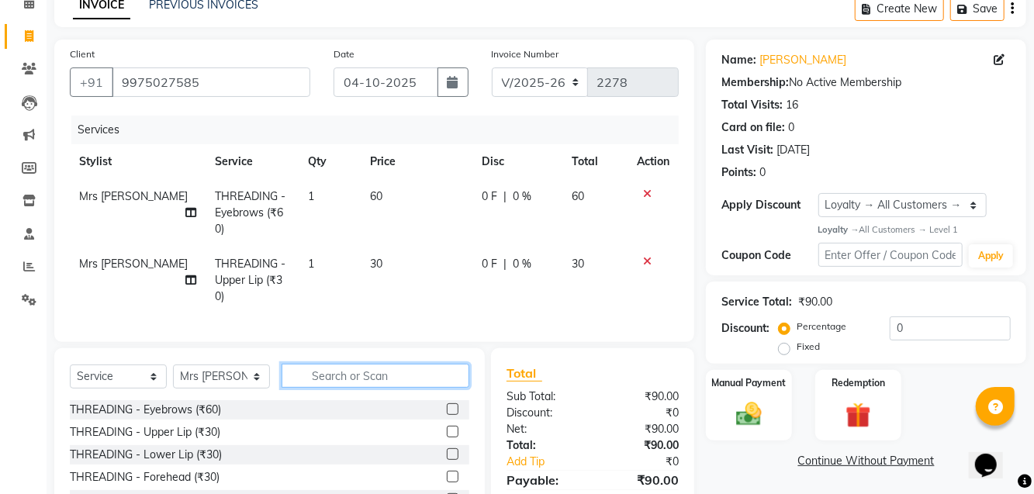
click at [395, 371] on input "text" at bounding box center [375, 376] width 188 height 24
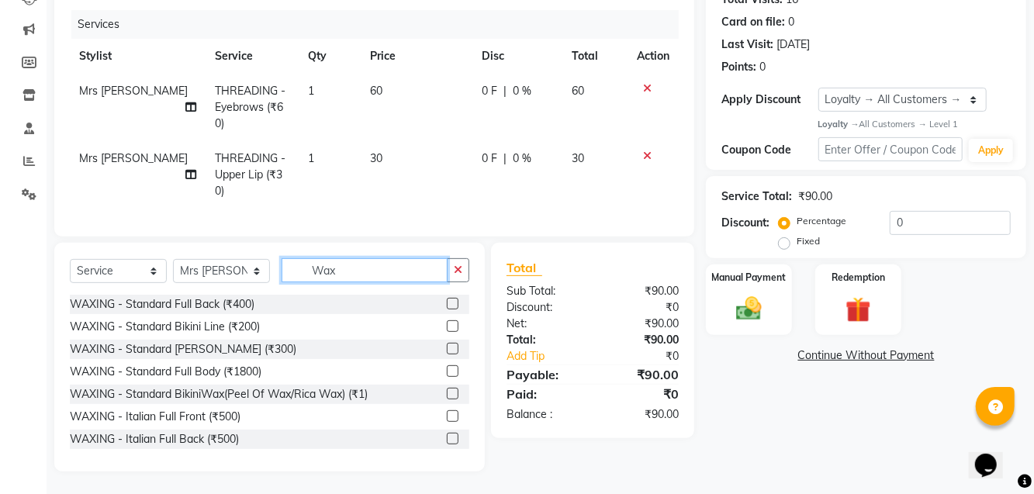
scroll to position [448, 0]
type input "Wax"
click at [247, 382] on div "WAXING - Standard Full Body (₹1800)" at bounding box center [166, 373] width 192 height 16
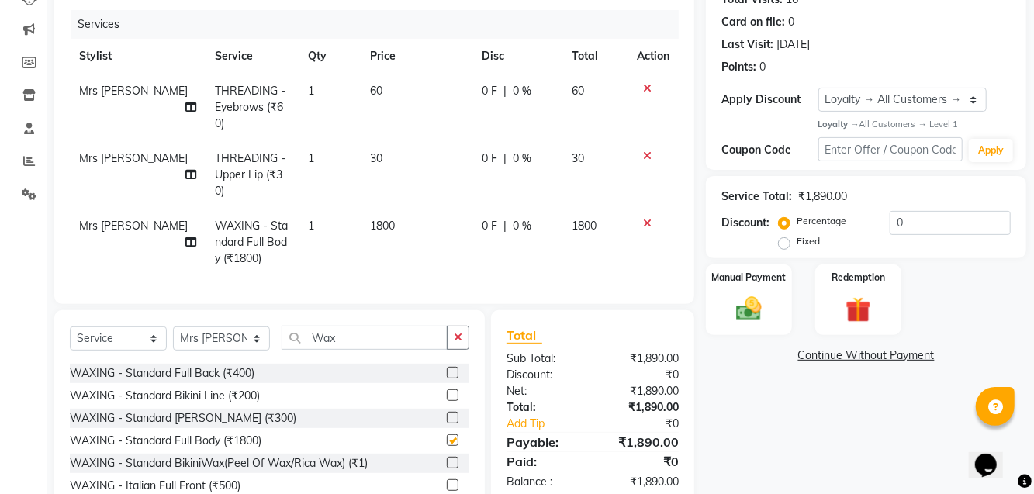
checkbox input "false"
click at [373, 223] on span "1800" at bounding box center [382, 226] width 25 height 14
select select "21779"
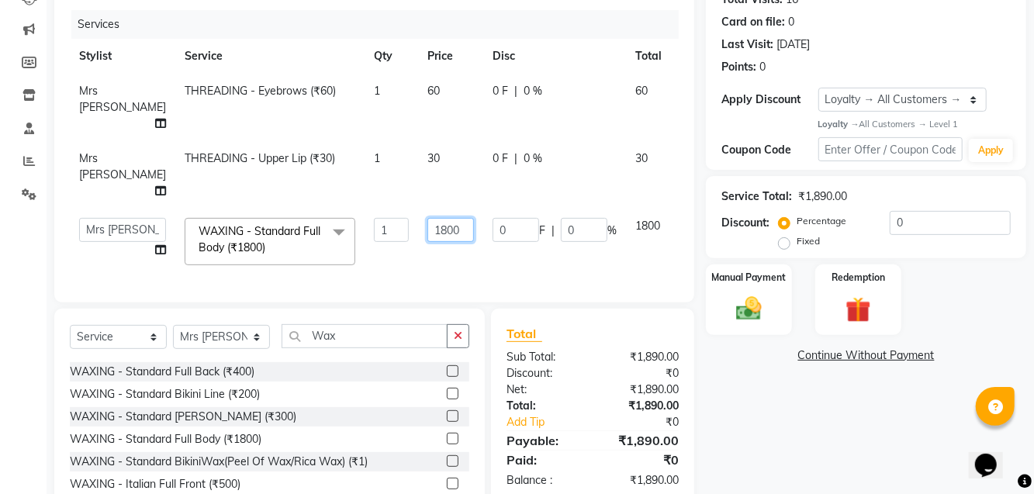
click at [427, 225] on input "1800" at bounding box center [450, 230] width 47 height 24
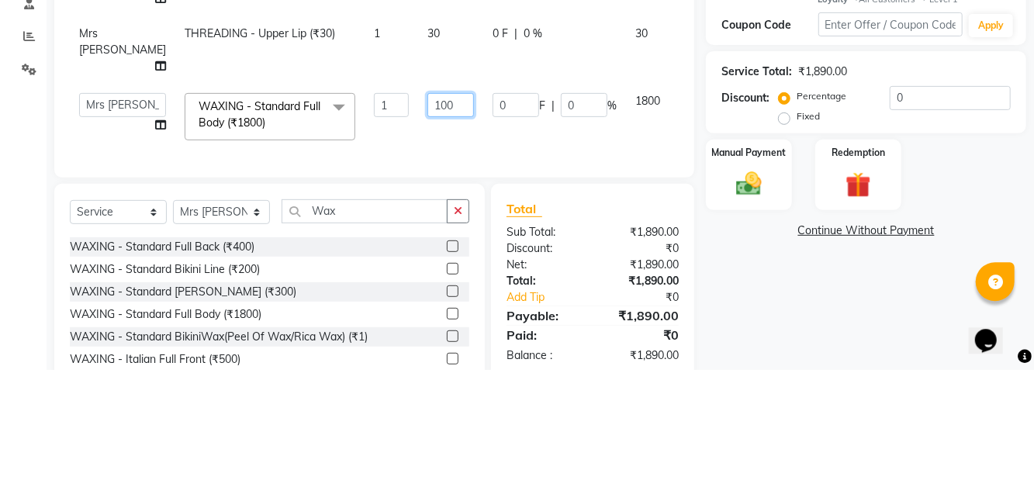
type input "1500"
click at [740, 290] on div "Manual Payment" at bounding box center [749, 299] width 86 height 71
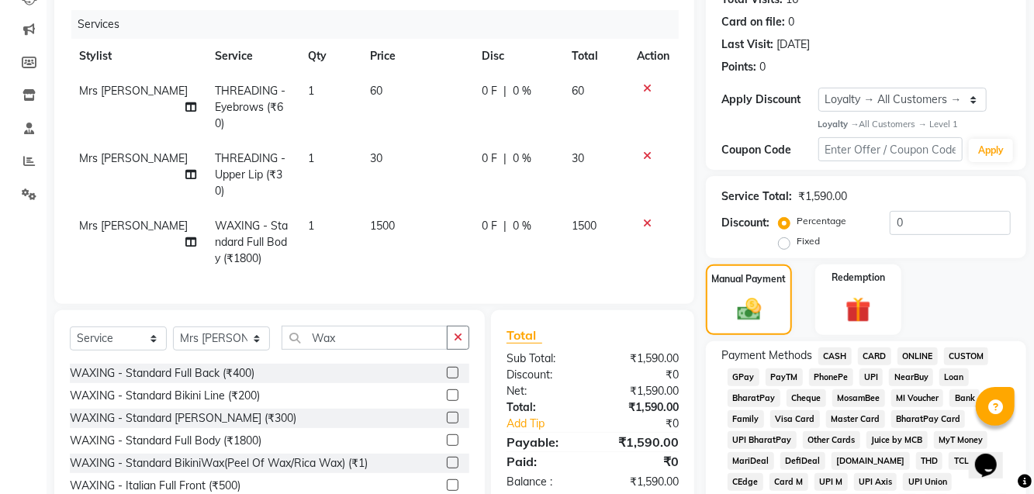
click at [738, 376] on span "GPay" at bounding box center [743, 377] width 32 height 18
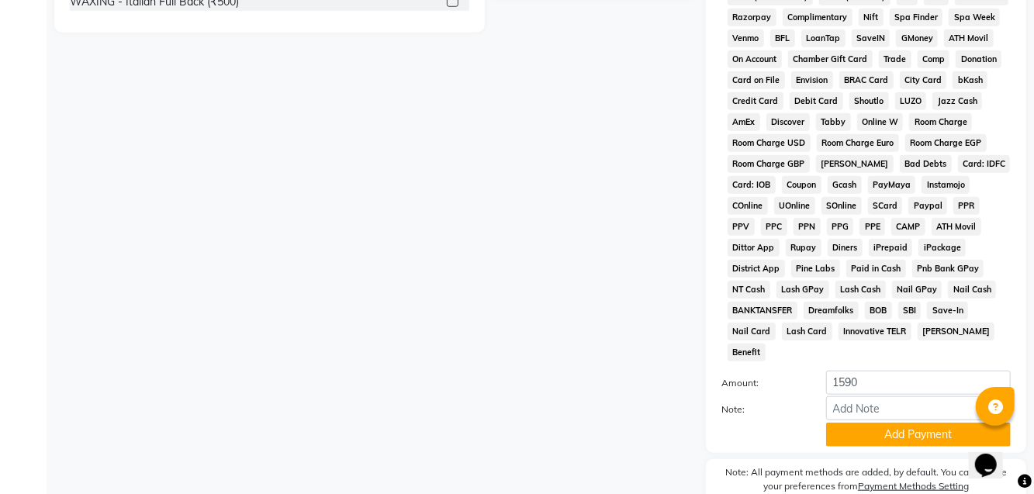
click at [876, 423] on button "Add Payment" at bounding box center [918, 435] width 185 height 24
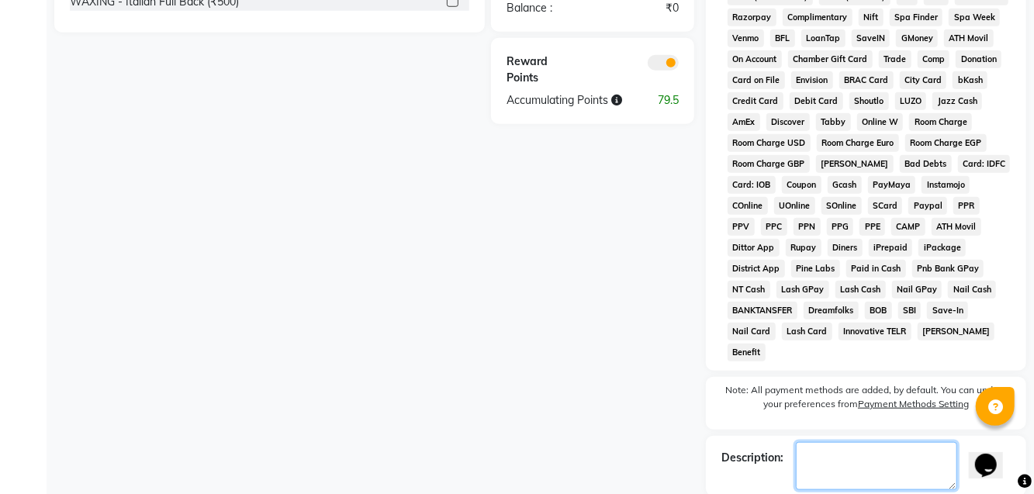
click at [880, 442] on textarea at bounding box center [876, 466] width 161 height 48
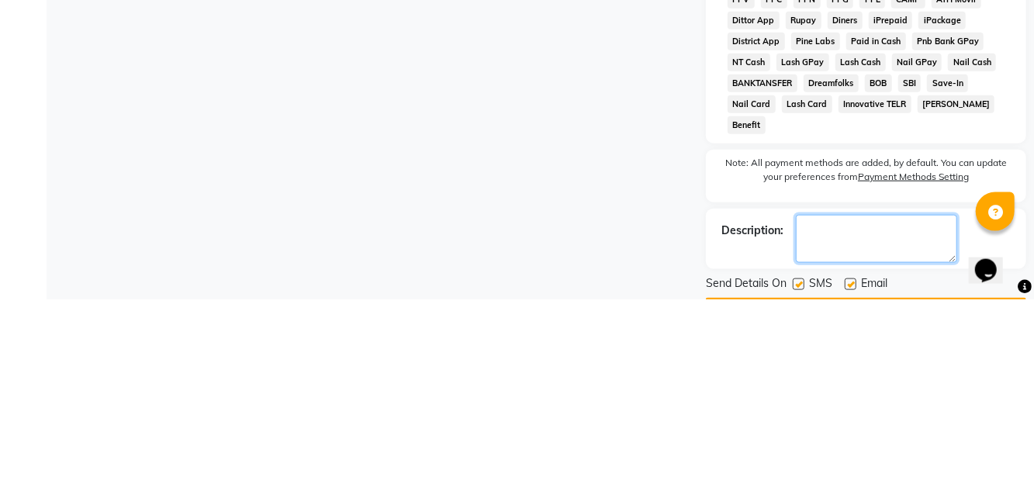
scroll to position [721, 0]
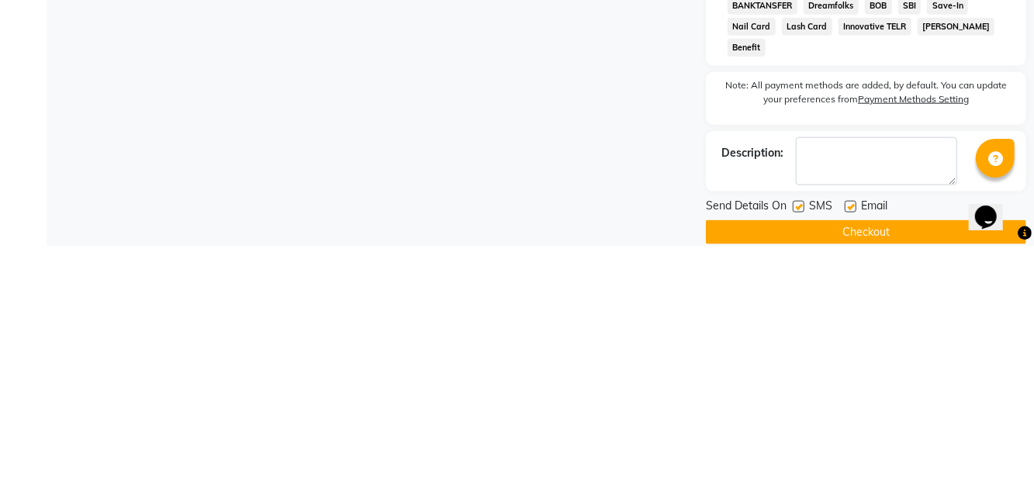
click at [799, 449] on label at bounding box center [798, 455] width 12 height 12
click at [799, 451] on input "checkbox" at bounding box center [797, 456] width 10 height 10
checkbox input "false"
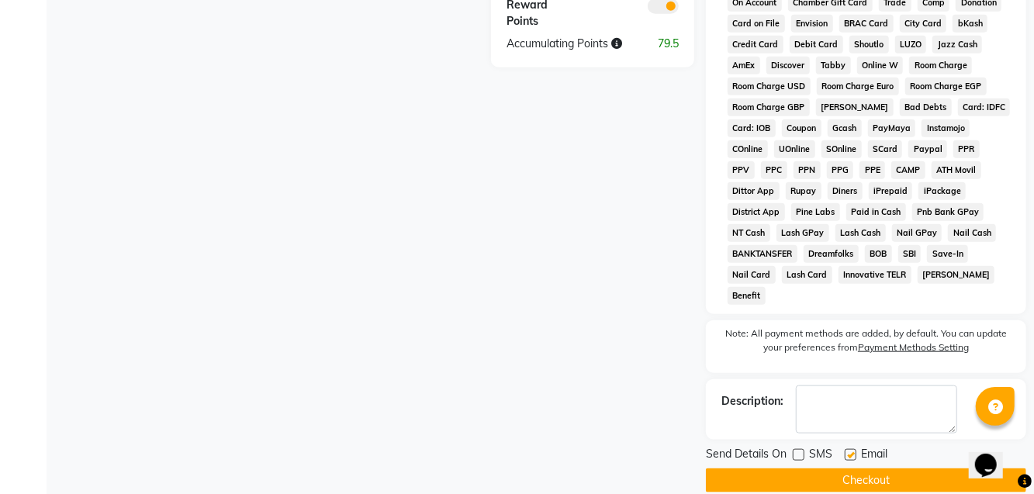
click at [852, 449] on label at bounding box center [850, 455] width 12 height 12
click at [852, 451] on input "checkbox" at bounding box center [849, 456] width 10 height 10
checkbox input "false"
click at [872, 468] on button "Checkout" at bounding box center [866, 480] width 320 height 24
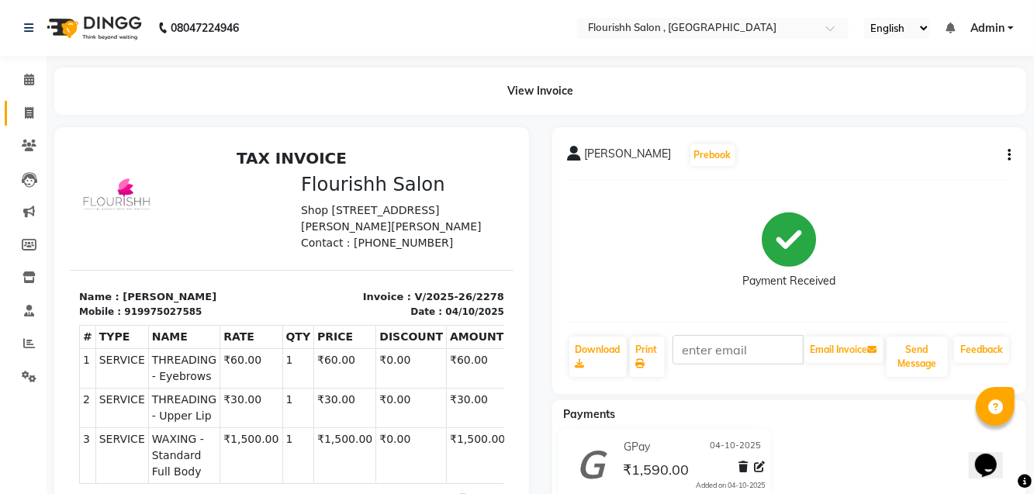
click at [40, 119] on span at bounding box center [29, 114] width 27 height 18
select select "4182"
select select "service"
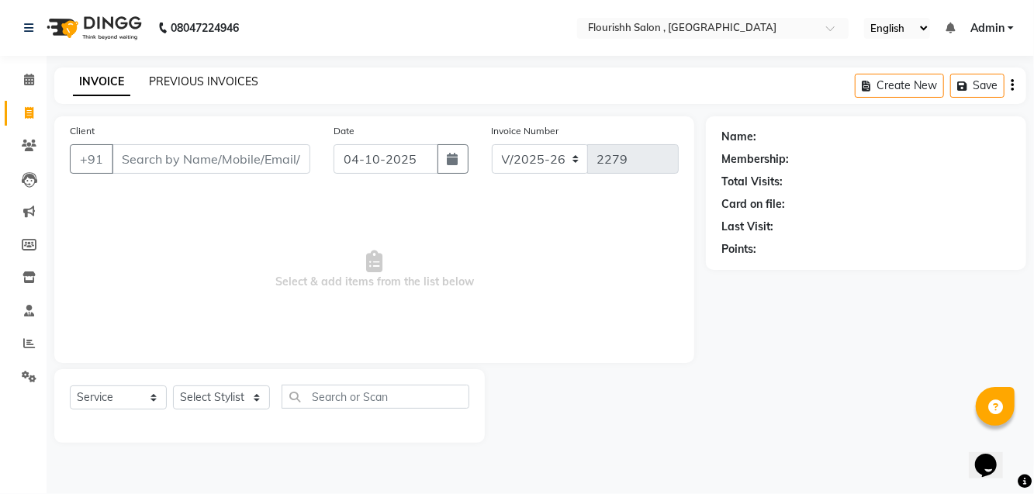
click at [196, 78] on link "PREVIOUS INVOICES" at bounding box center [203, 81] width 109 height 14
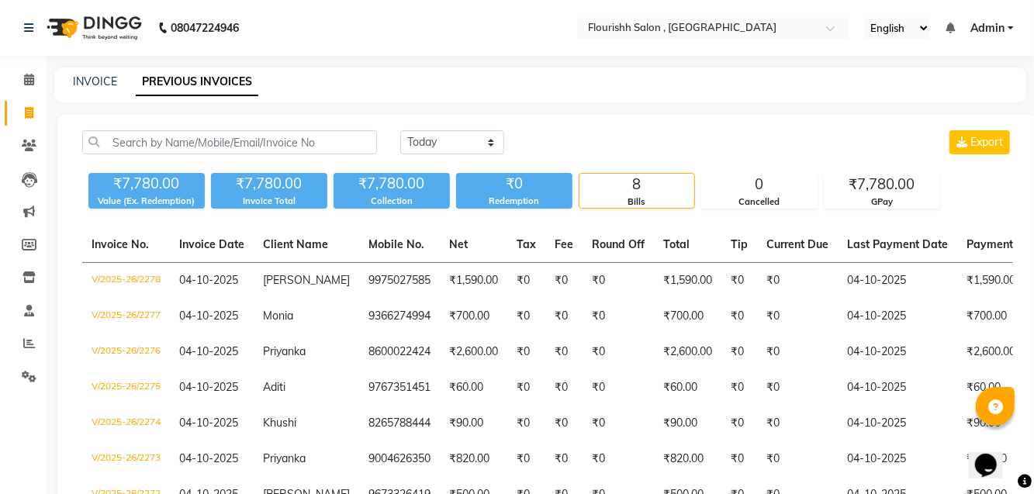
click at [33, 112] on icon at bounding box center [29, 113] width 9 height 12
select select "service"
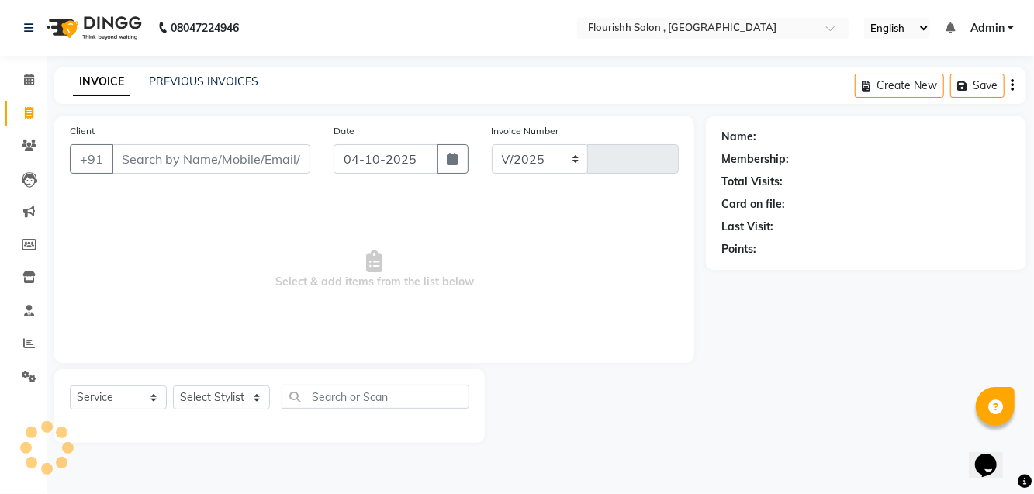
select select "4182"
type input "2279"
click at [174, 162] on input "Client" at bounding box center [211, 158] width 199 height 29
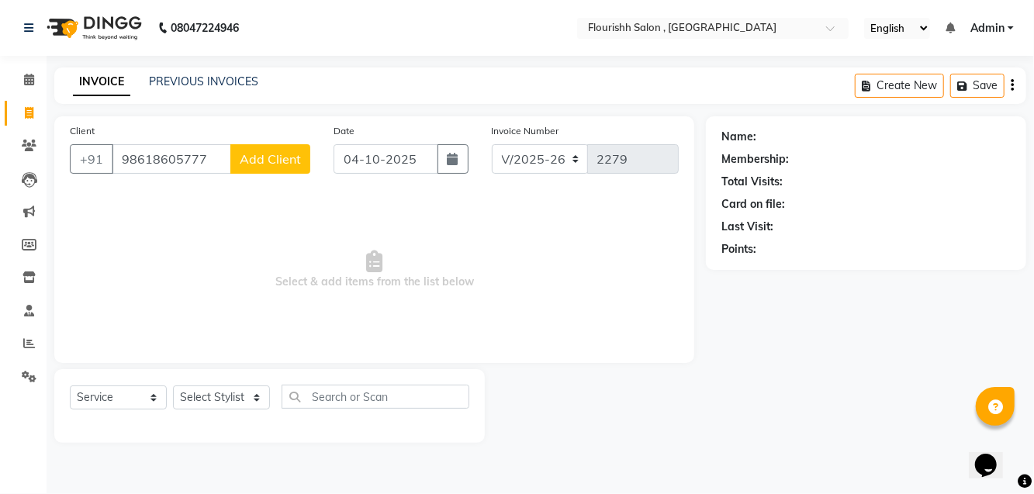
type input "98618605777"
click at [278, 148] on button "Add Client" at bounding box center [270, 158] width 80 height 29
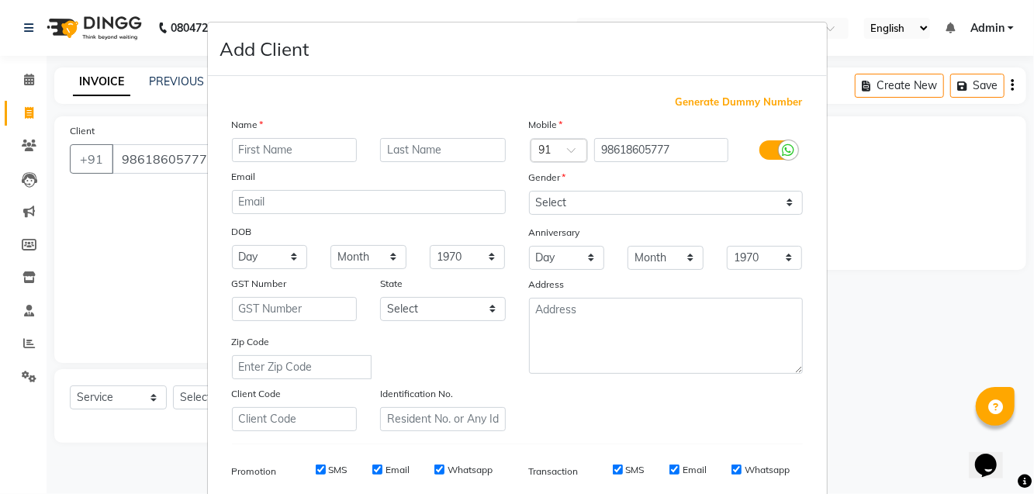
type input "H"
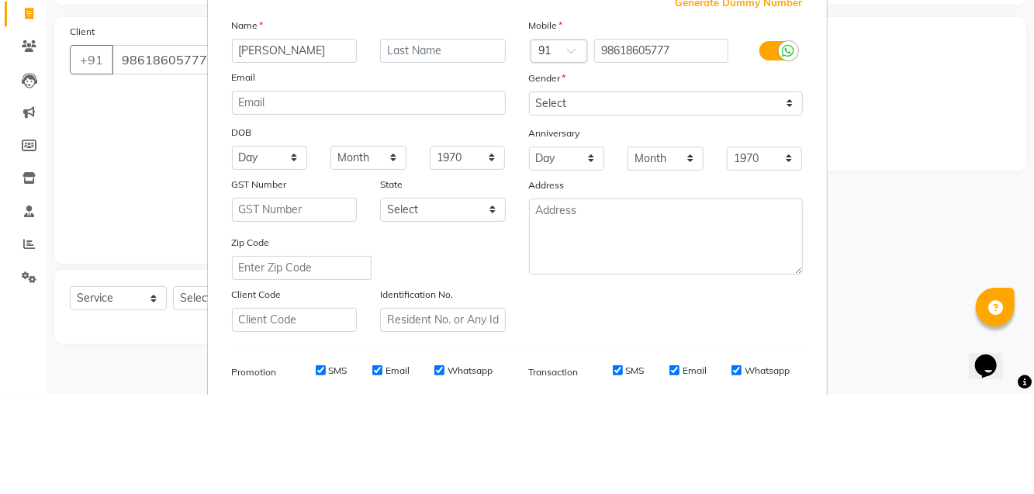
type input "[PERSON_NAME]"
click at [653, 201] on select "Select [DEMOGRAPHIC_DATA] [DEMOGRAPHIC_DATA] Other Prefer Not To Say" at bounding box center [666, 203] width 274 height 24
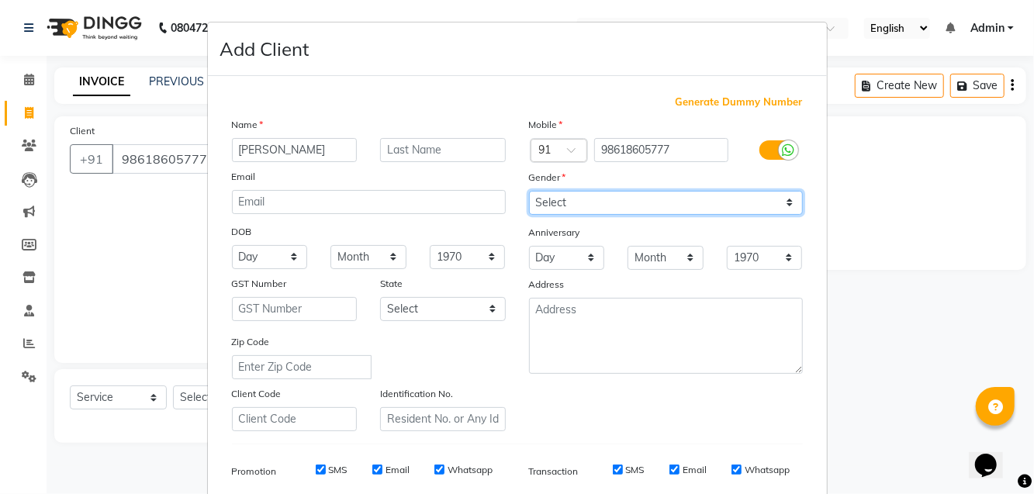
select select "[DEMOGRAPHIC_DATA]"
click at [529, 191] on select "Select [DEMOGRAPHIC_DATA] [DEMOGRAPHIC_DATA] Other Prefer Not To Say" at bounding box center [666, 203] width 274 height 24
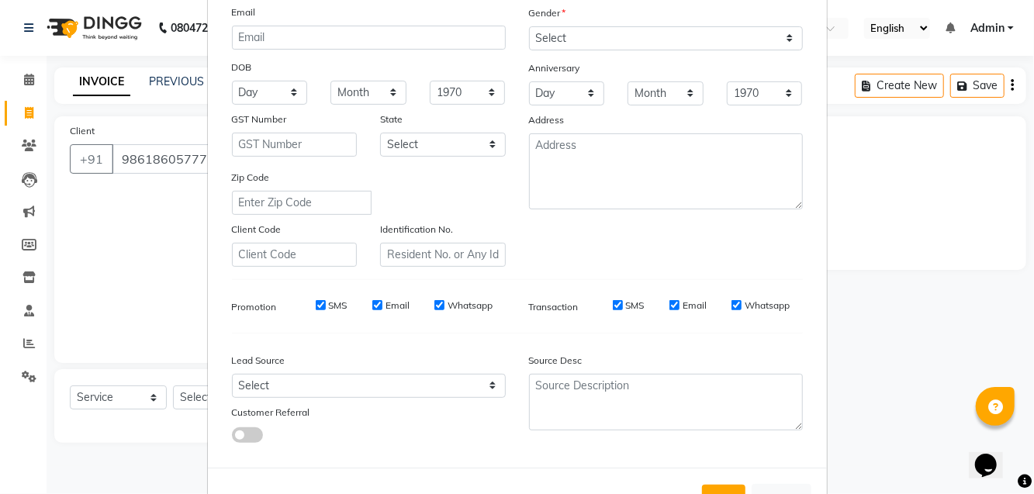
click at [725, 493] on button "Add" at bounding box center [723, 499] width 43 height 28
select select
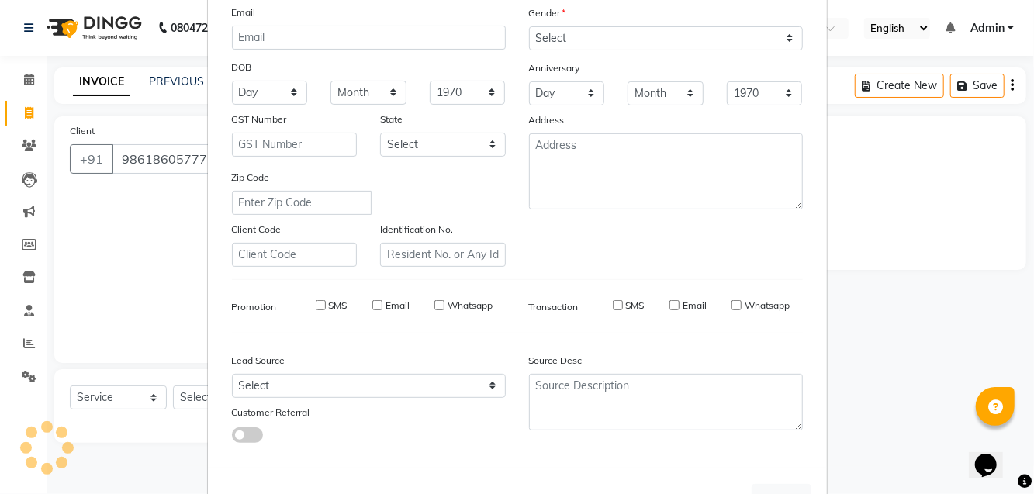
select select
checkbox input "false"
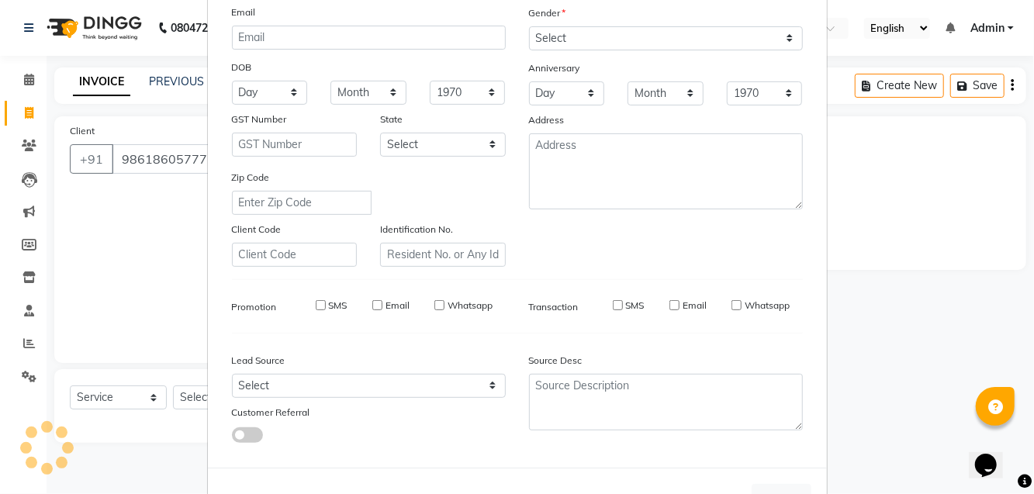
checkbox input "false"
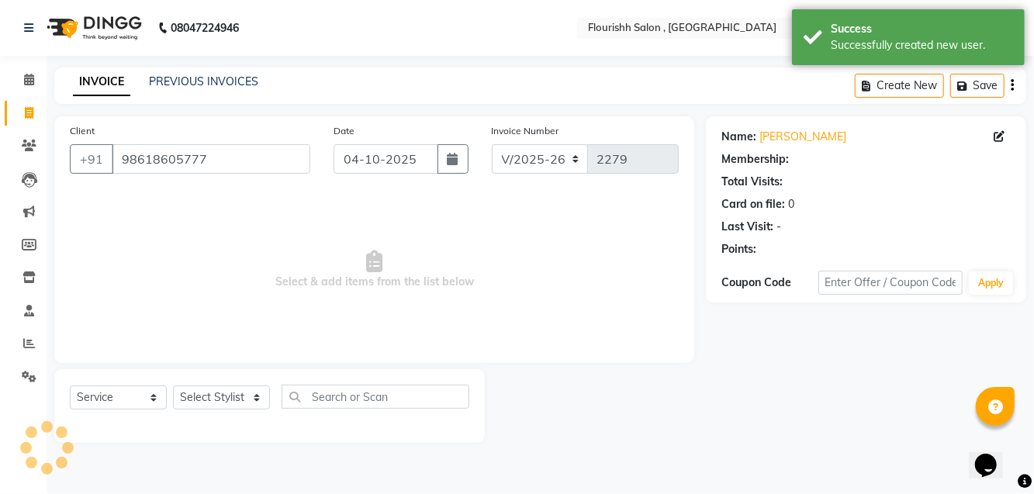
select select "1: Object"
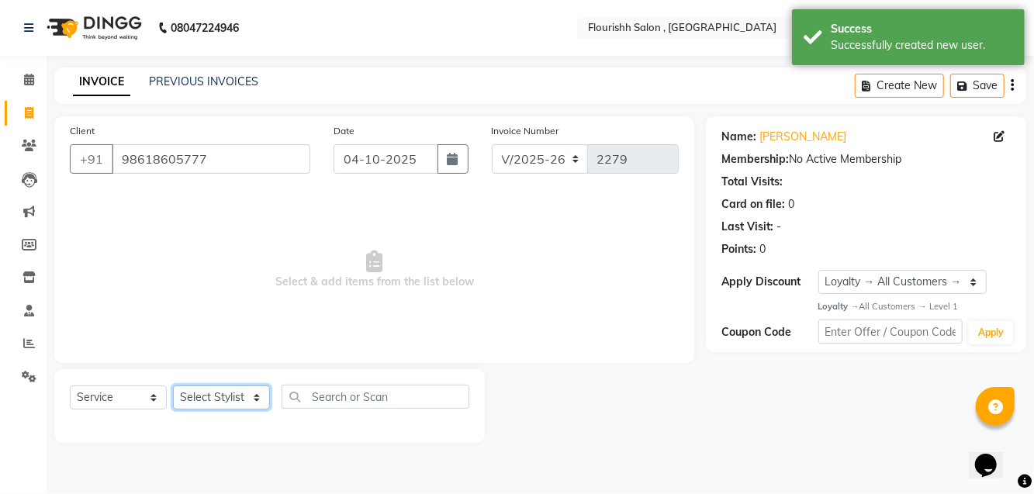
click at [216, 395] on select "Select Stylist [PERSON_NAME] jyoti Manager Mrs [PERSON_NAME] Ms [PERSON_NAME] […" at bounding box center [221, 397] width 97 height 24
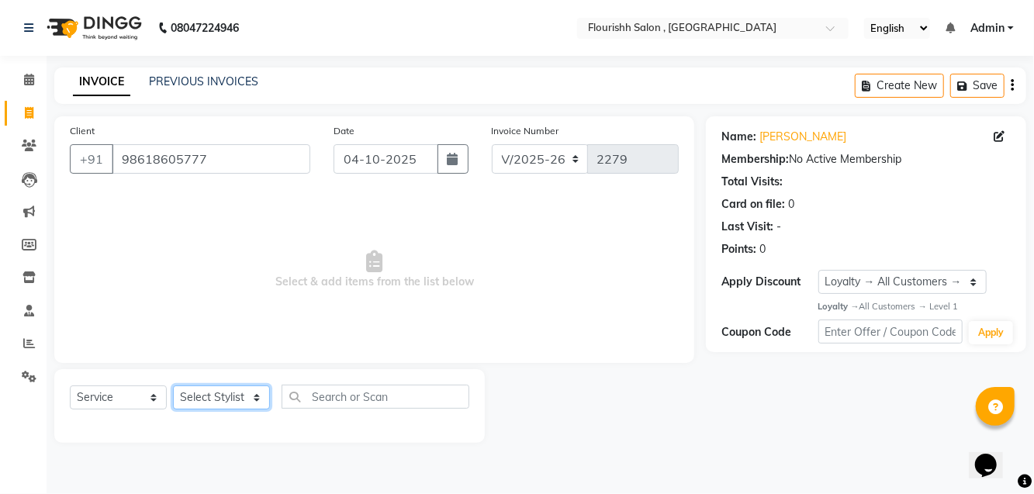
select select "50665"
click at [173, 385] on select "Select Stylist [PERSON_NAME] jyoti Manager Mrs [PERSON_NAME] Ms [PERSON_NAME] […" at bounding box center [221, 397] width 97 height 24
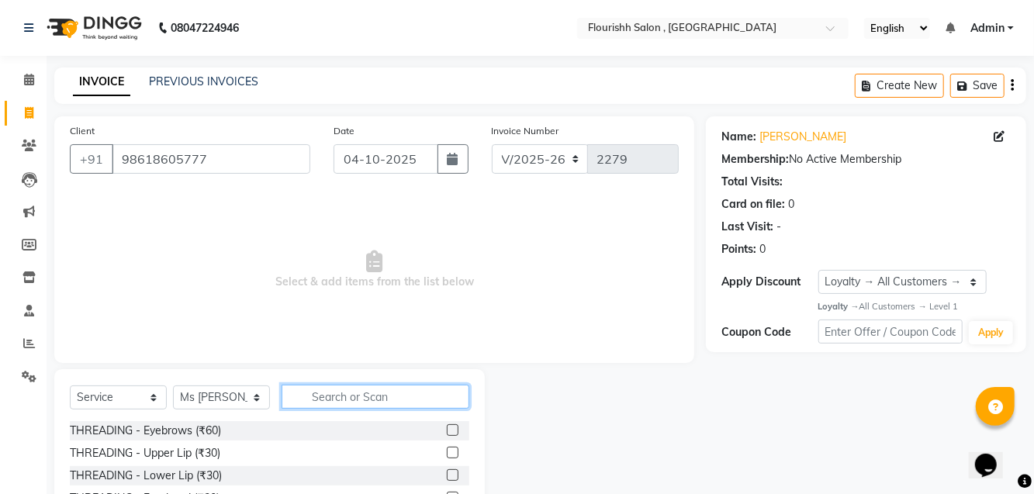
click at [373, 395] on input "text" at bounding box center [375, 397] width 188 height 24
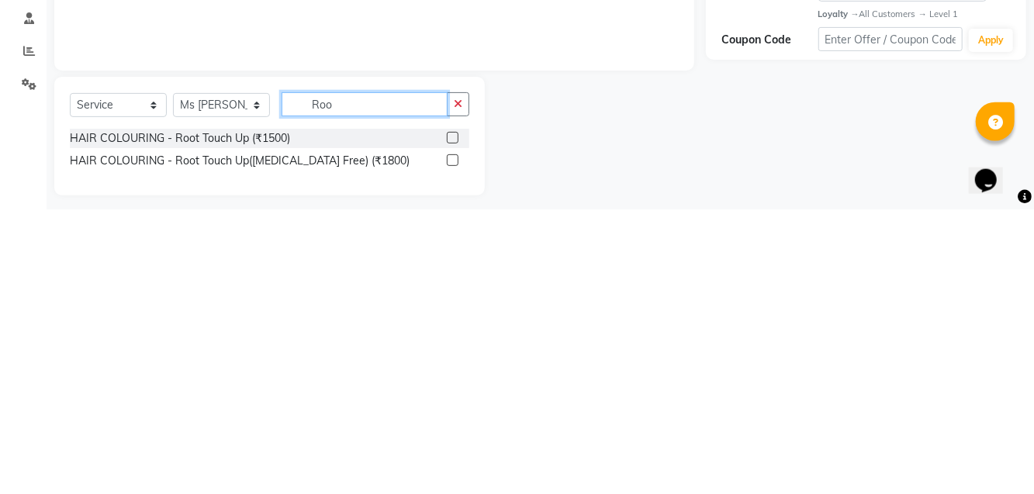
type input "Roo"
click at [363, 443] on div "HAIR COLOURING - Root Touch Up([MEDICAL_DATA] Free) (₹1800)" at bounding box center [240, 445] width 340 height 16
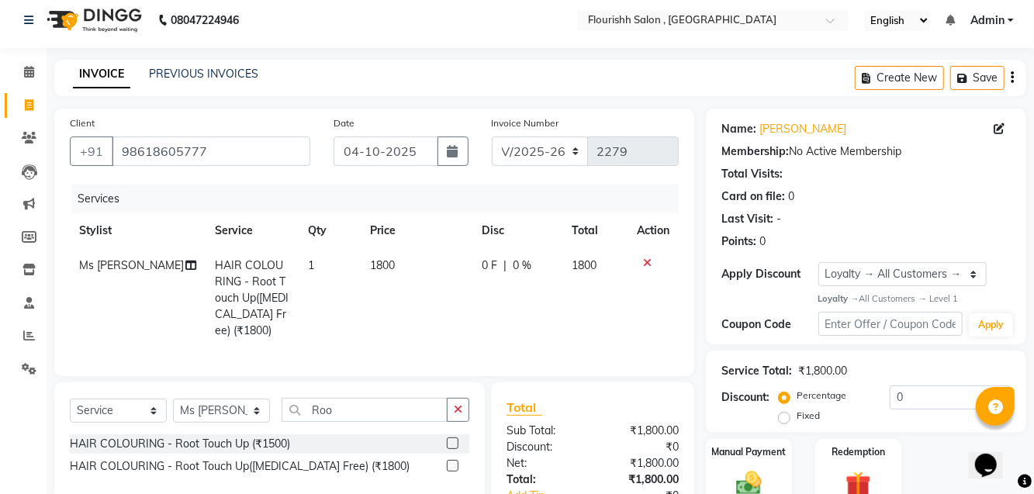
checkbox input "false"
click at [230, 399] on select "Select Stylist [PERSON_NAME] jyoti Manager Mrs [PERSON_NAME] Ms [PERSON_NAME] […" at bounding box center [221, 411] width 97 height 24
select select "83358"
click at [173, 399] on select "Select Stylist [PERSON_NAME] jyoti Manager Mrs [PERSON_NAME] Ms [PERSON_NAME] […" at bounding box center [221, 411] width 97 height 24
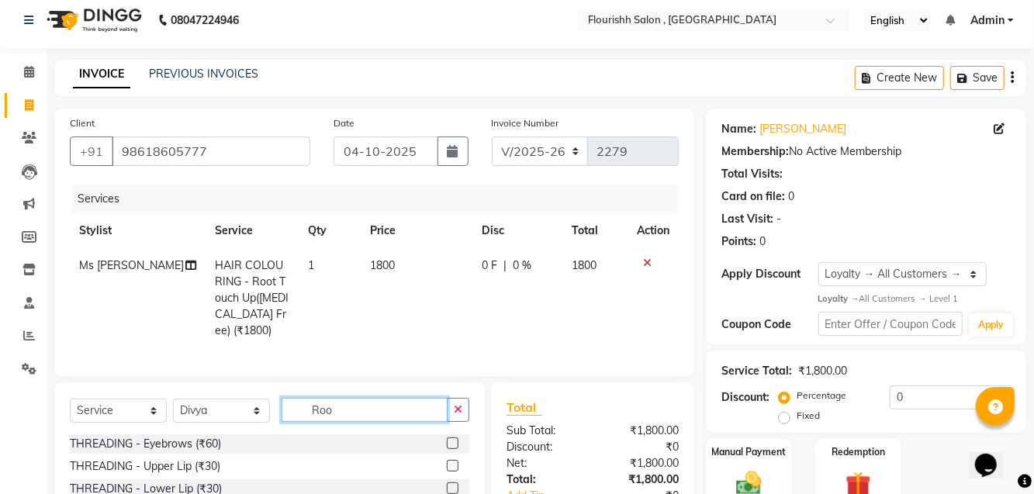
click at [361, 398] on input "Roo" at bounding box center [364, 410] width 166 height 24
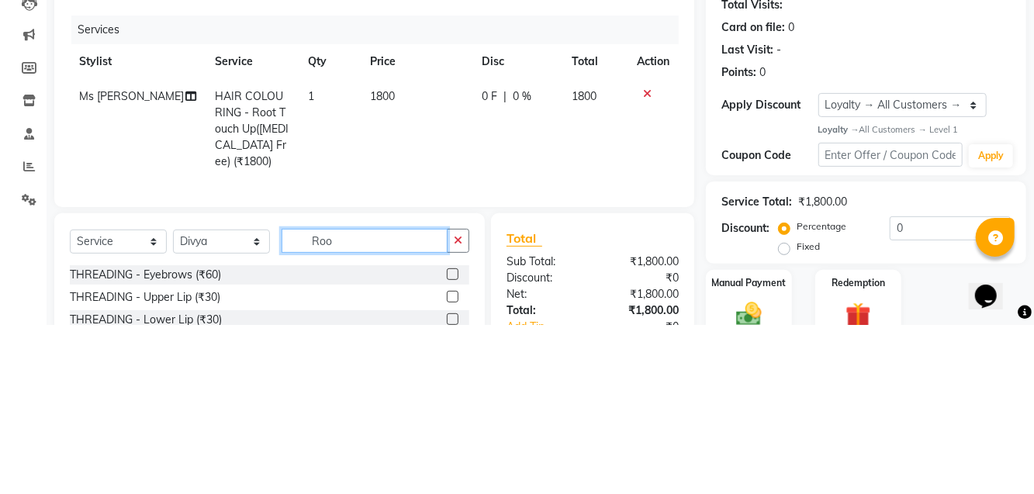
scroll to position [29, 0]
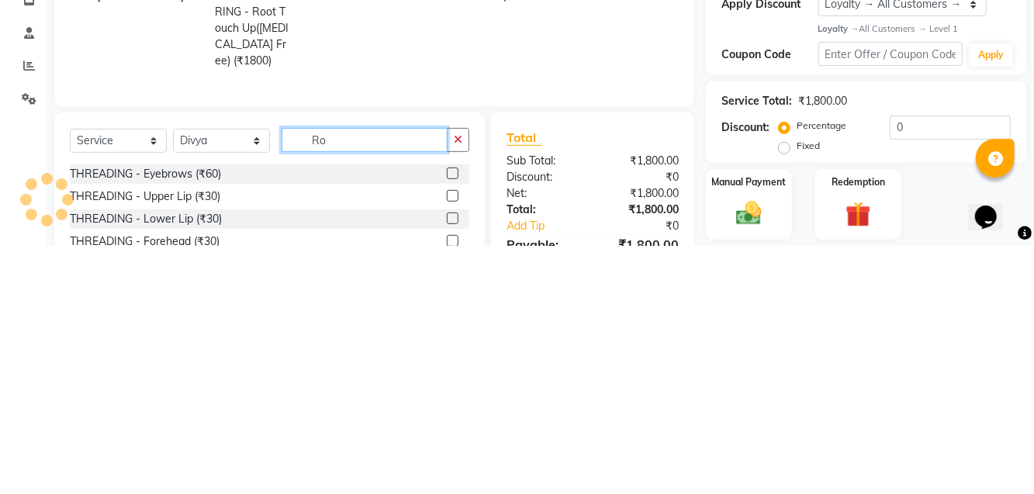
type input "R"
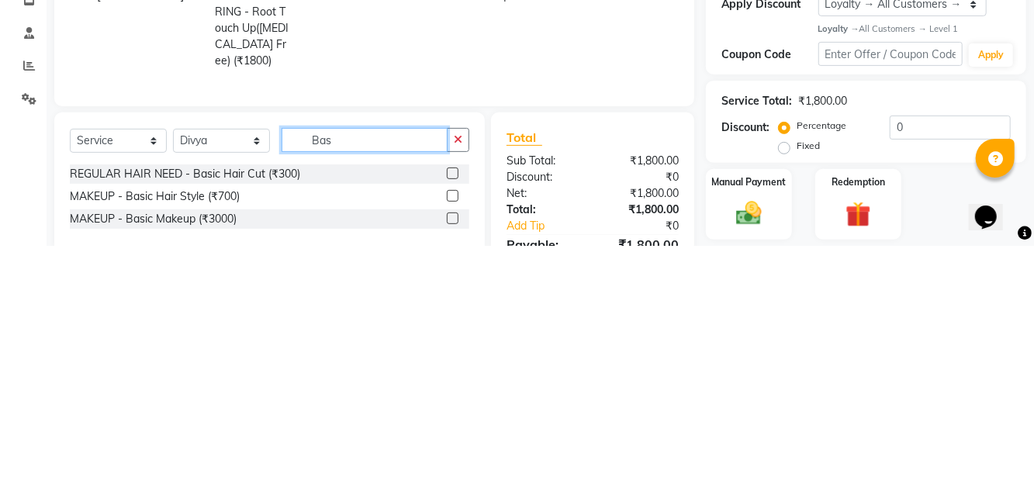
type input "Bas"
click at [288, 414] on div "REGULAR HAIR NEED - Basic Hair Cut (₹300)" at bounding box center [185, 422] width 230 height 16
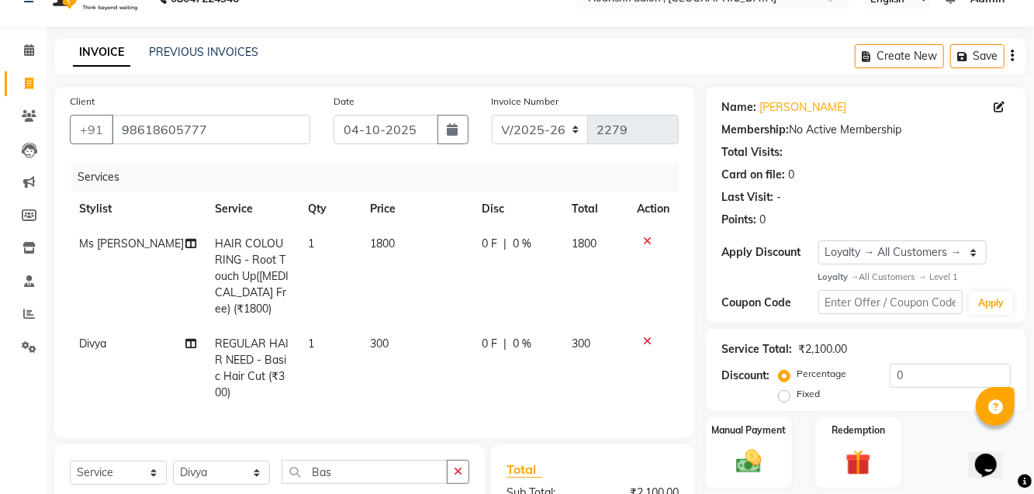
checkbox input "false"
click at [368, 336] on td "300" at bounding box center [417, 368] width 112 height 84
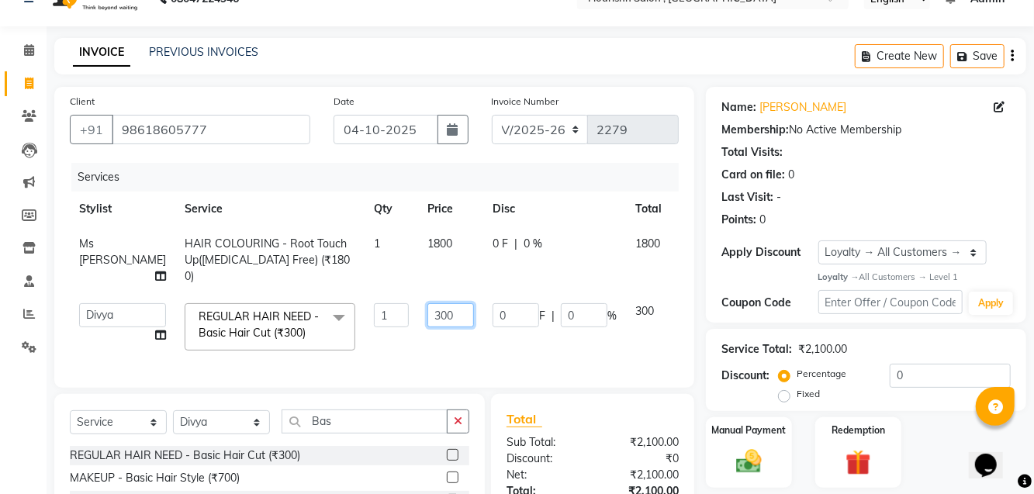
click at [427, 318] on input "300" at bounding box center [450, 315] width 47 height 24
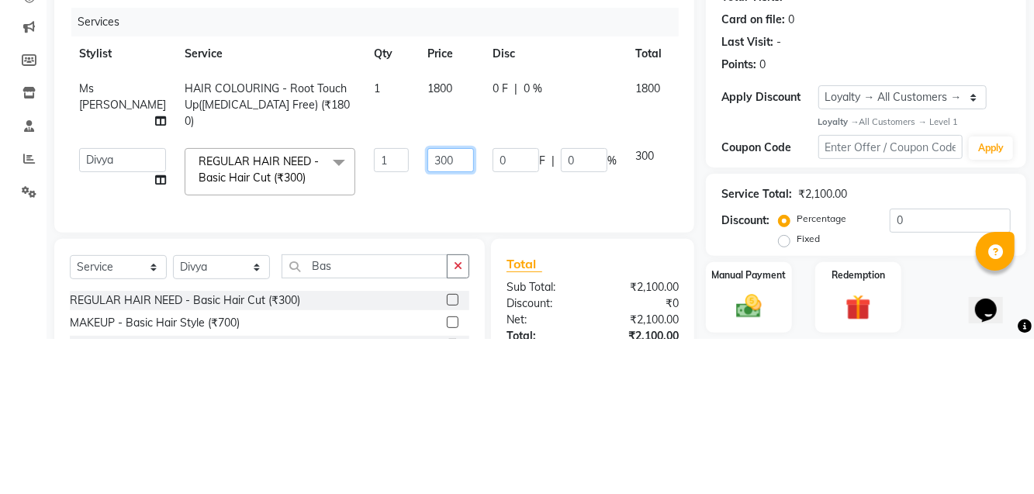
scroll to position [29, 0]
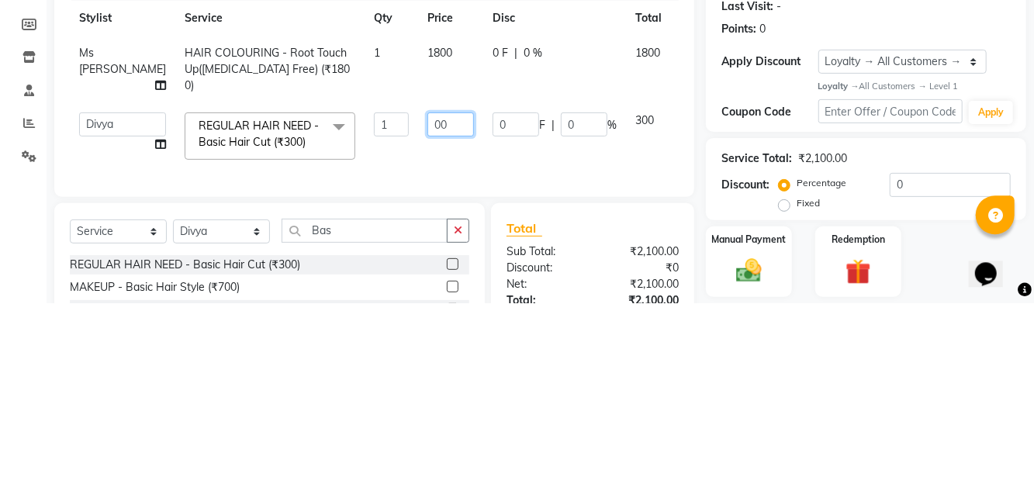
type input "400"
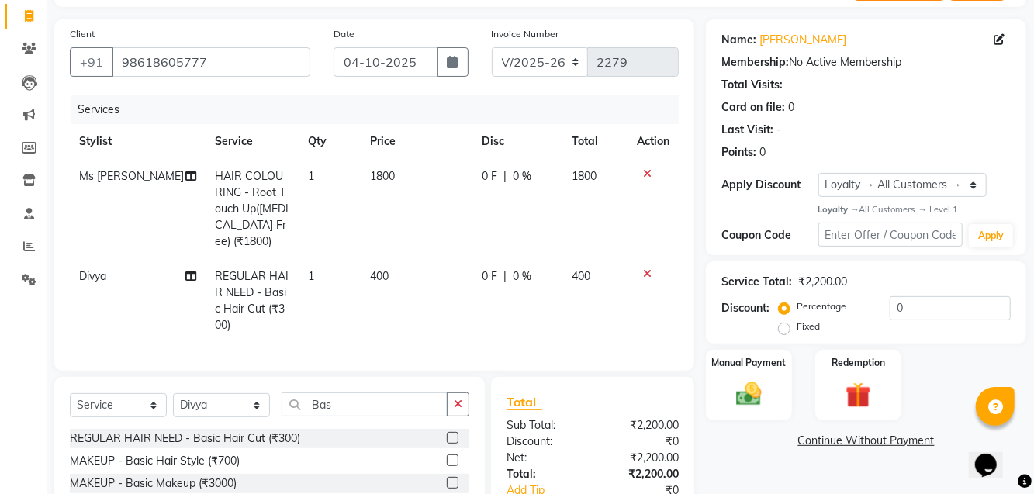
scroll to position [132, 0]
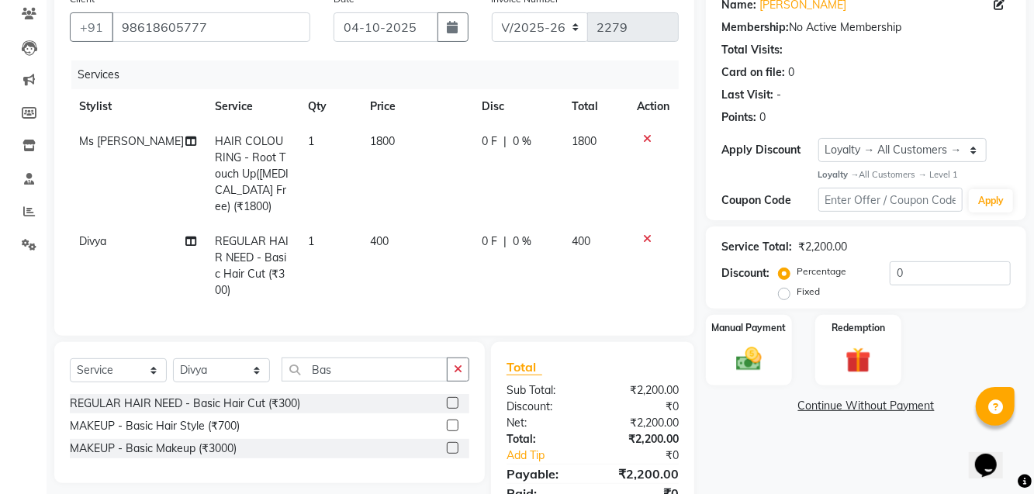
click at [752, 343] on div "Manual Payment" at bounding box center [749, 350] width 86 height 71
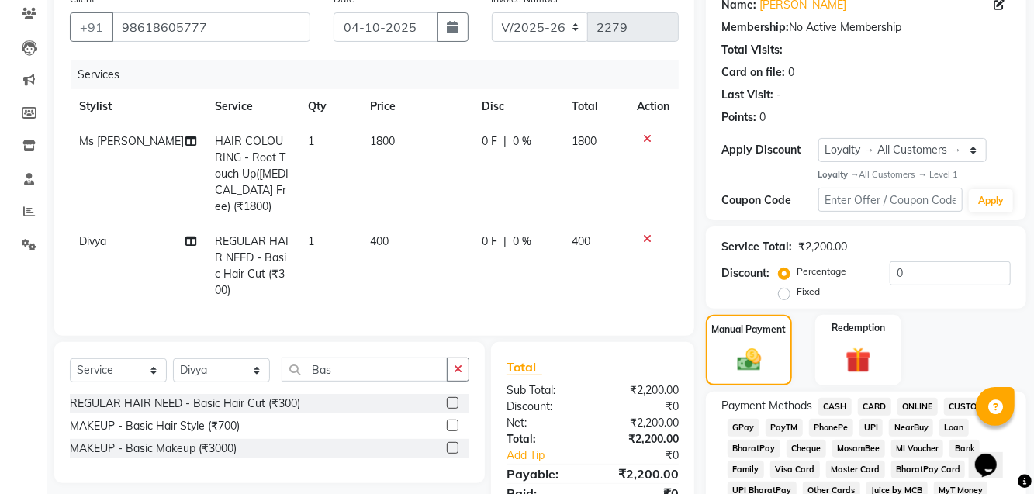
click at [750, 428] on span "GPay" at bounding box center [743, 428] width 32 height 18
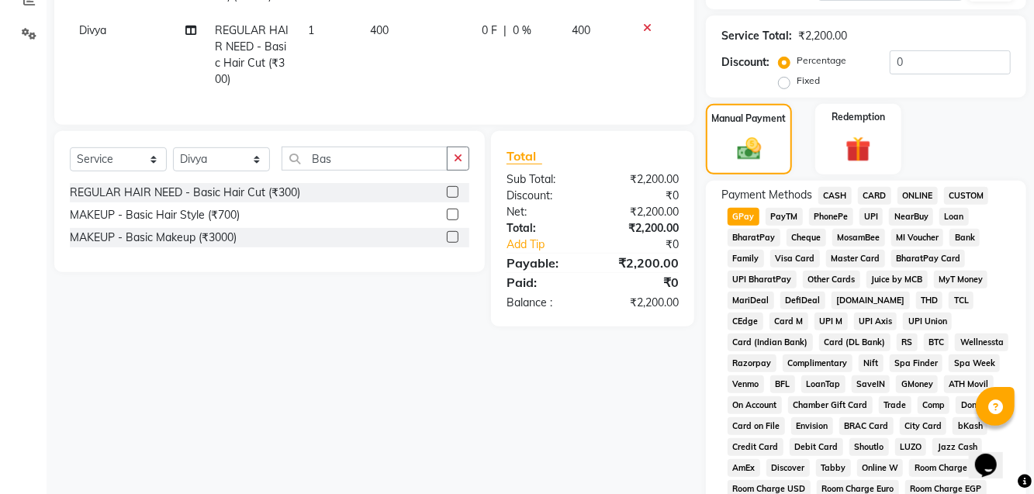
scroll to position [689, 0]
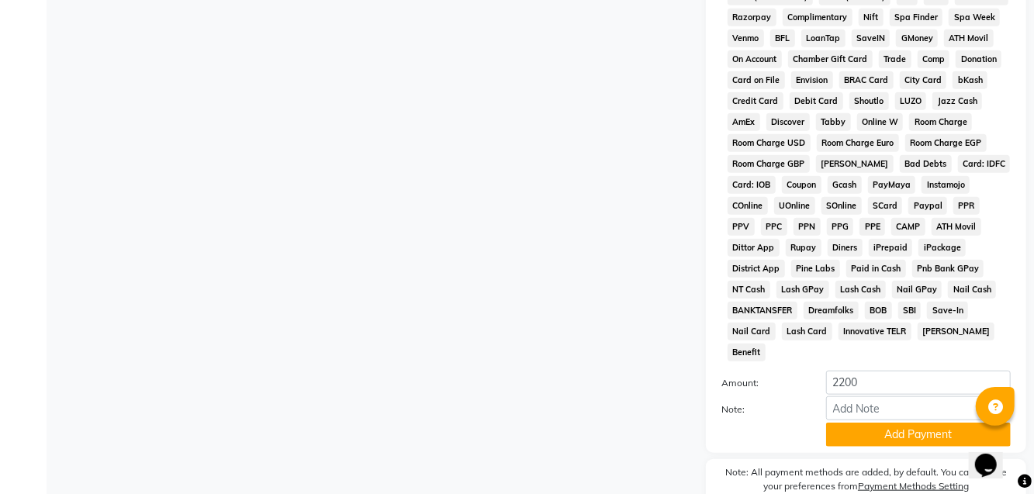
click at [862, 423] on button "Add Payment" at bounding box center [918, 435] width 185 height 24
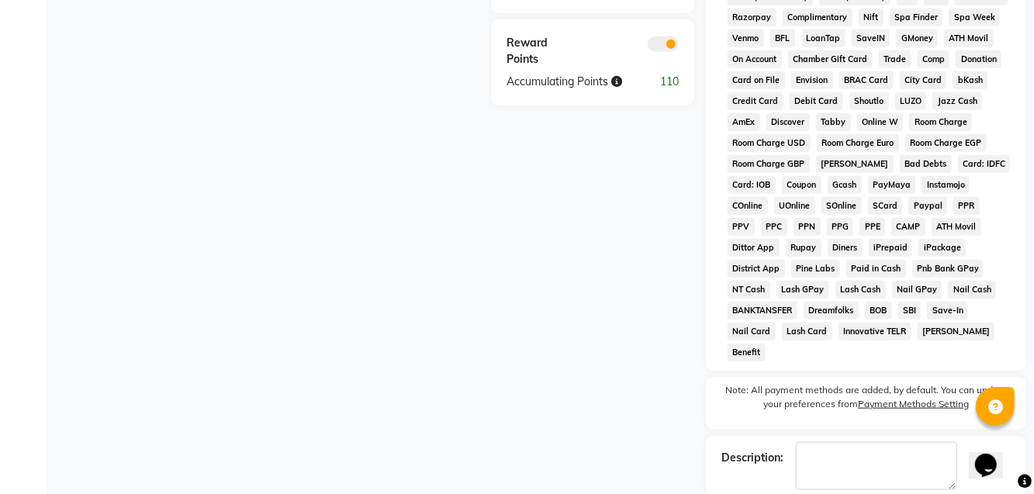
checkbox input "false"
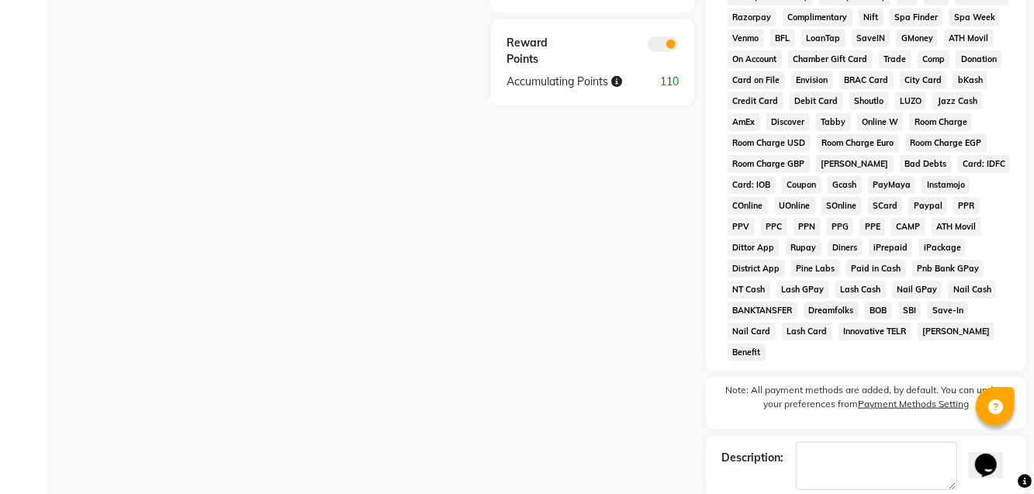
checkbox input "false"
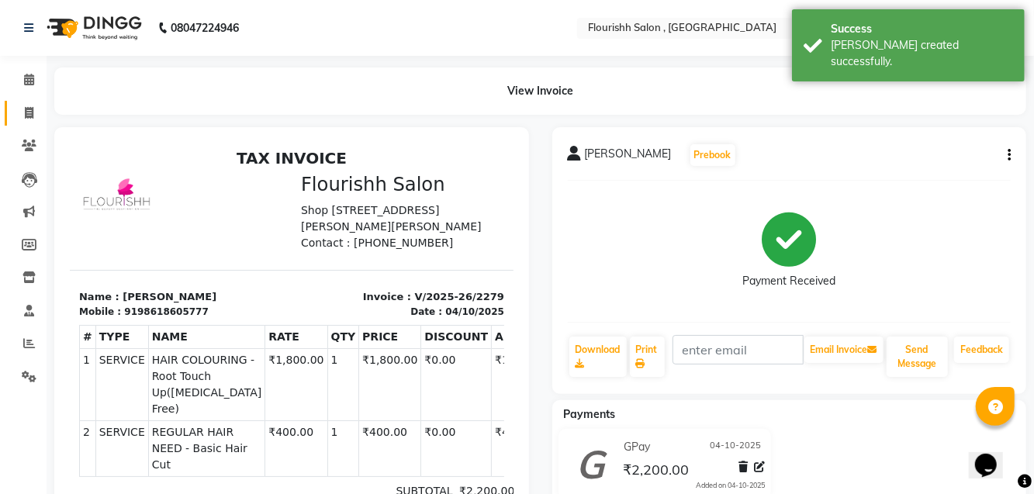
click at [29, 106] on span at bounding box center [29, 114] width 27 height 18
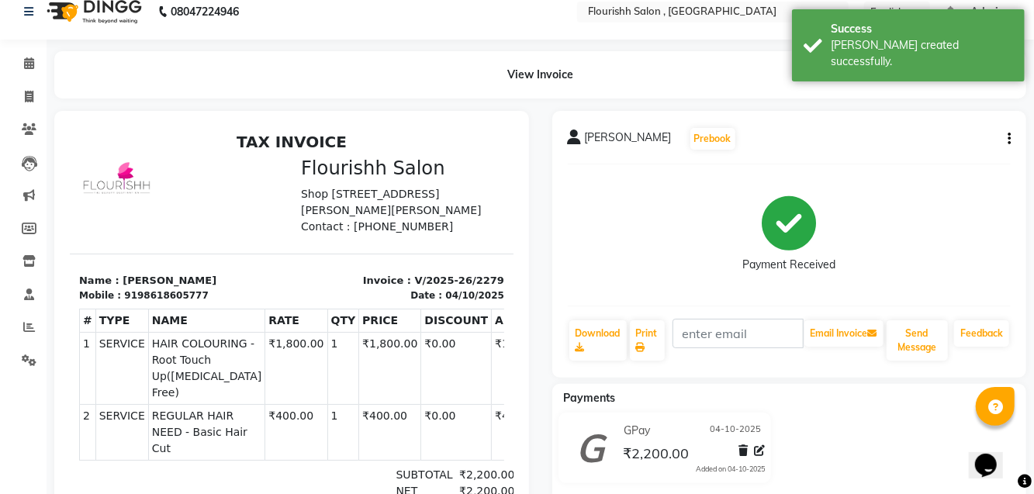
select select "4182"
select select "service"
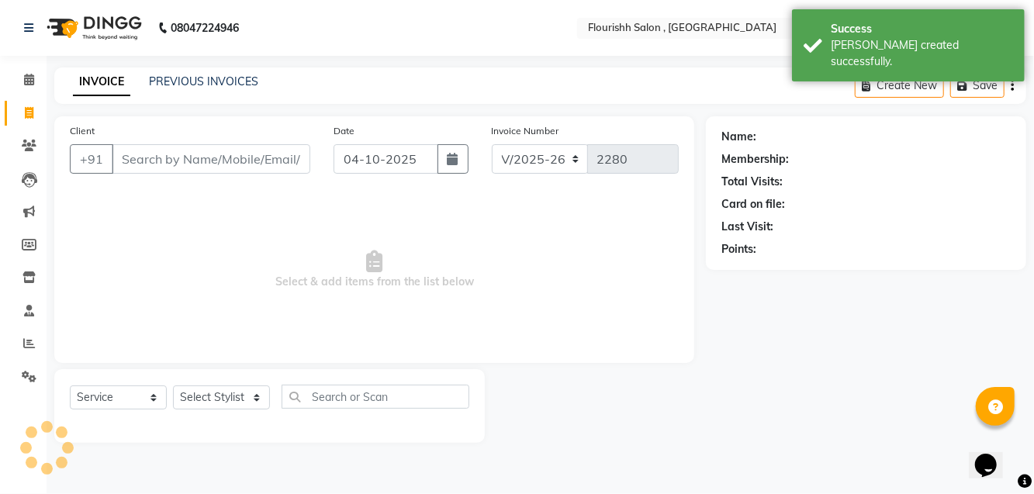
scroll to position [0, 0]
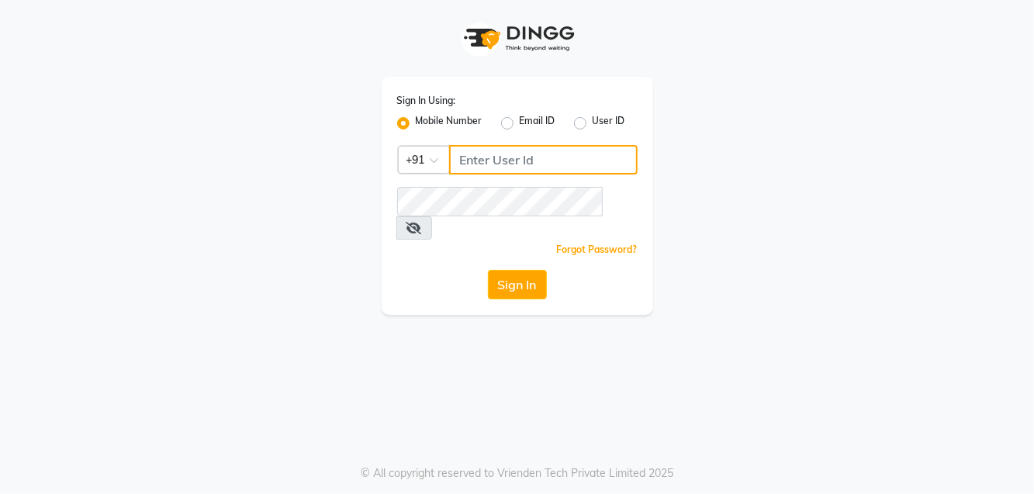
click at [502, 154] on input "Username" at bounding box center [543, 159] width 188 height 29
type input "9623982583"
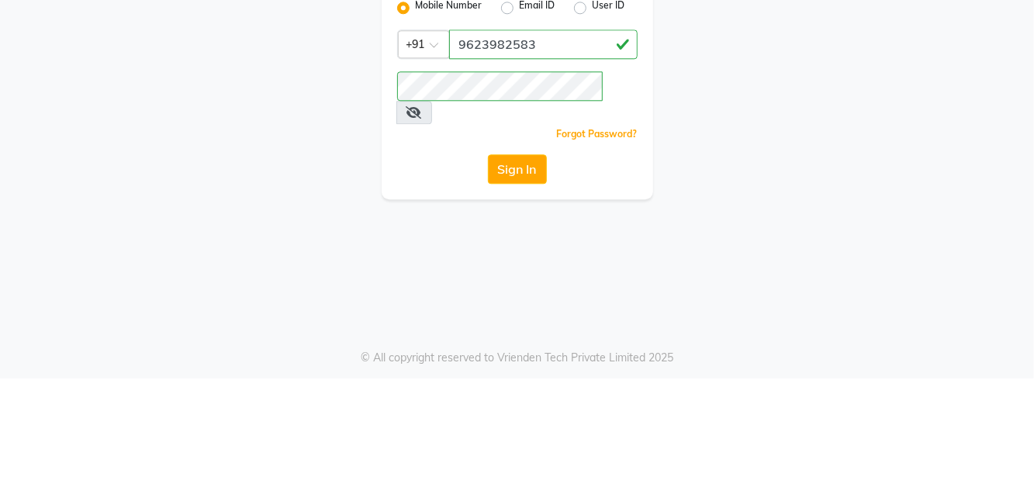
click at [520, 270] on button "Sign In" at bounding box center [517, 284] width 59 height 29
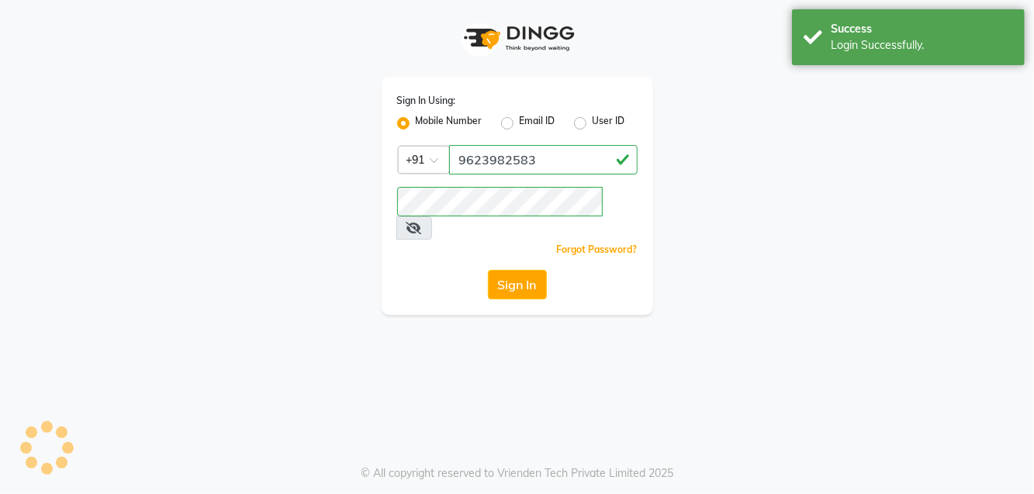
select select "service"
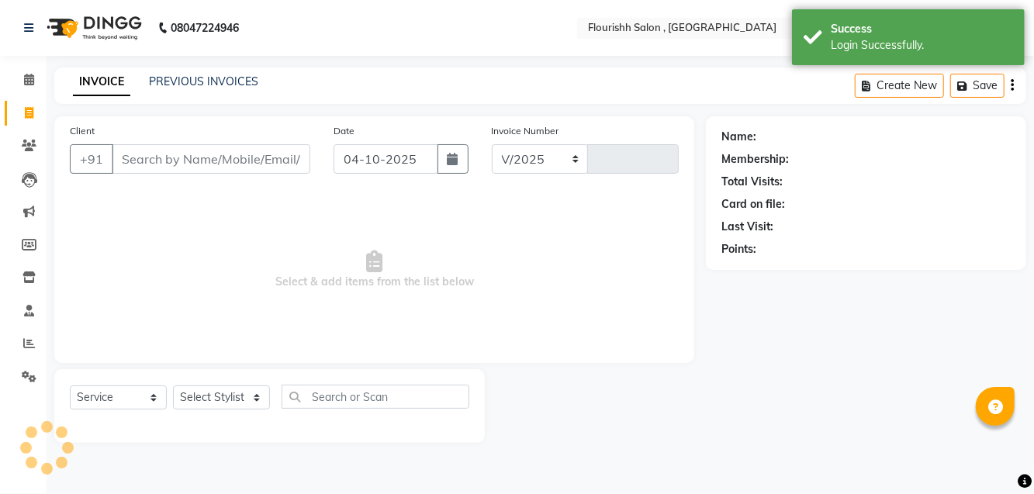
select select "en"
select select "4182"
type input "2280"
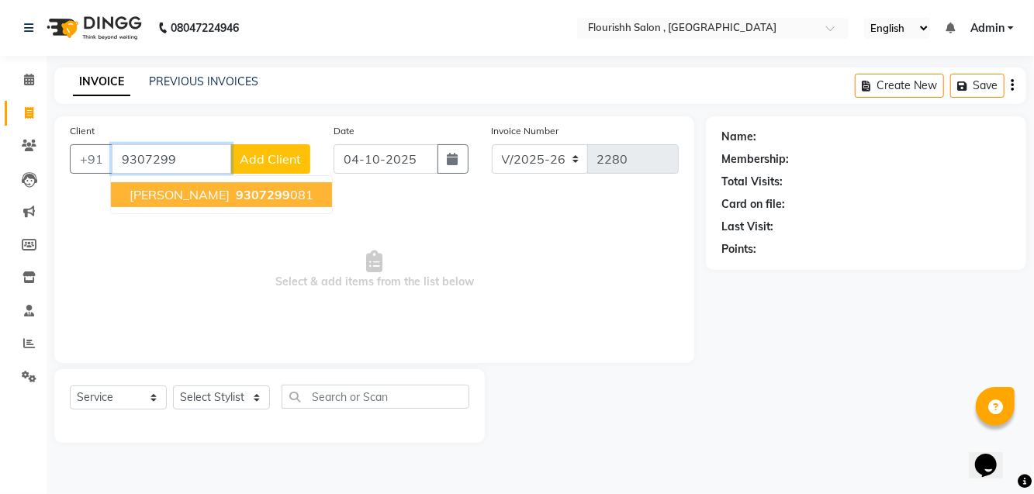
click at [236, 187] on span "9307299" at bounding box center [263, 195] width 54 height 16
type input "9307299081"
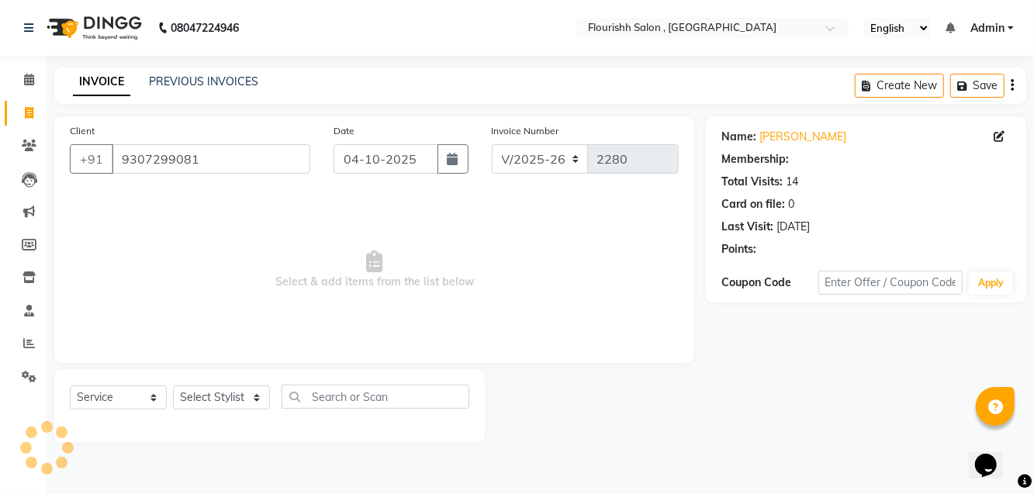
select select "1: Object"
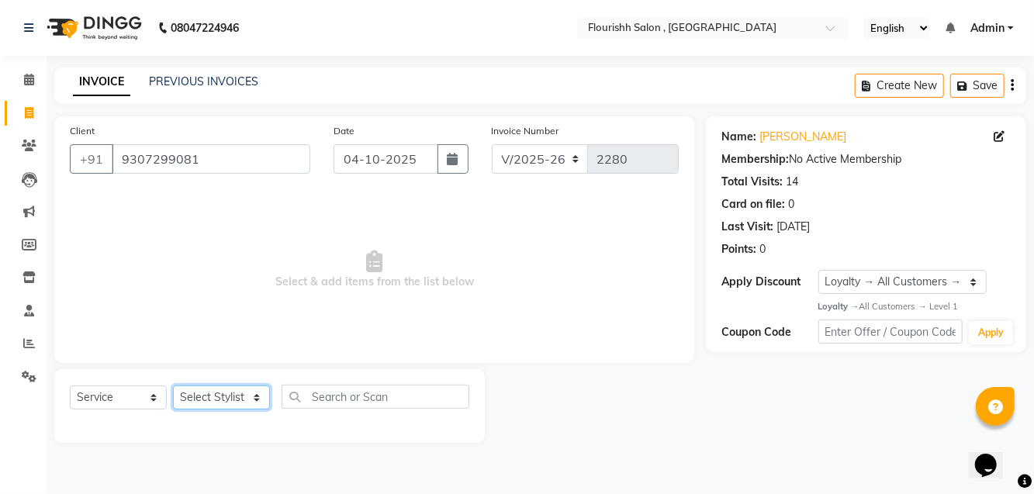
click at [221, 394] on select "Select Stylist [PERSON_NAME] jyoti Manager Mrs [PERSON_NAME] Ms [PERSON_NAME] […" at bounding box center [221, 397] width 97 height 24
select select "74478"
click at [173, 385] on select "Select Stylist [PERSON_NAME] jyoti Manager Mrs [PERSON_NAME] Ms [PERSON_NAME] […" at bounding box center [221, 397] width 97 height 24
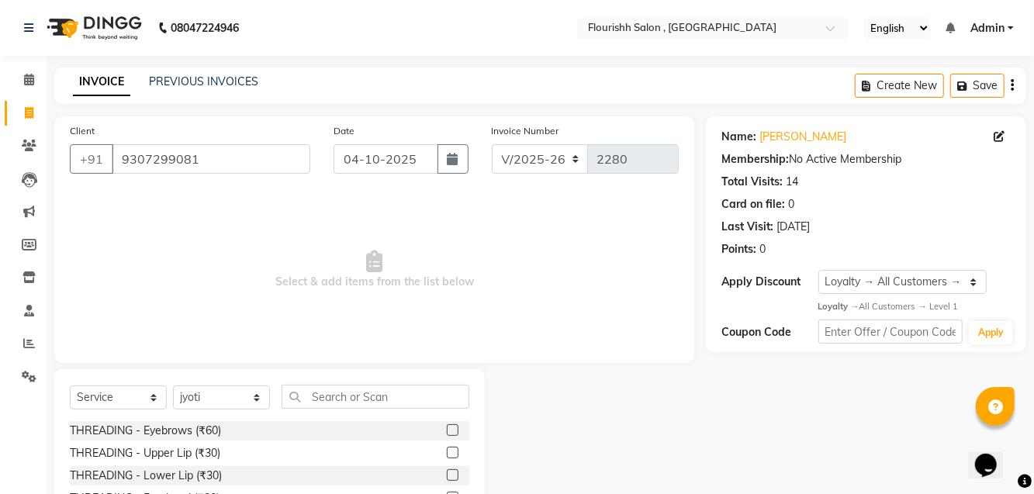
click at [203, 433] on div "THREADING - Eyebrows (₹60)" at bounding box center [145, 431] width 151 height 16
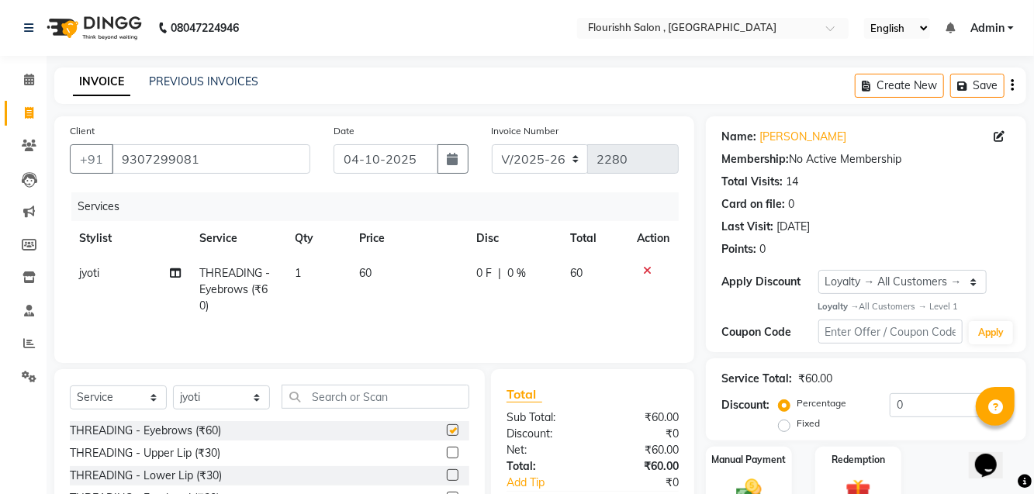
checkbox input "false"
click at [211, 461] on div "THREADING - Upper Lip (₹30)" at bounding box center [145, 453] width 150 height 16
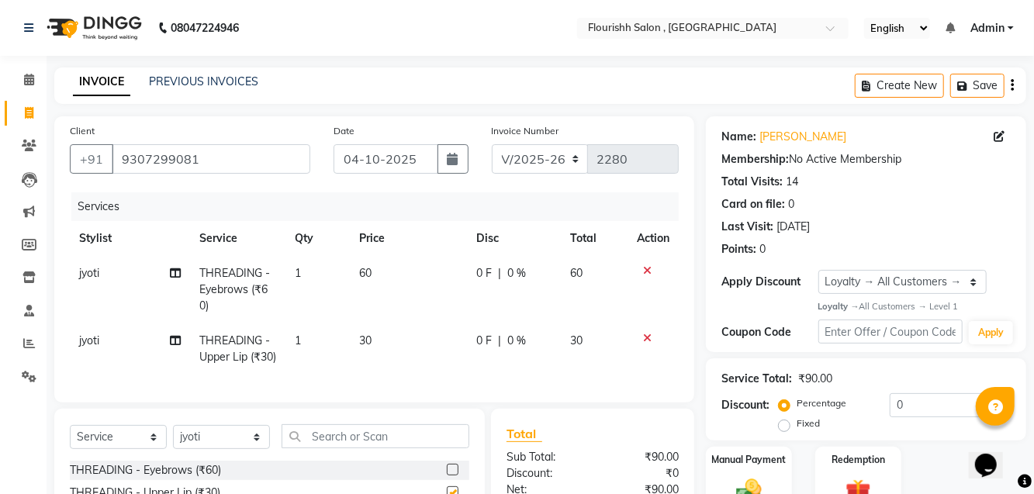
checkbox input "false"
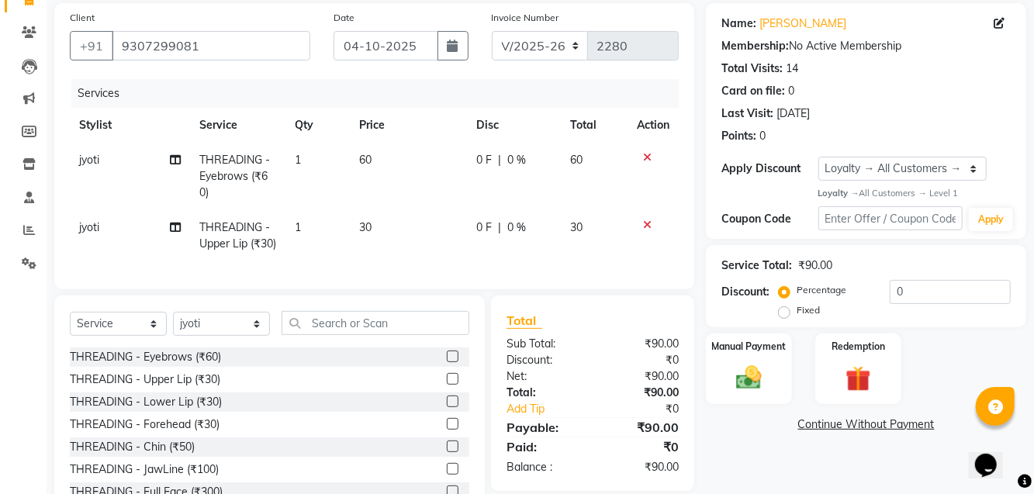
scroll to position [133, 0]
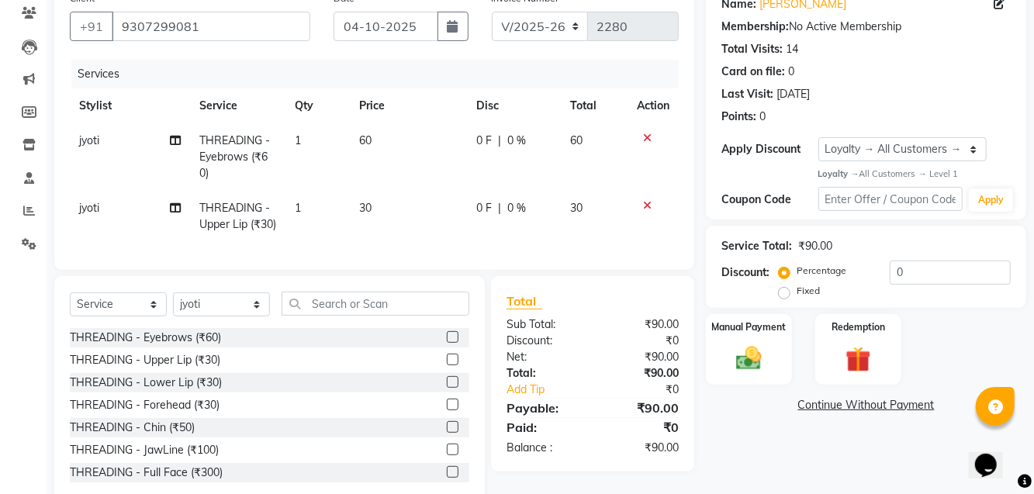
click at [200, 391] on div "THREADING - Lower Lip (₹30)" at bounding box center [146, 383] width 152 height 16
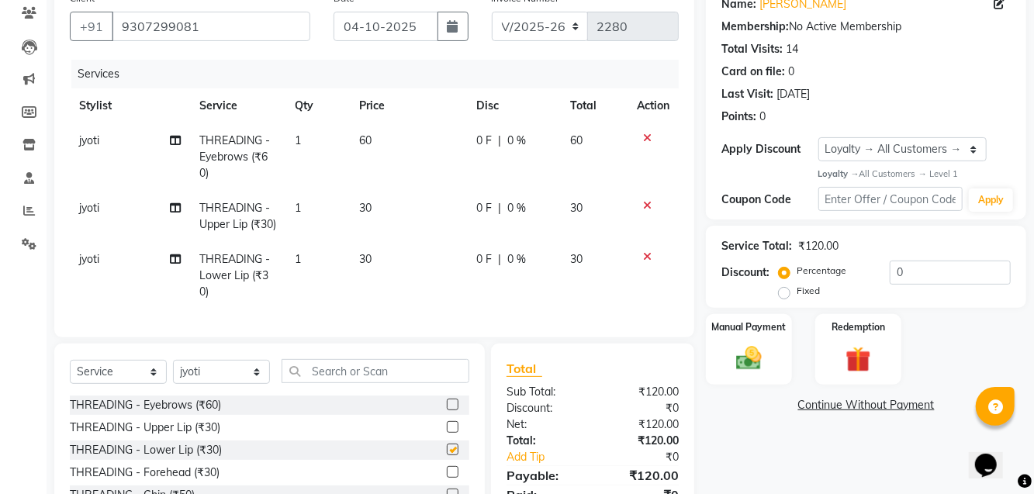
checkbox input "false"
click at [749, 346] on img at bounding box center [748, 358] width 41 height 29
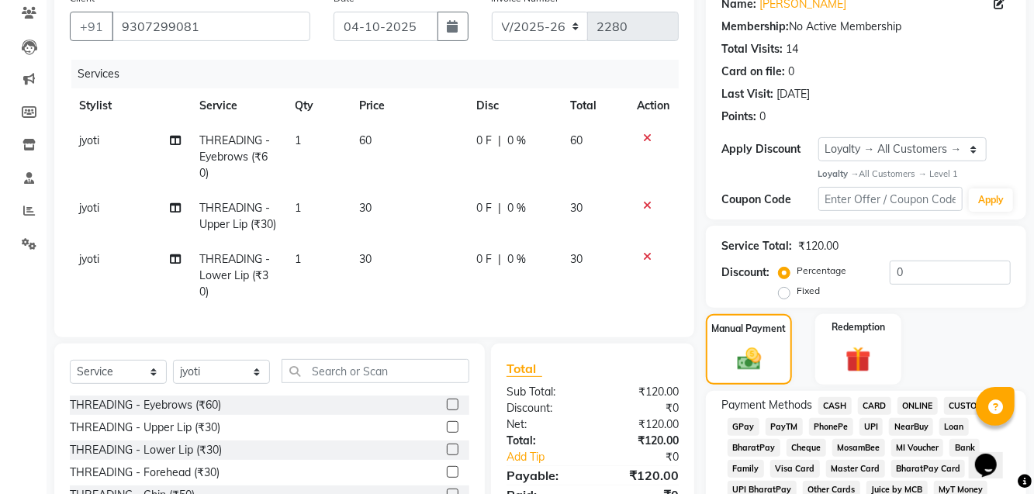
click at [732, 426] on span "GPay" at bounding box center [743, 427] width 32 height 18
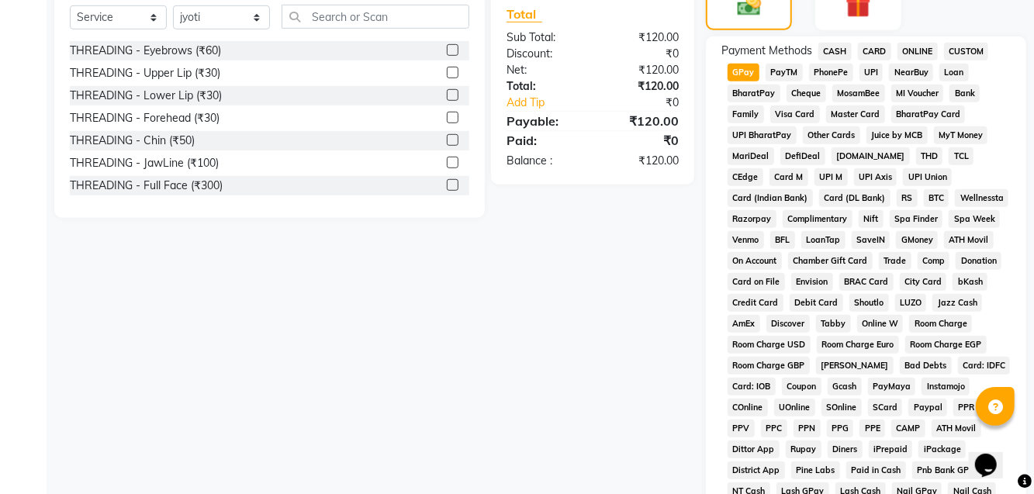
scroll to position [689, 0]
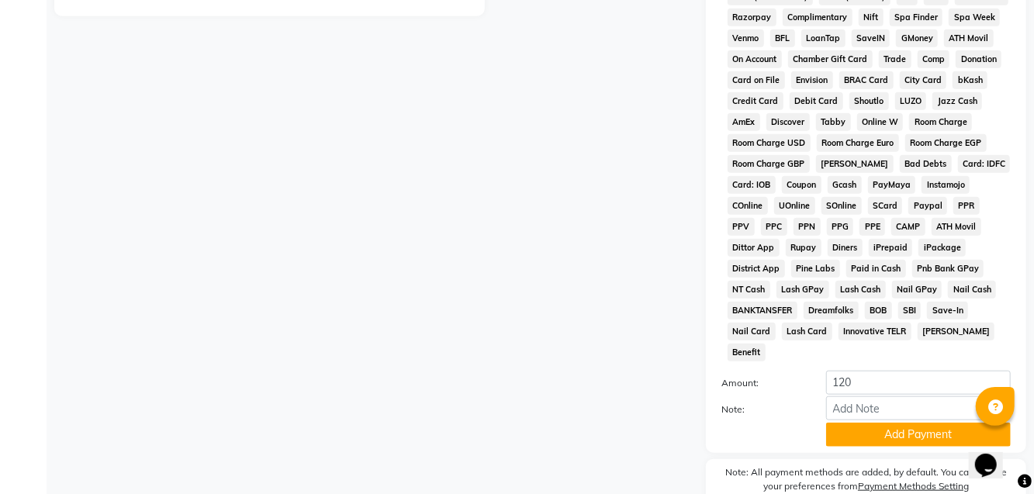
click at [884, 423] on button "Add Payment" at bounding box center [918, 435] width 185 height 24
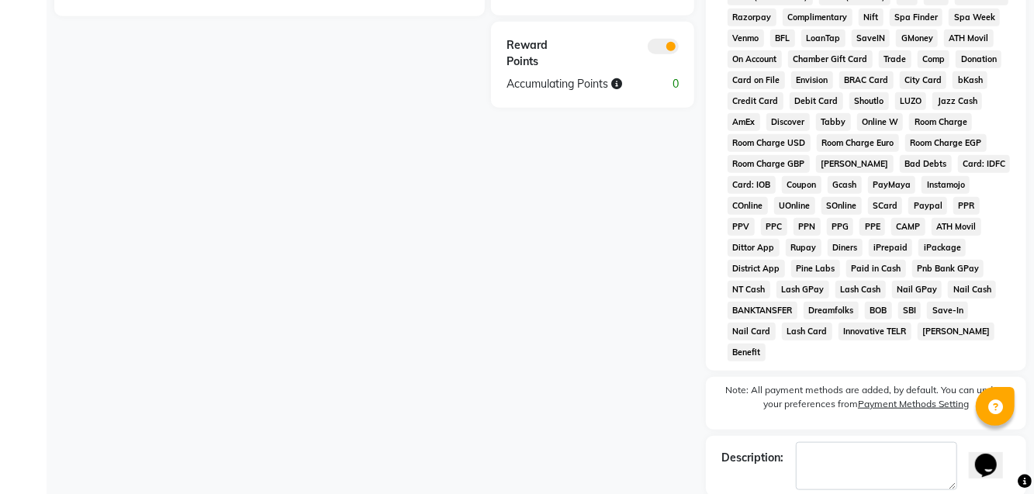
checkbox input "false"
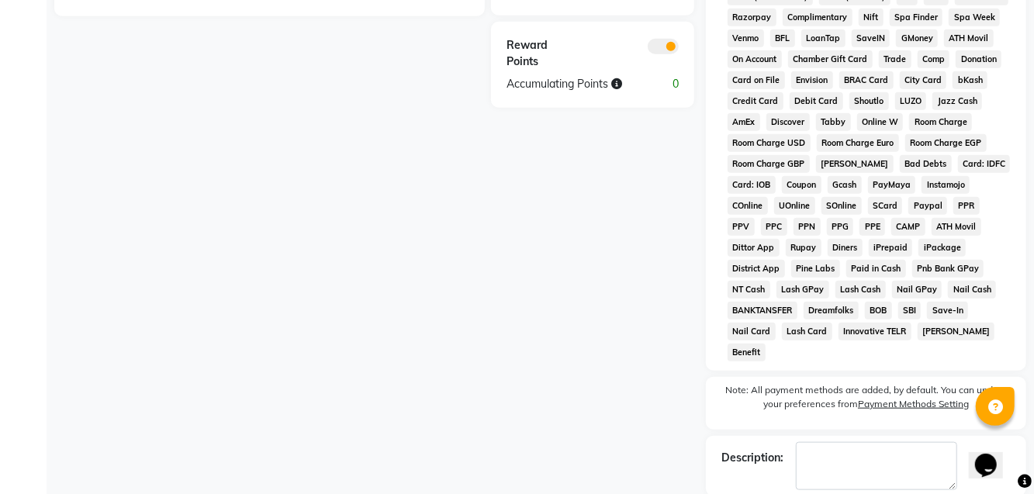
checkbox input "false"
